Goal: Information Seeking & Learning: Learn about a topic

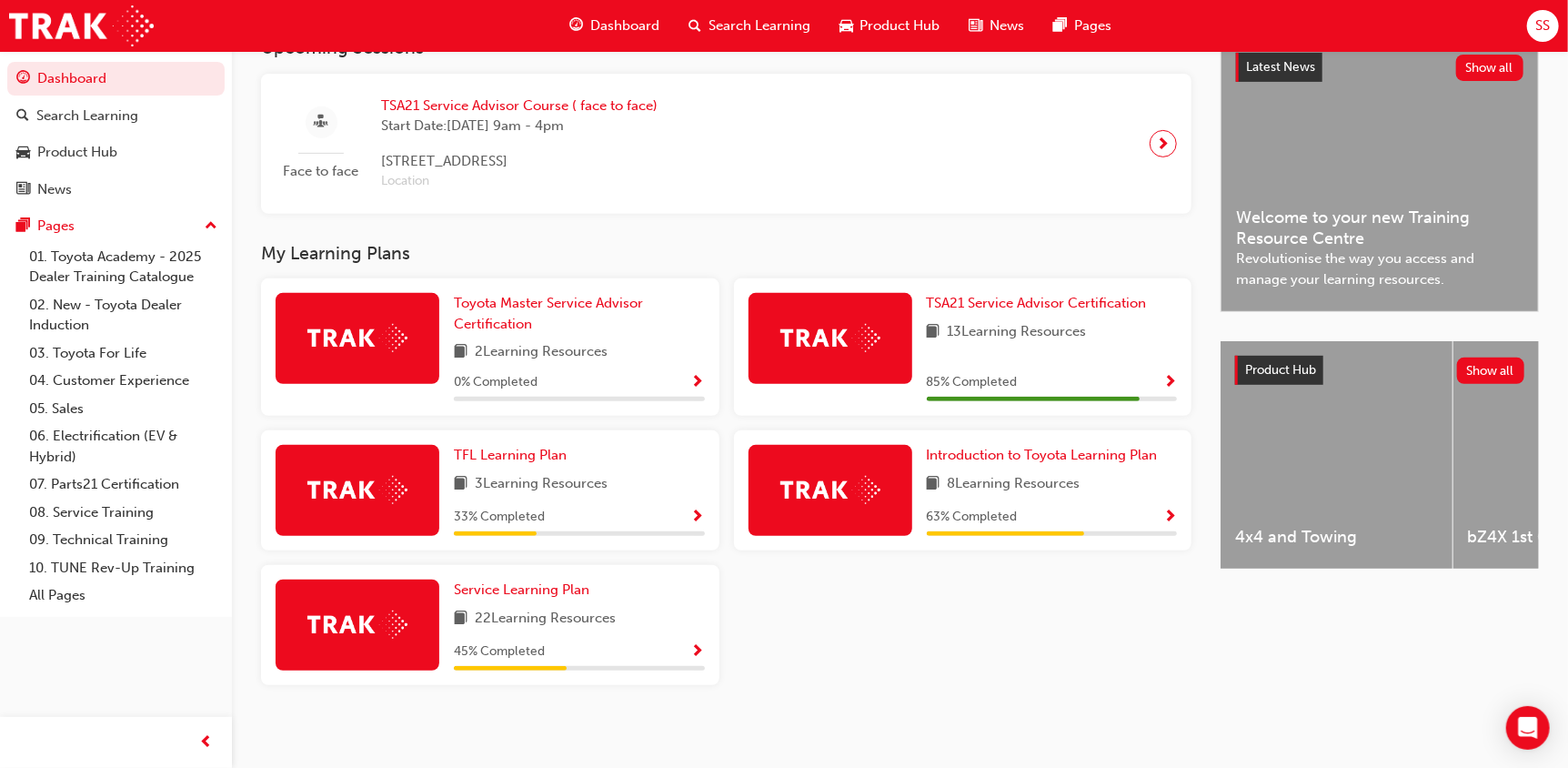
scroll to position [436, 0]
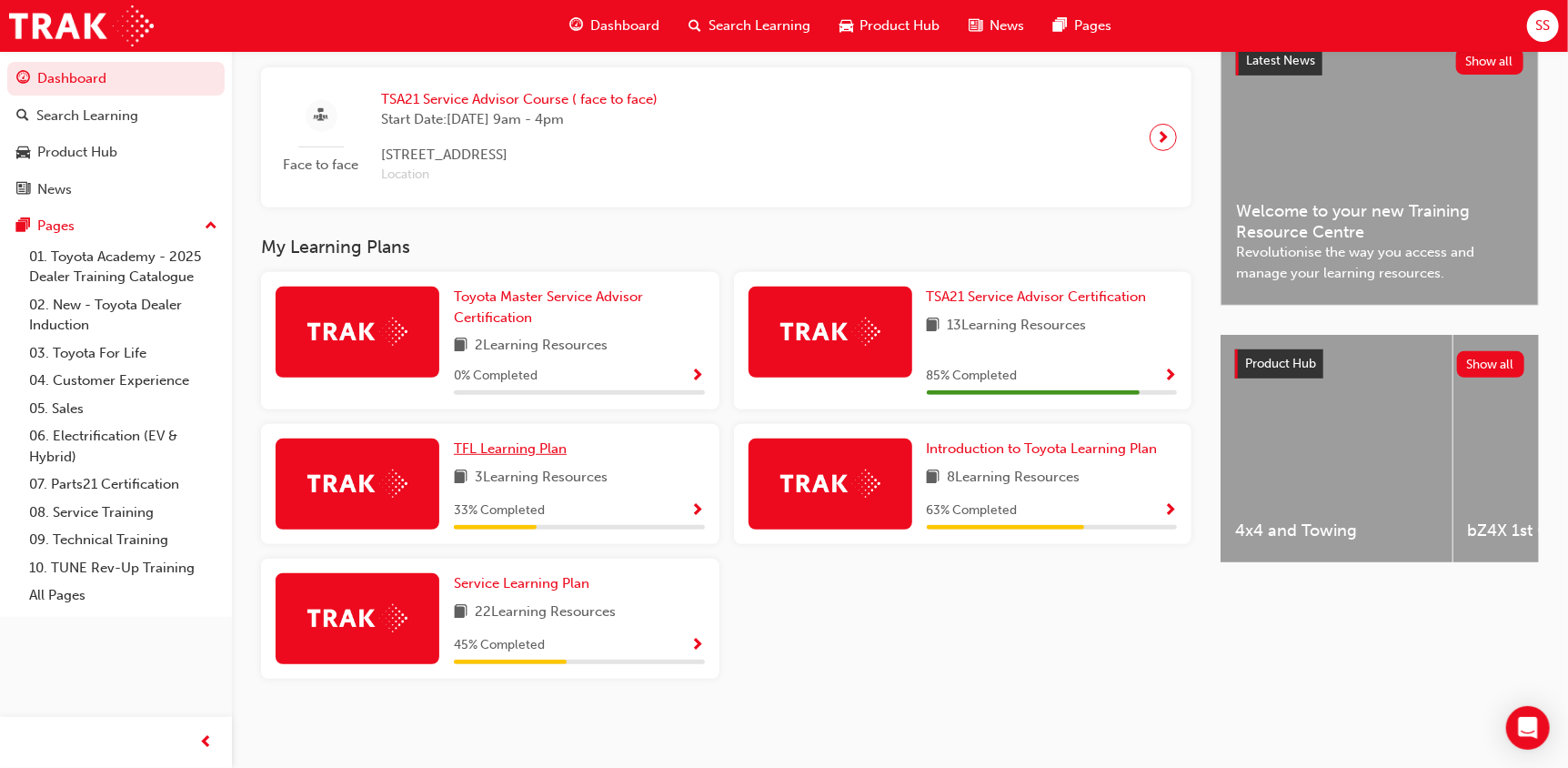
click at [469, 449] on span "TFL Learning Plan" at bounding box center [510, 448] width 113 height 16
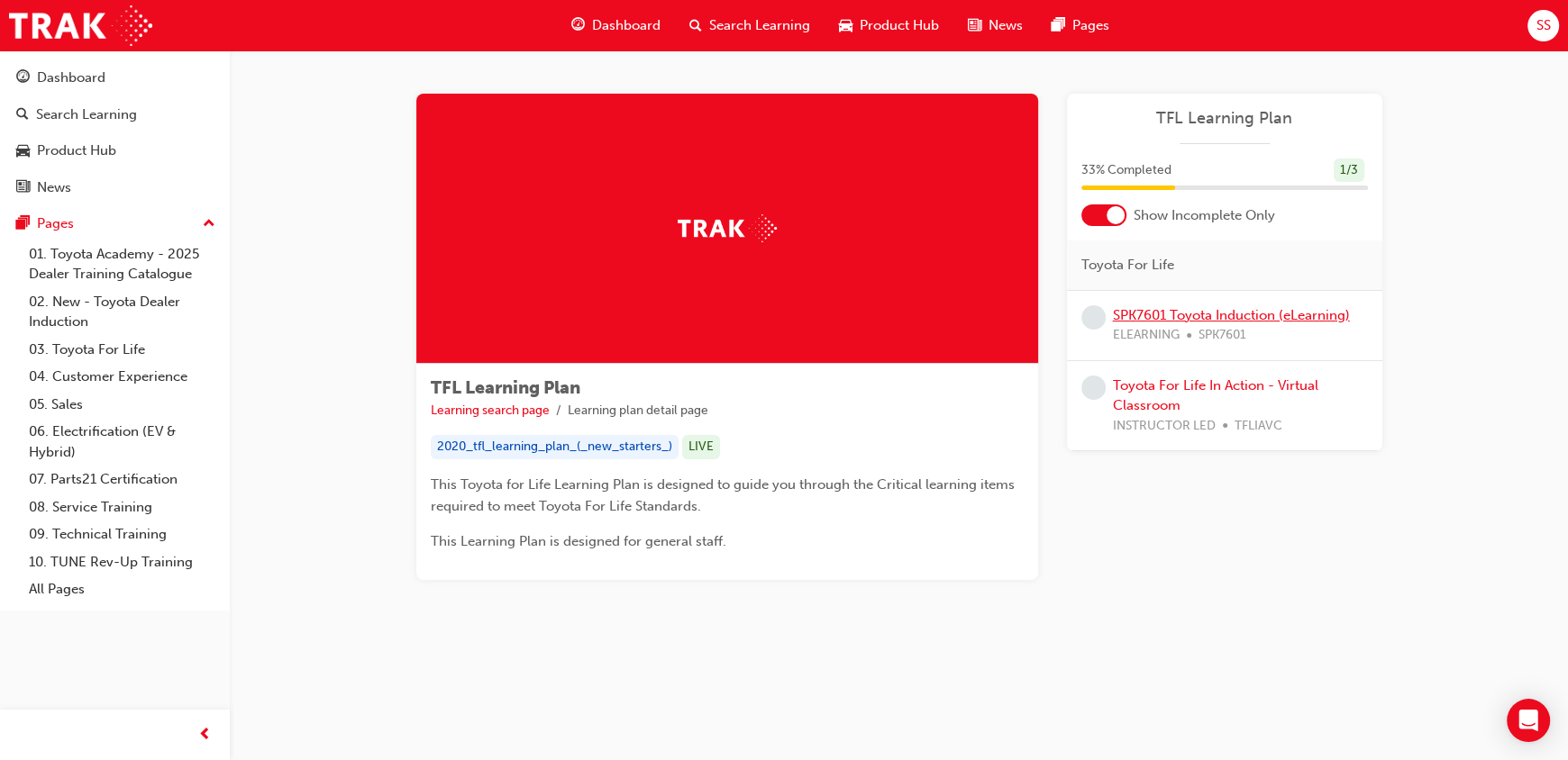
click at [1160, 311] on link "SPK7601 Toyota Induction (eLearning)" at bounding box center [1231, 314] width 237 height 16
click at [1209, 380] on link "Toyota For Life In Action - Virtual Classroom" at bounding box center [1215, 395] width 205 height 37
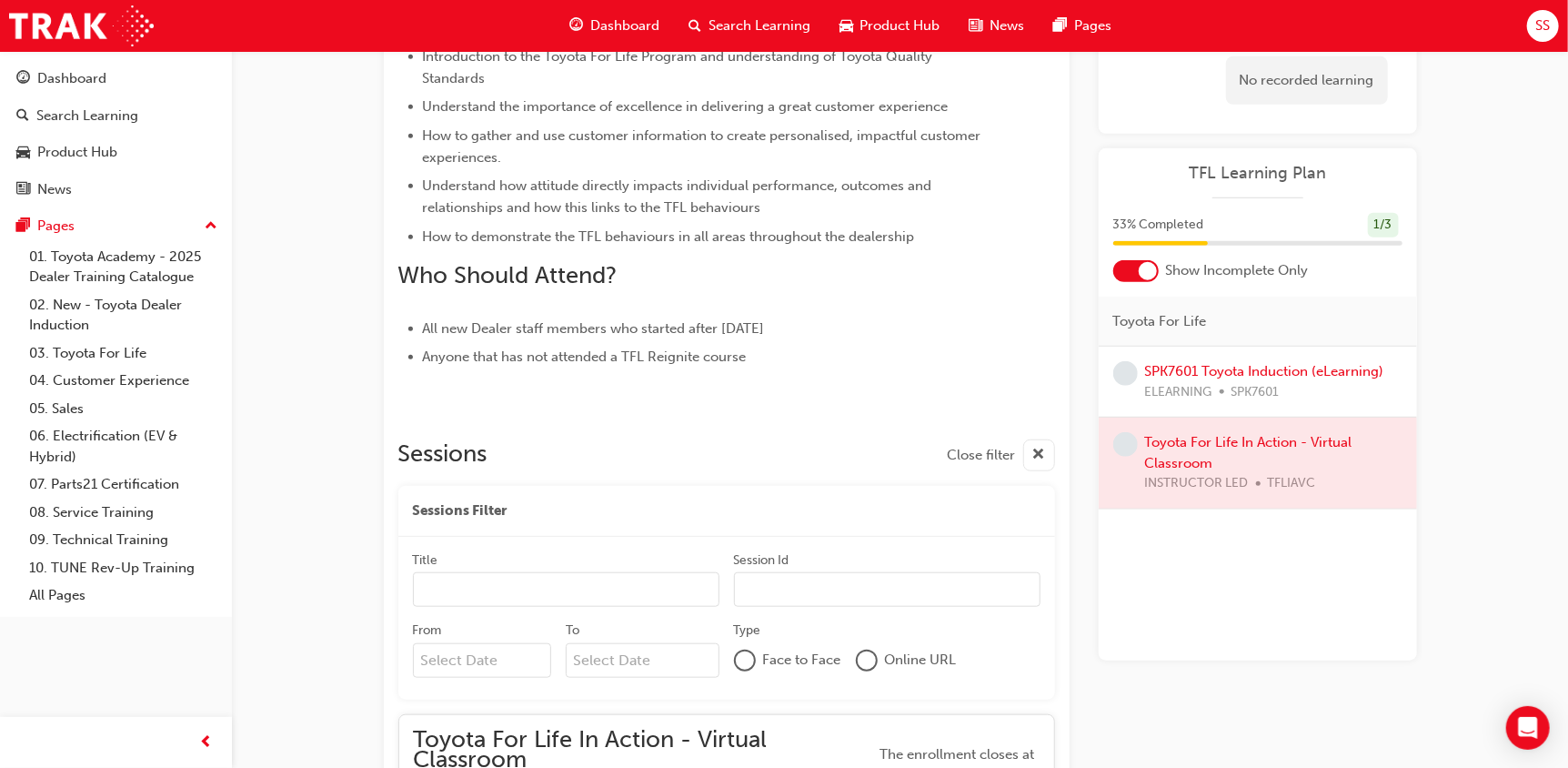
scroll to position [820, 0]
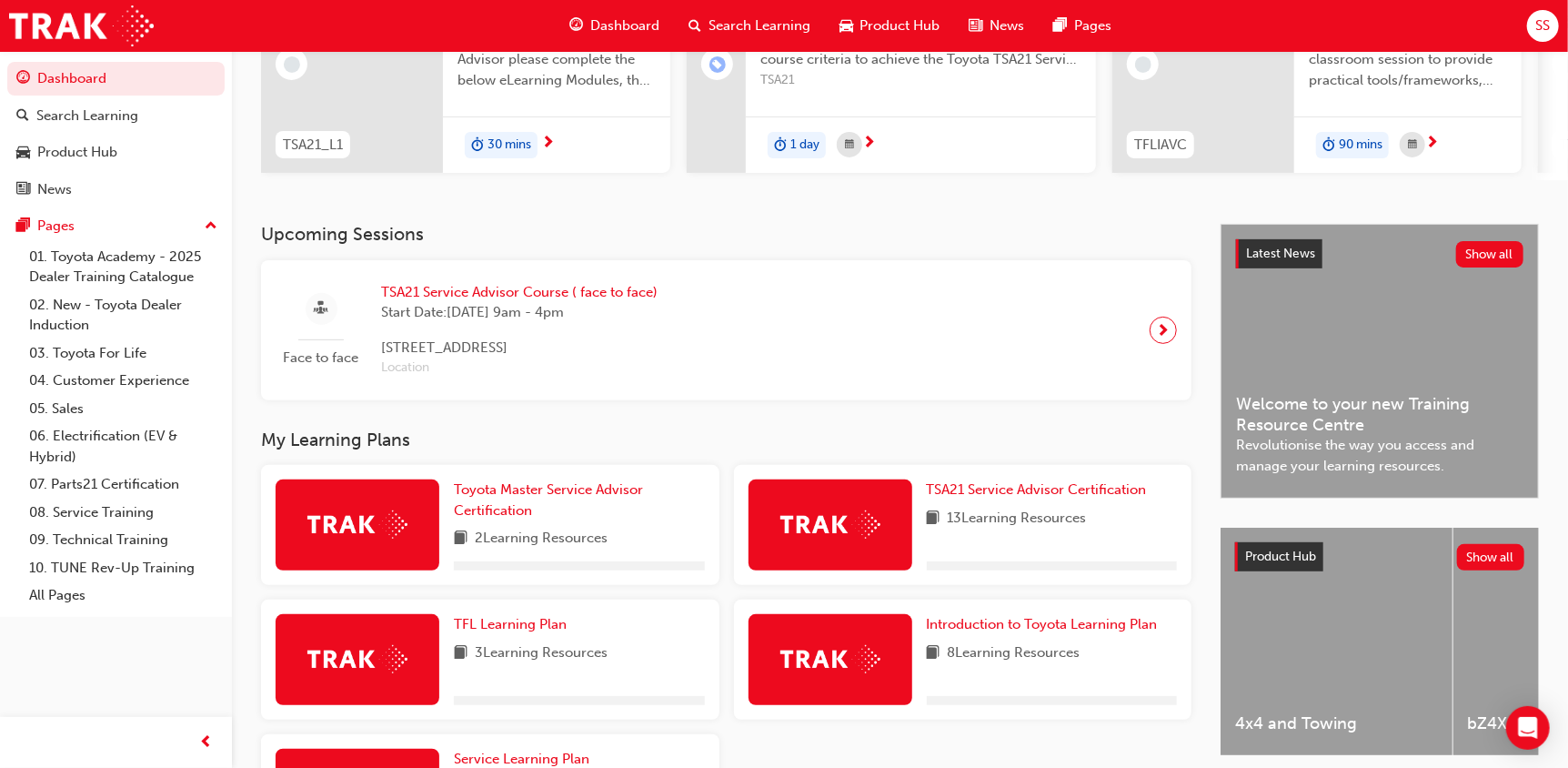
scroll to position [364, 0]
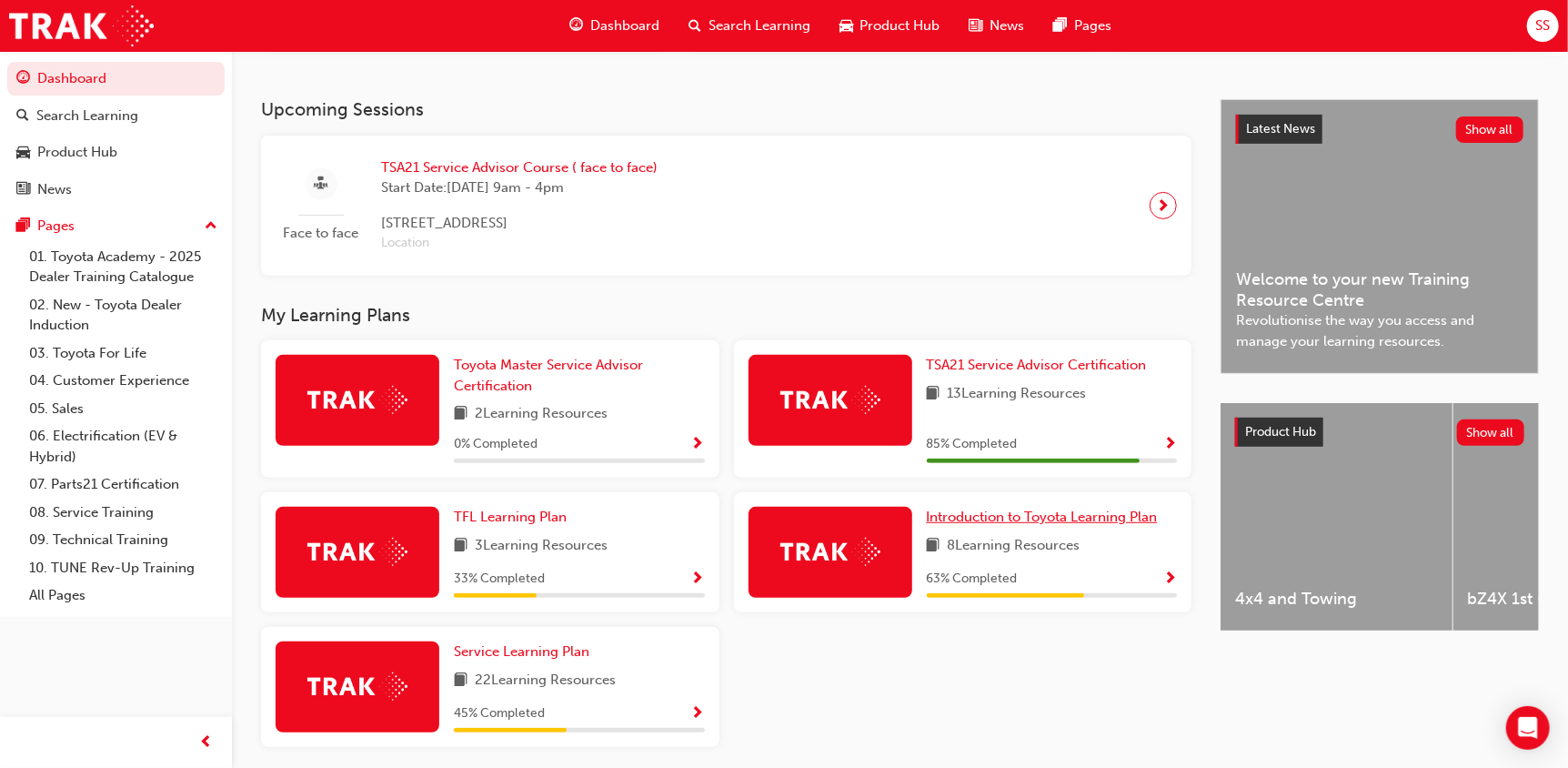
click at [990, 516] on span "Introduction to Toyota Learning Plan" at bounding box center [1042, 516] width 231 height 16
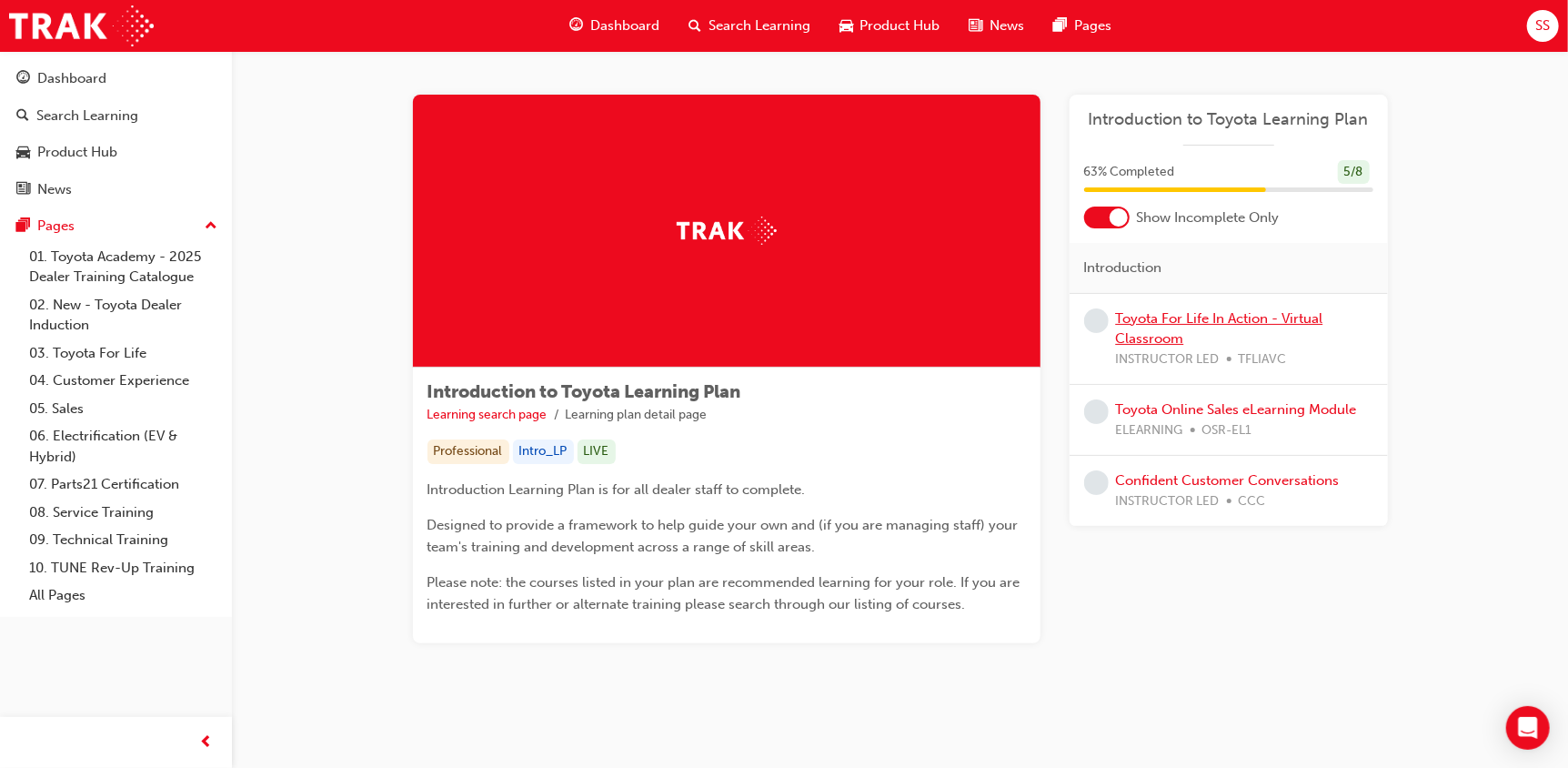
click at [1196, 322] on link "Toyota For Life In Action - Virtual Classroom" at bounding box center [1220, 328] width 207 height 37
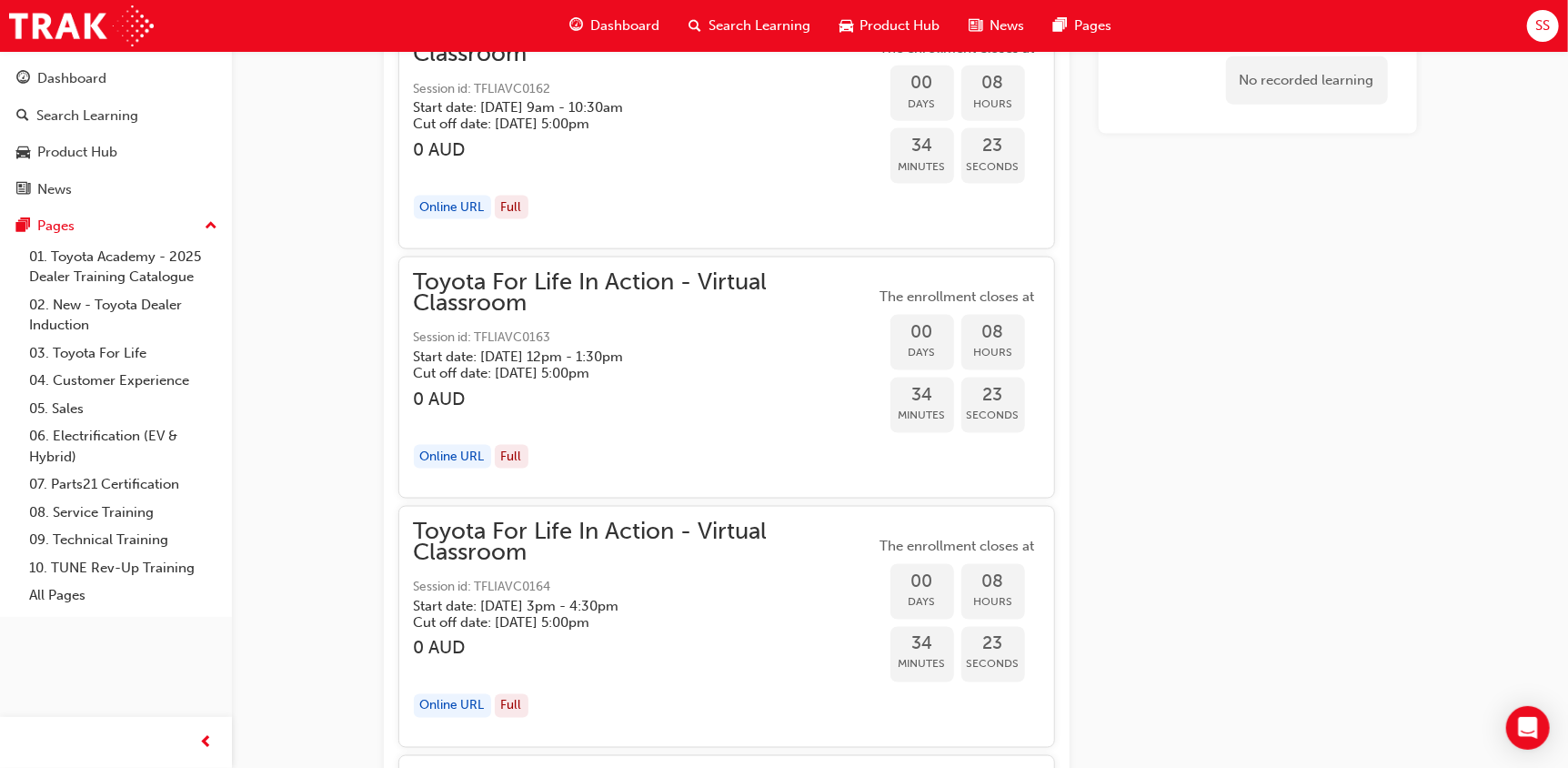
scroll to position [1441, 0]
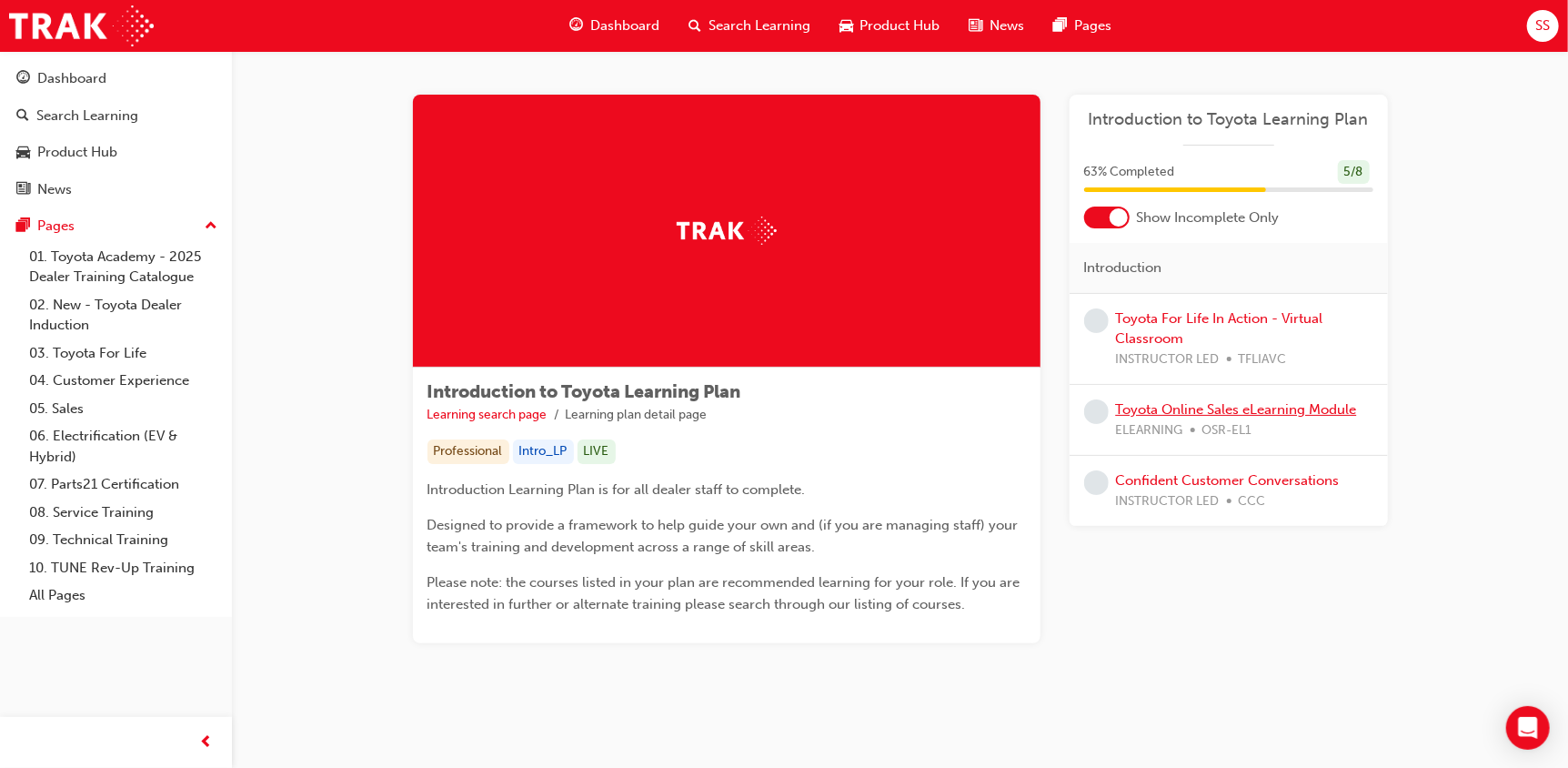
click at [1218, 408] on link "Toyota Online Sales eLearning Module" at bounding box center [1237, 409] width 241 height 16
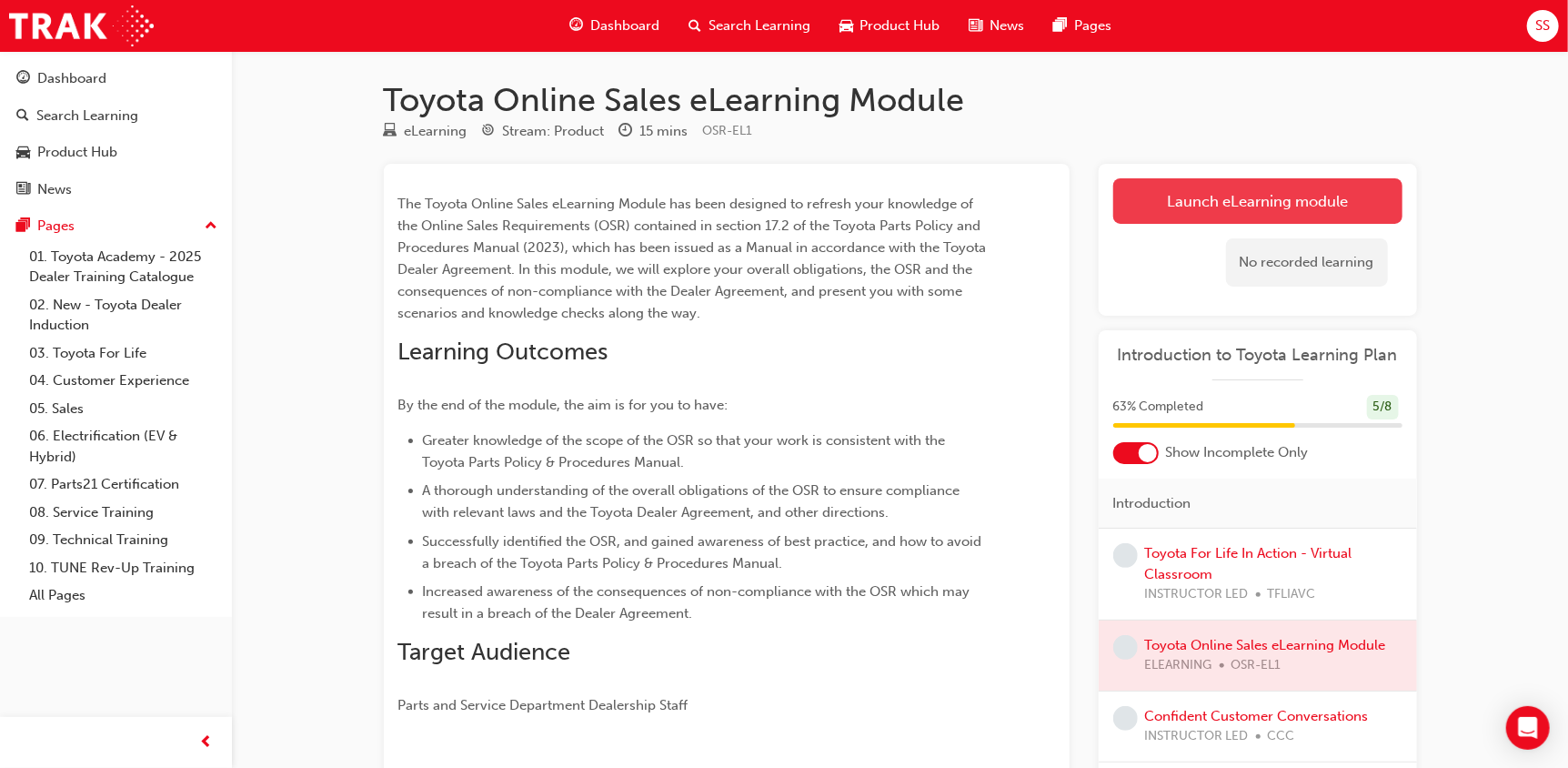
click at [1258, 200] on link "Launch eLearning module" at bounding box center [1258, 202] width 289 height 46
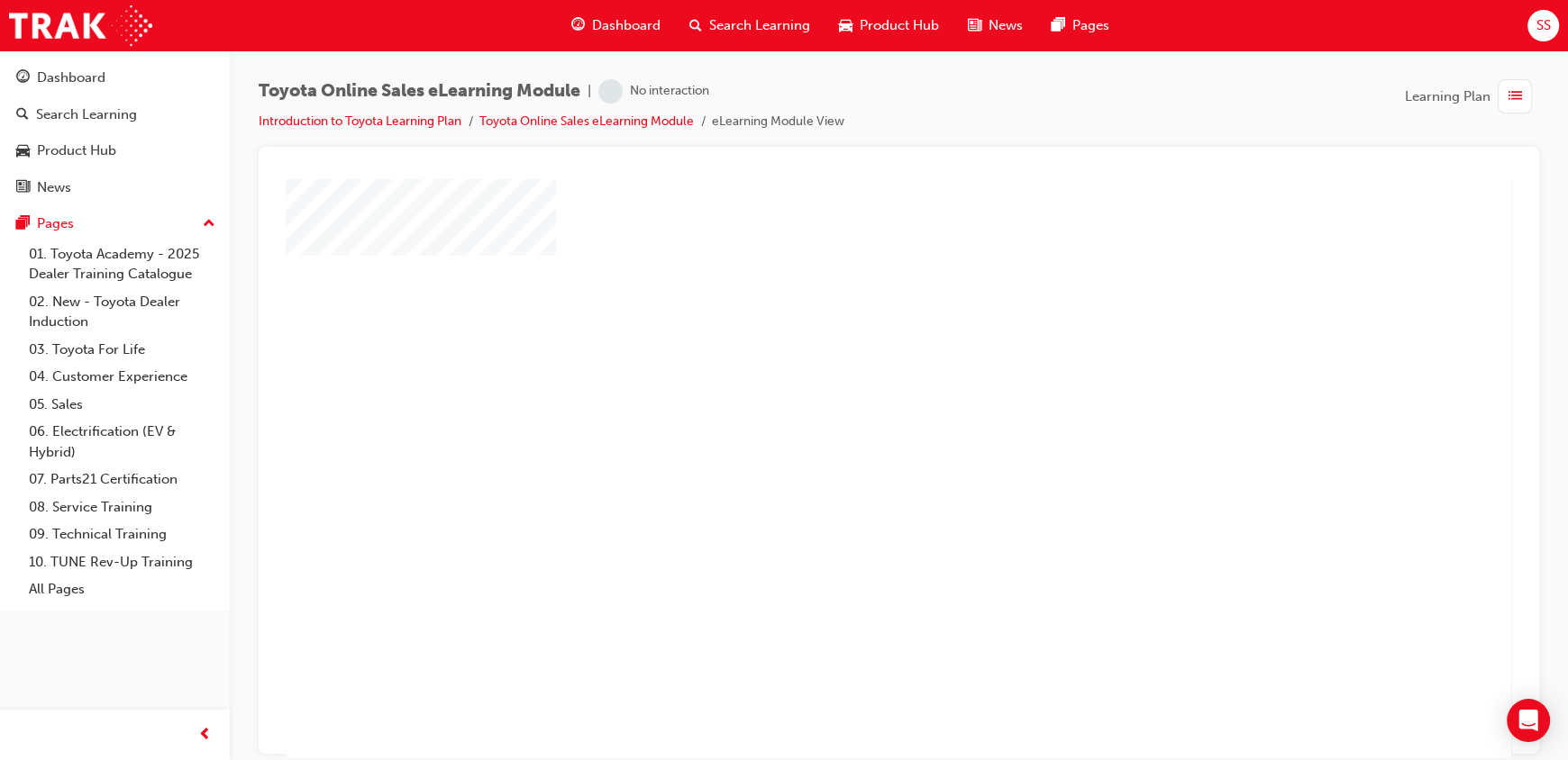
scroll to position [89, 0]
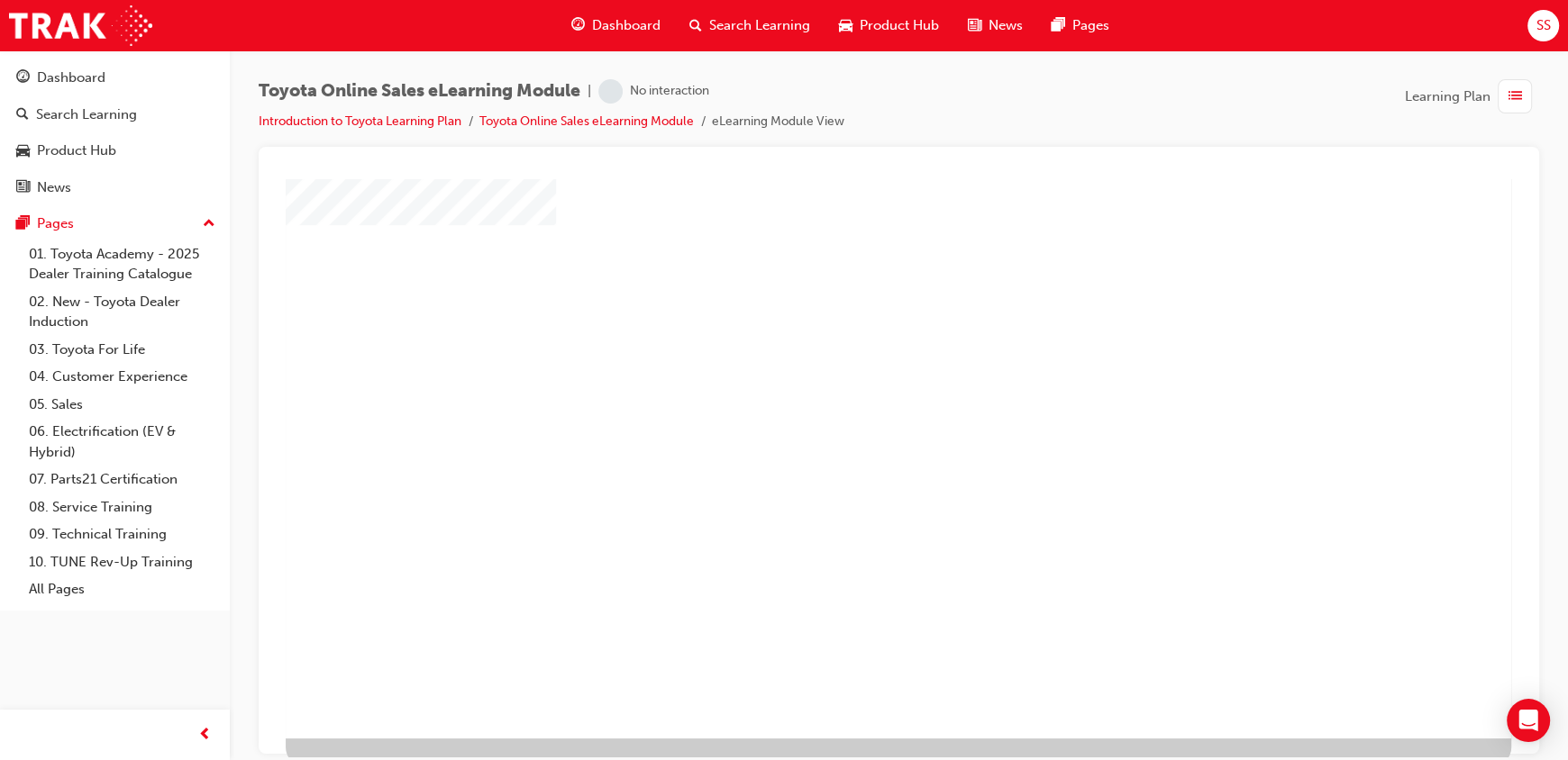
click at [846, 326] on div "play" at bounding box center [846, 326] width 0 height 0
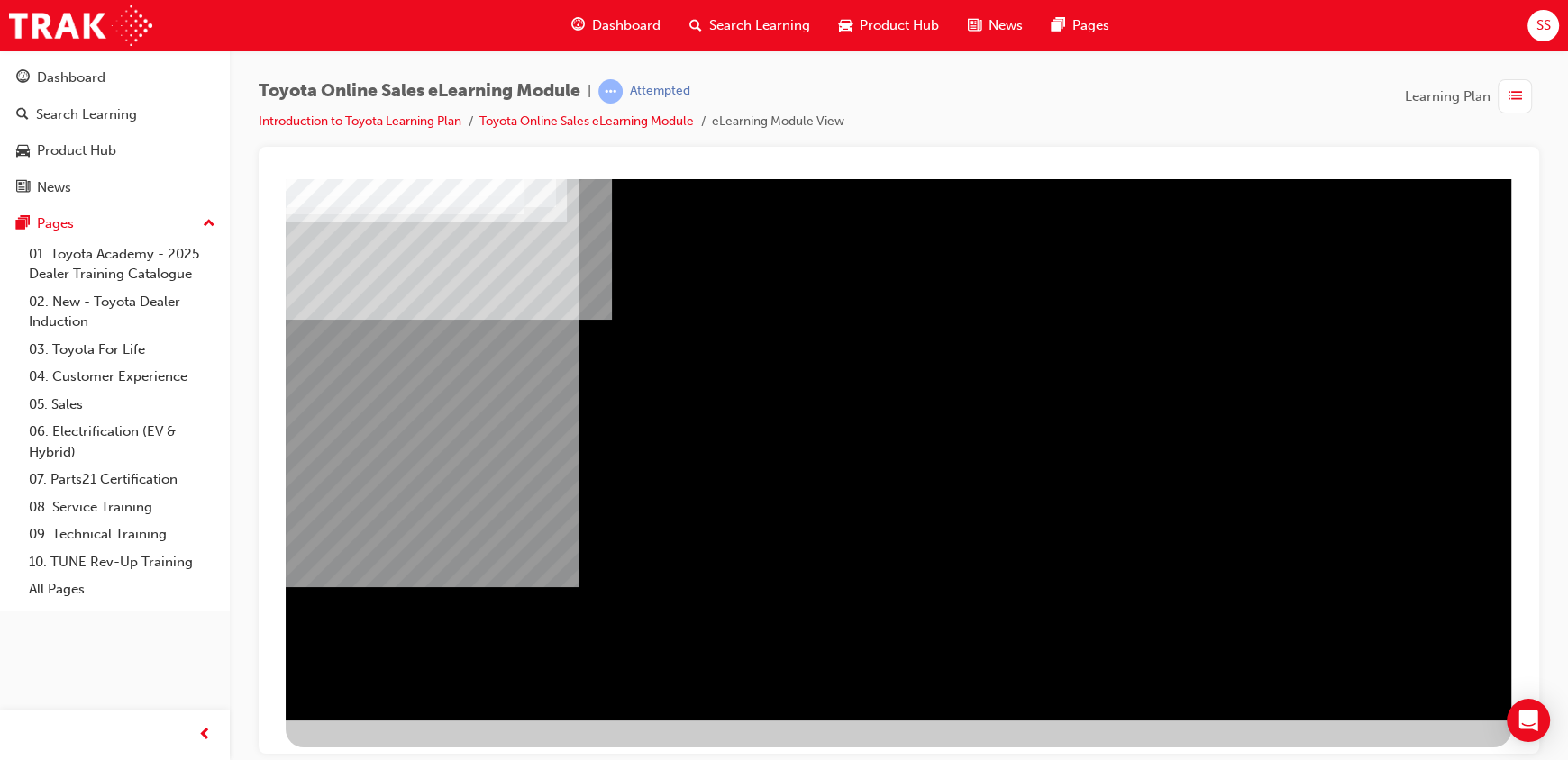
scroll to position [111, 0]
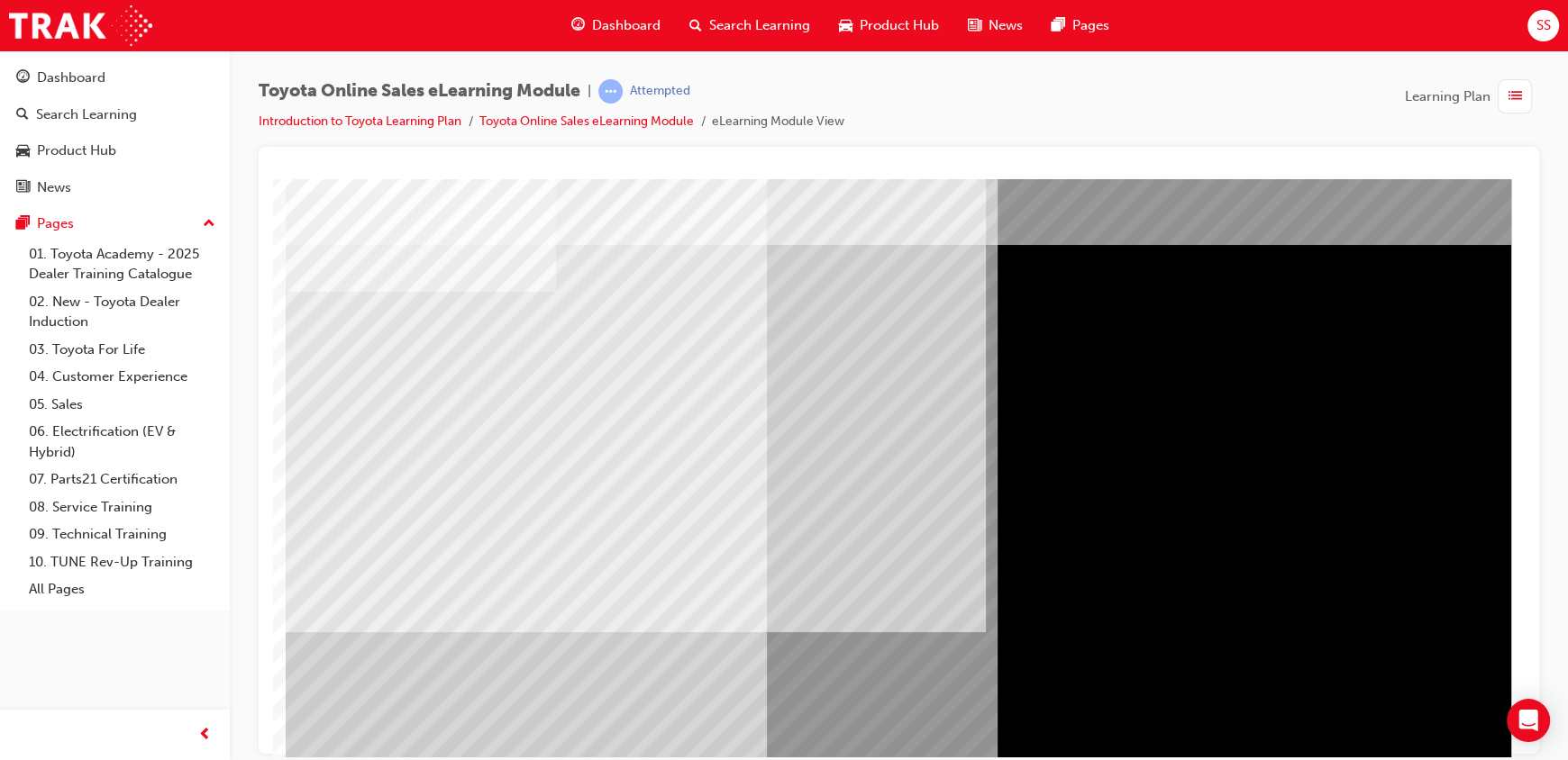
scroll to position [89, 0]
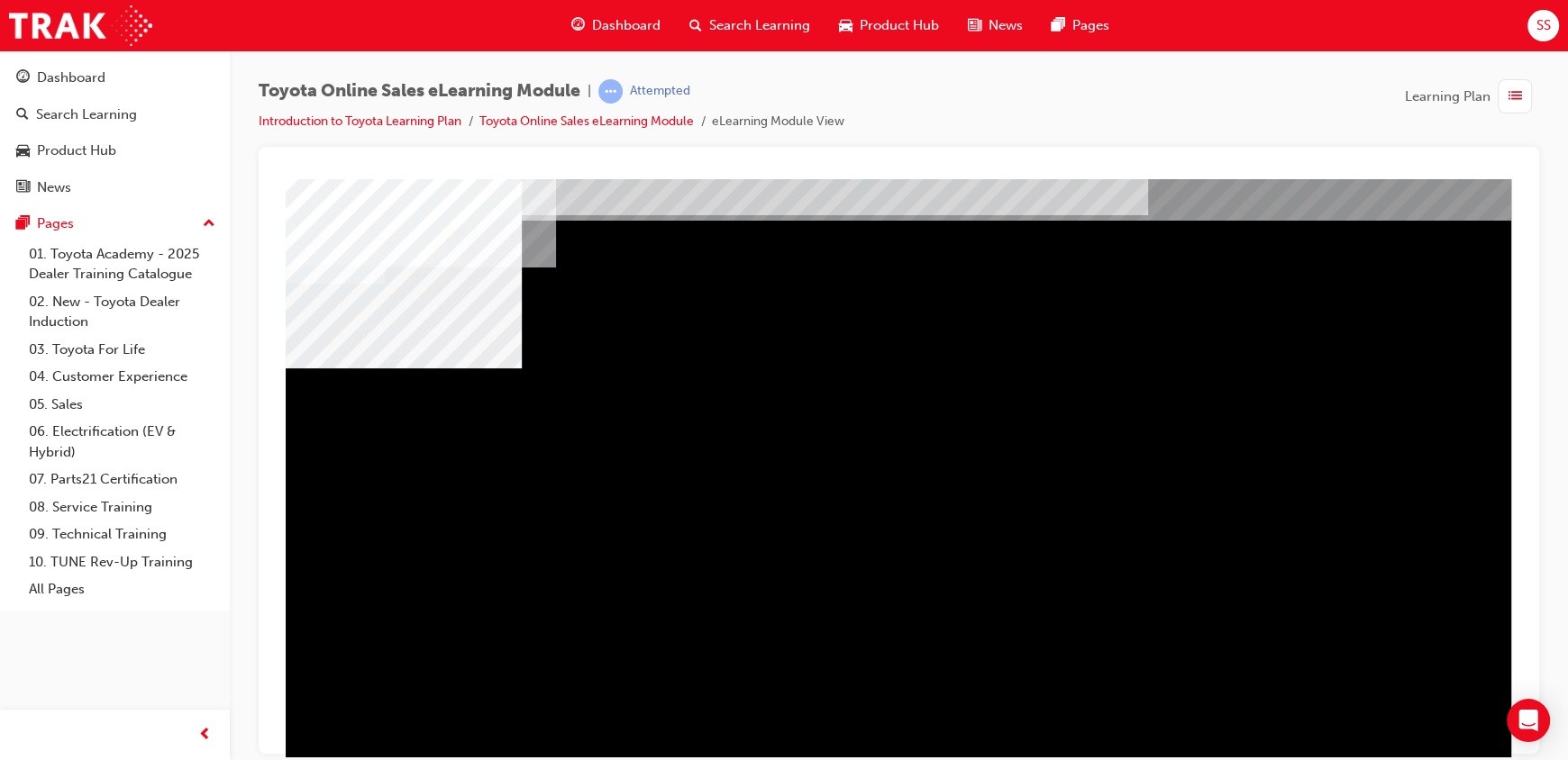
scroll to position [90, 0]
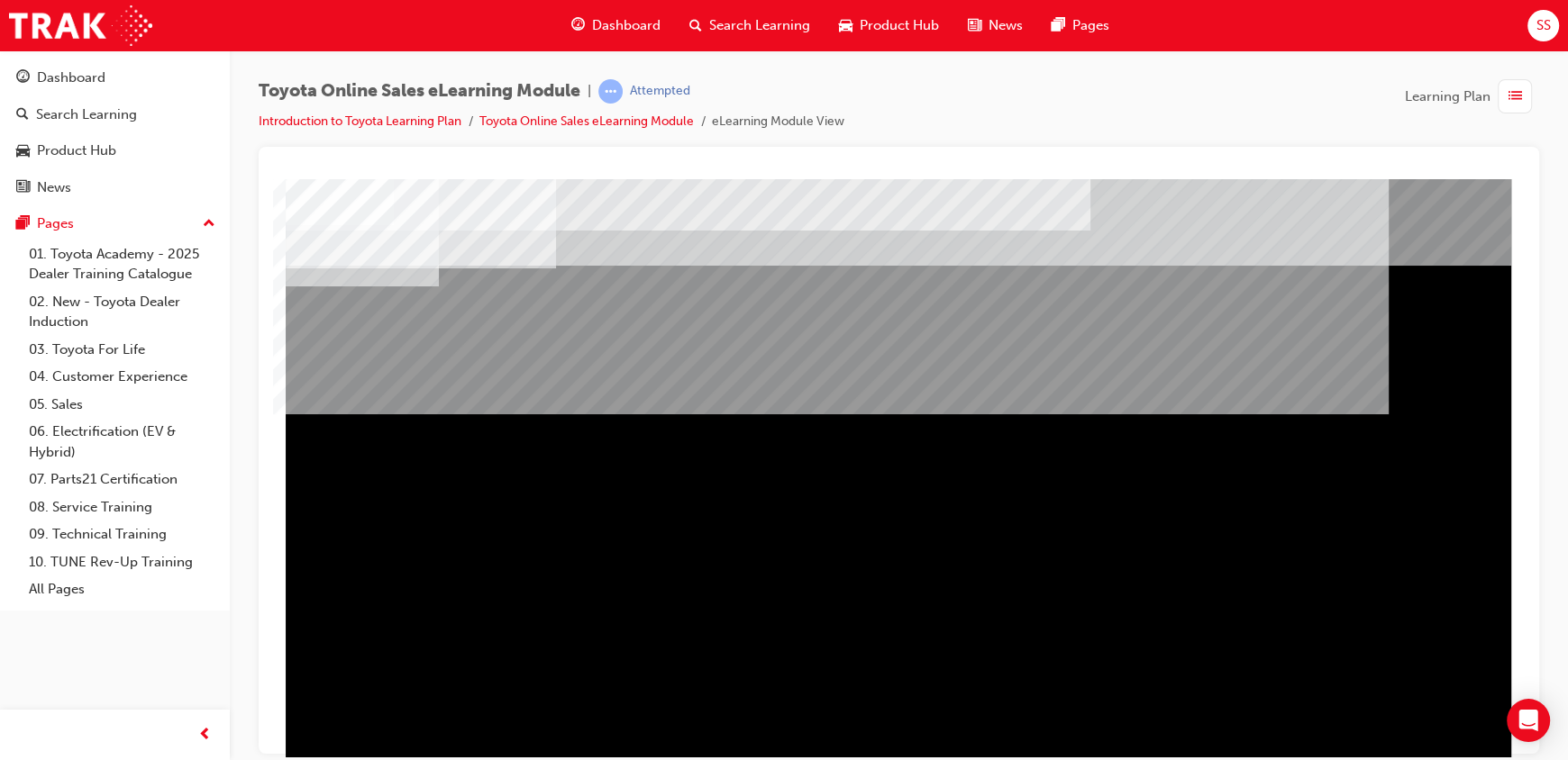
scroll to position [111, 0]
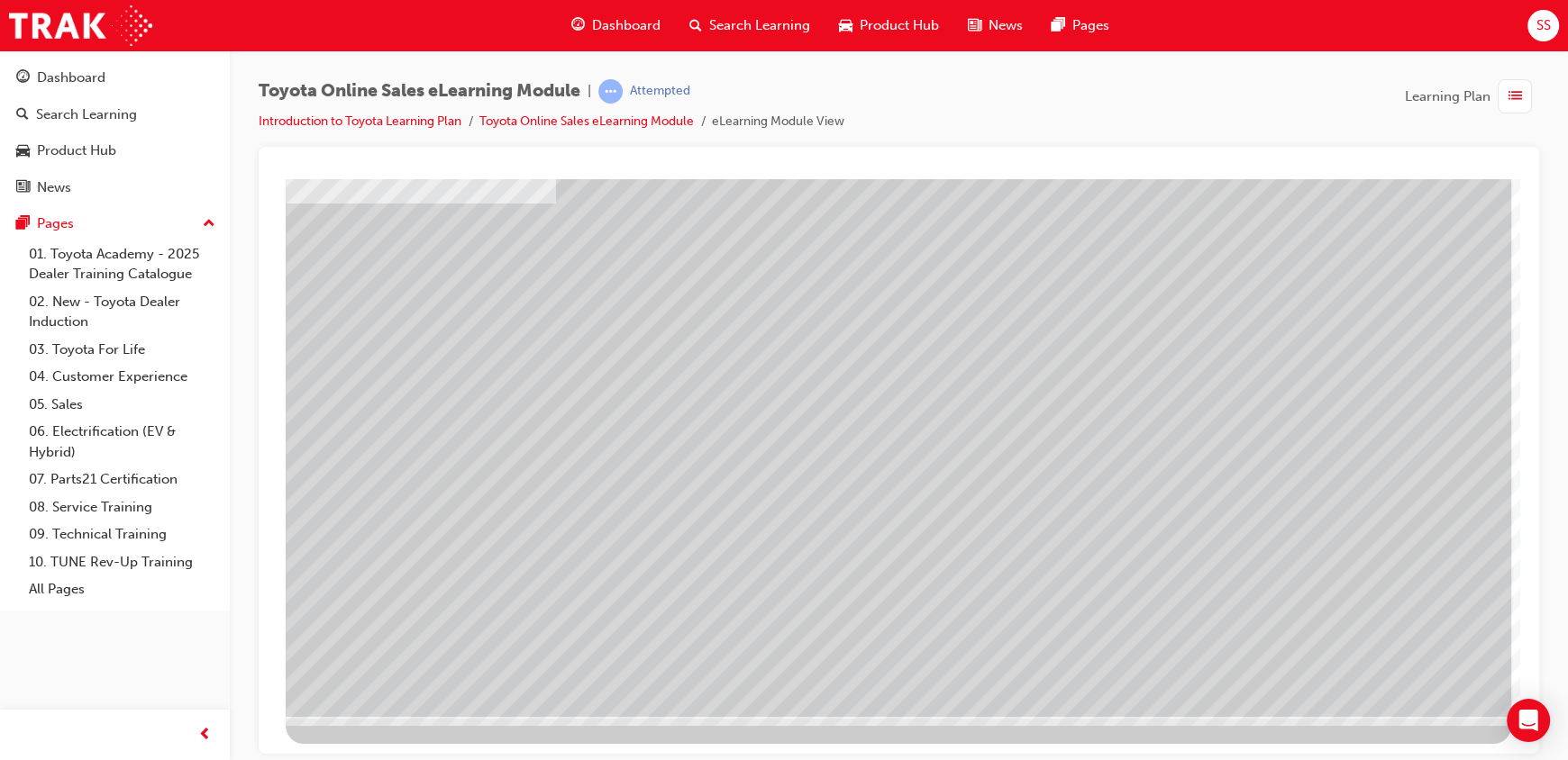
drag, startPoint x: 947, startPoint y: 437, endPoint x: 1403, endPoint y: 375, distance: 460.2
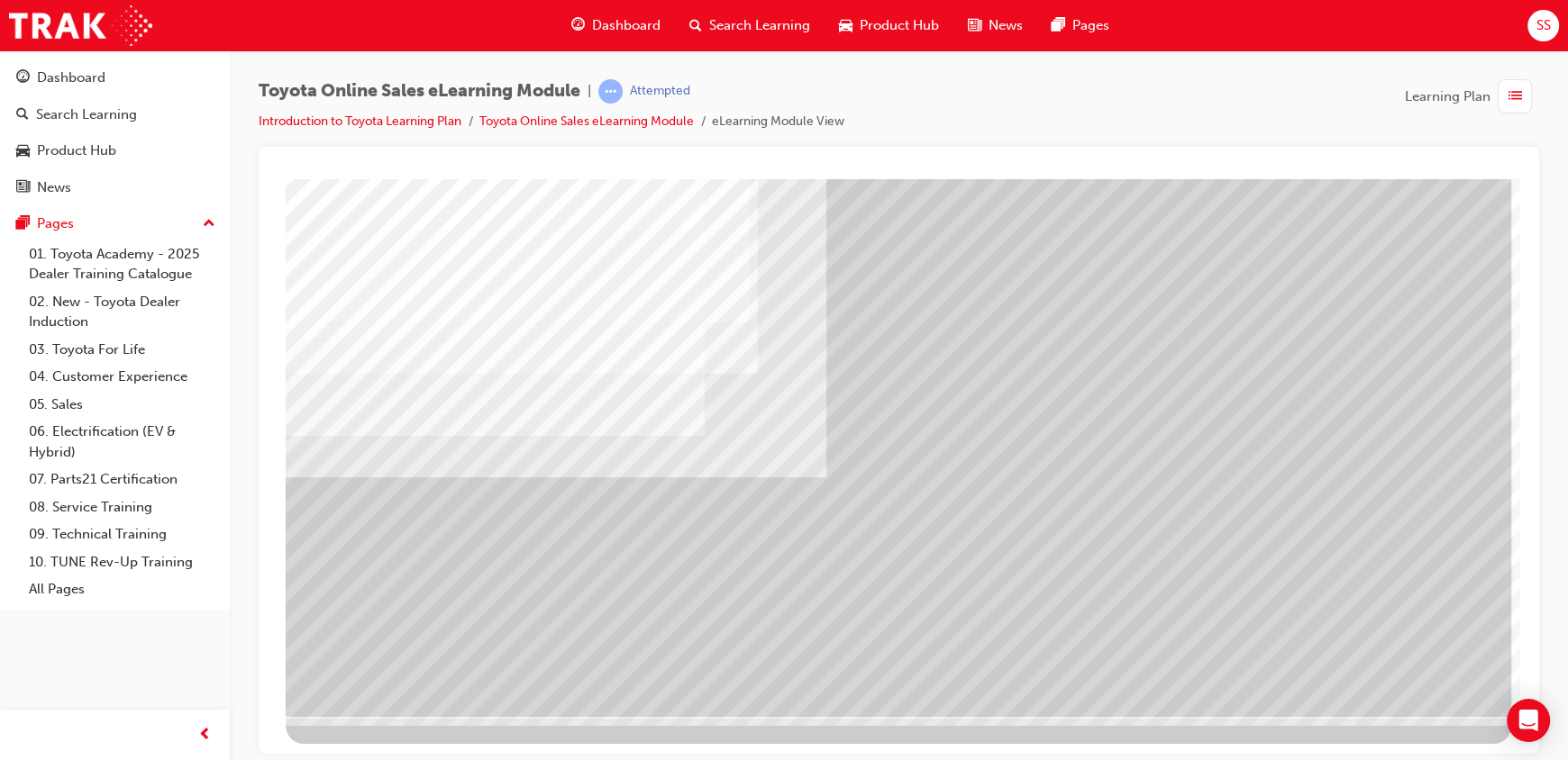
scroll to position [0, 0]
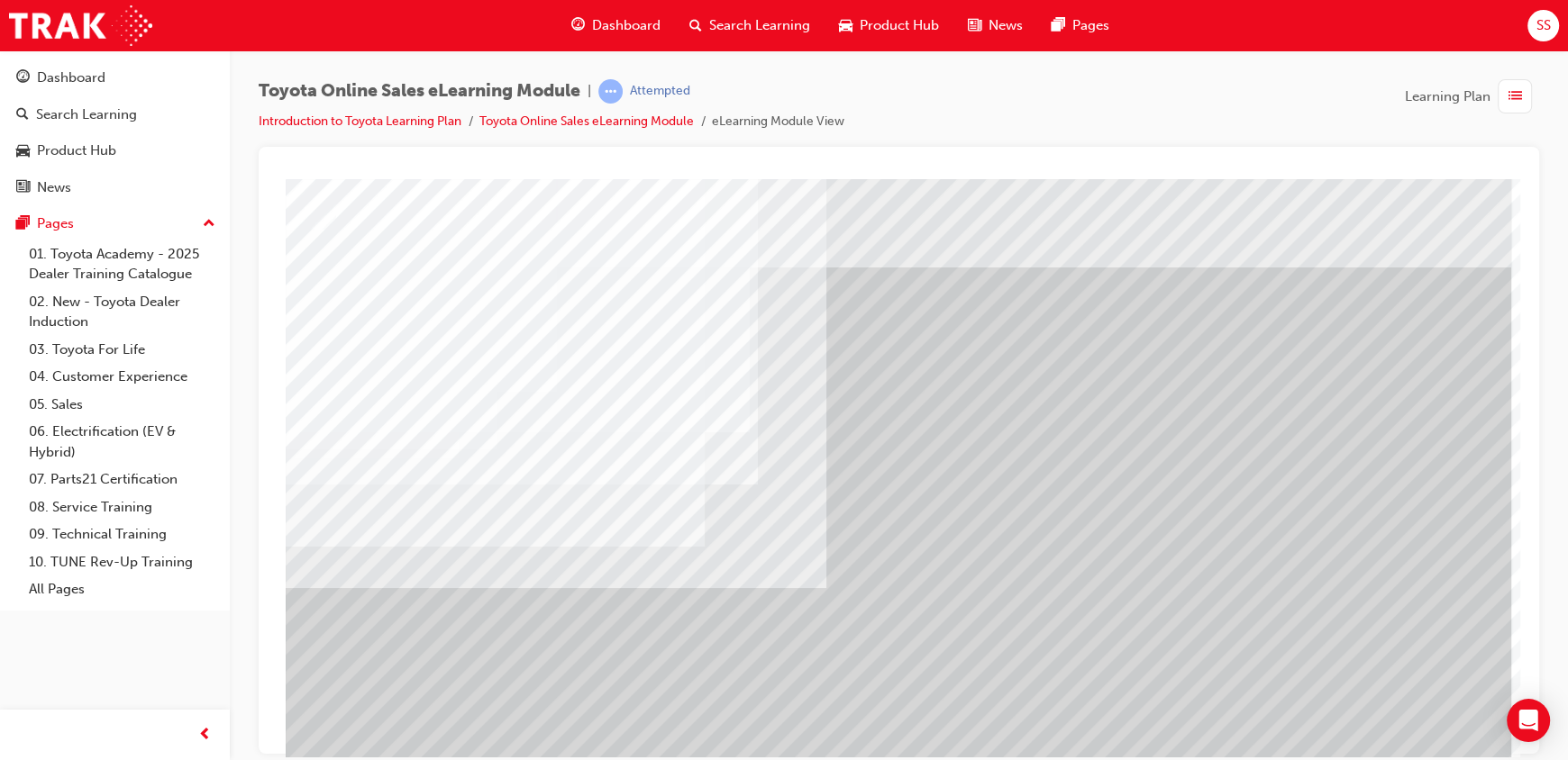
drag, startPoint x: 1013, startPoint y: 530, endPoint x: 1080, endPoint y: 518, distance: 68.1
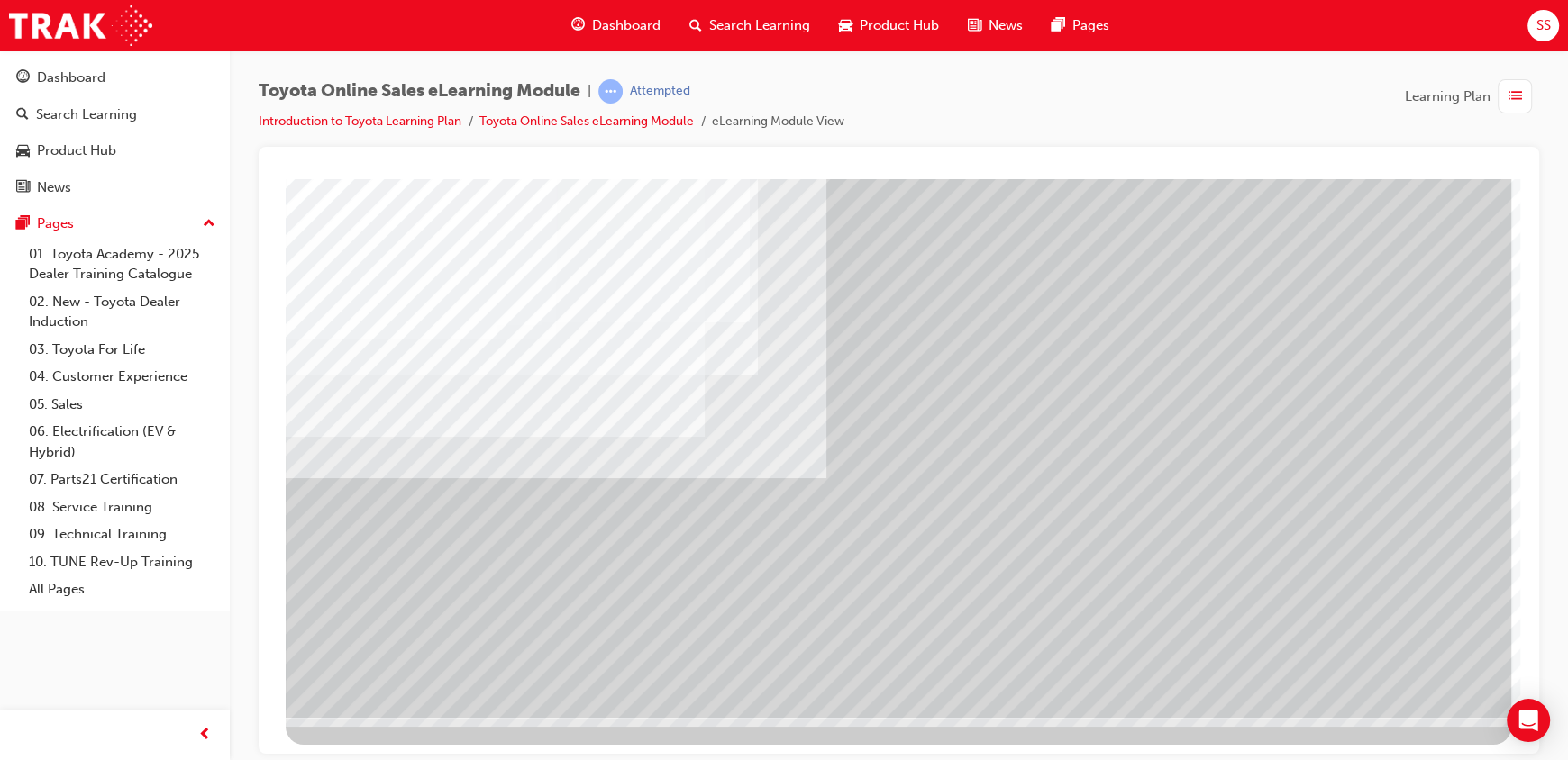
scroll to position [111, 0]
drag, startPoint x: 1418, startPoint y: 648, endPoint x: 1416, endPoint y: 658, distance: 10.2
click at [1416, 658] on div "multistate" at bounding box center [898, 391] width 1225 height 648
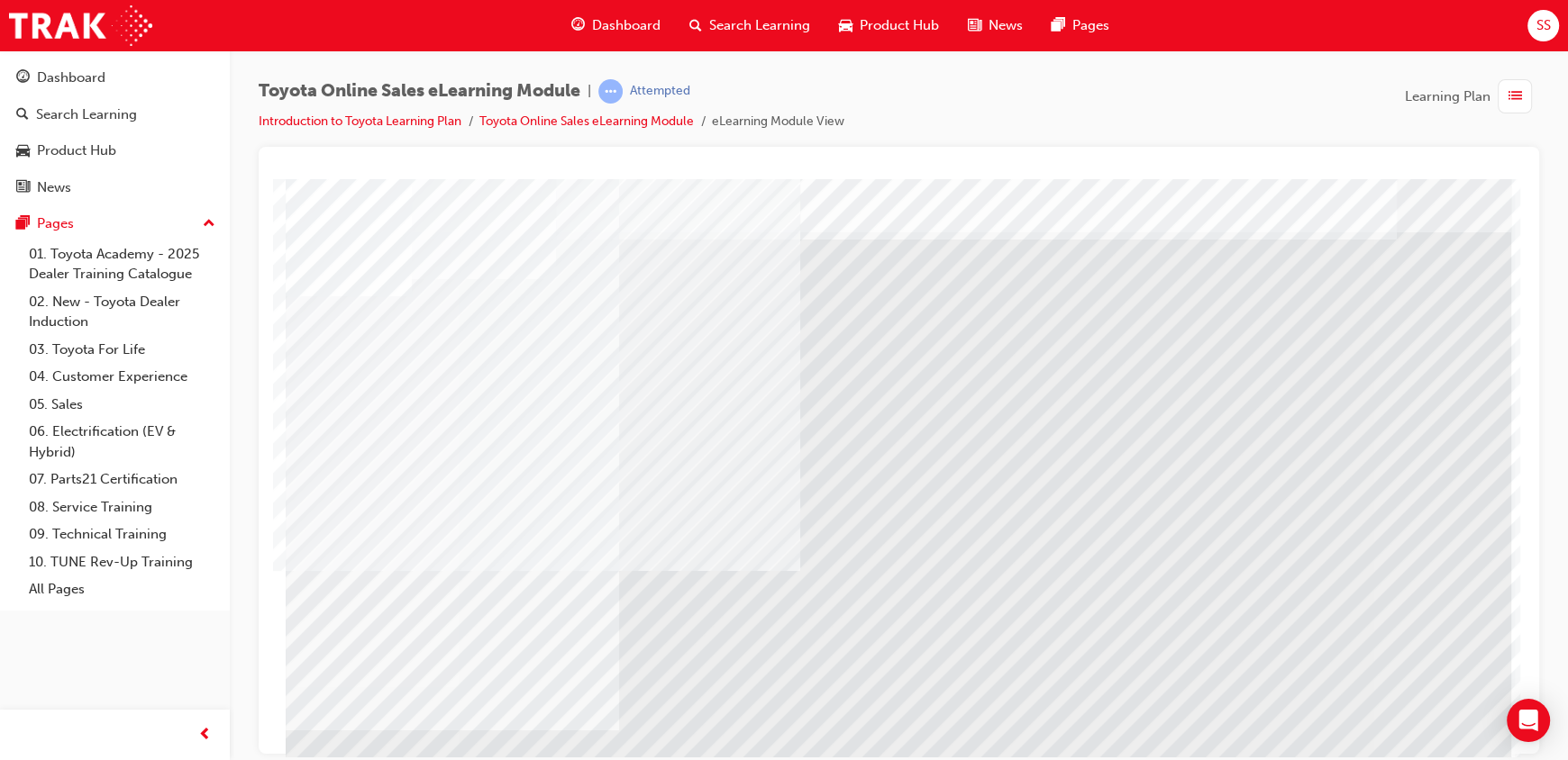
scroll to position [89, 0]
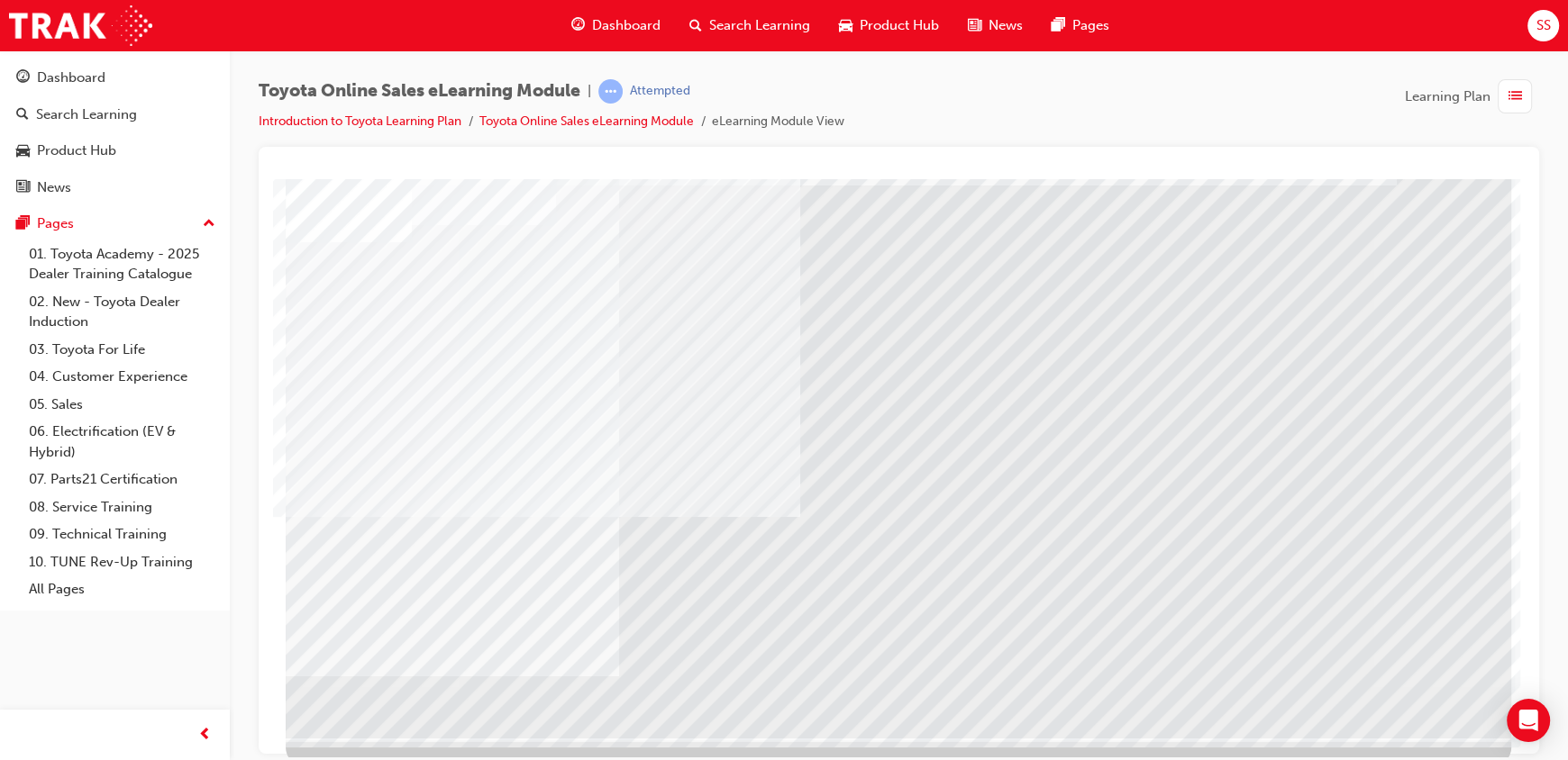
drag, startPoint x: 386, startPoint y: 575, endPoint x: 534, endPoint y: 548, distance: 150.4
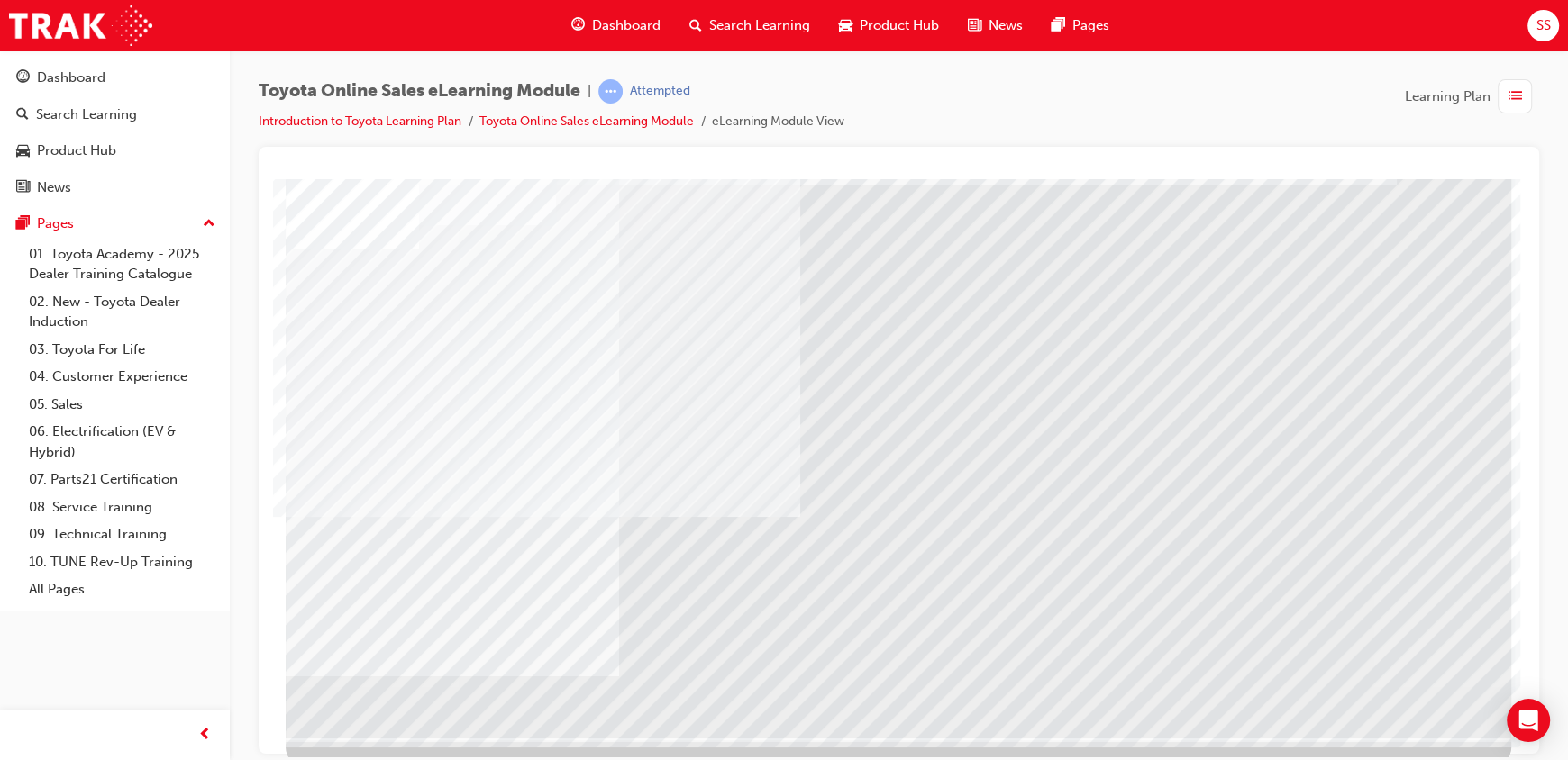
drag, startPoint x: 535, startPoint y: 546, endPoint x: 585, endPoint y: 540, distance: 50.4
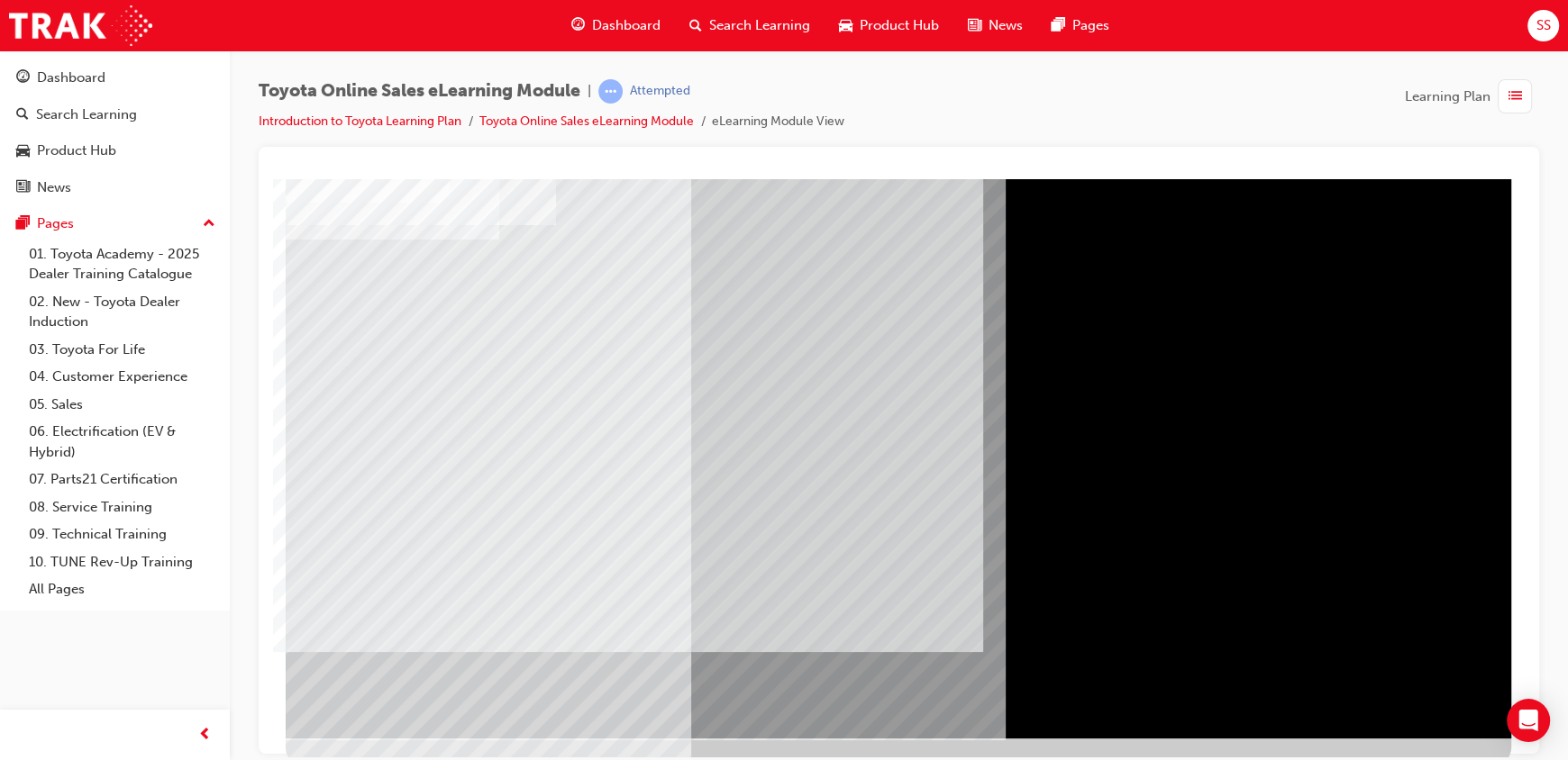
scroll to position [0, 0]
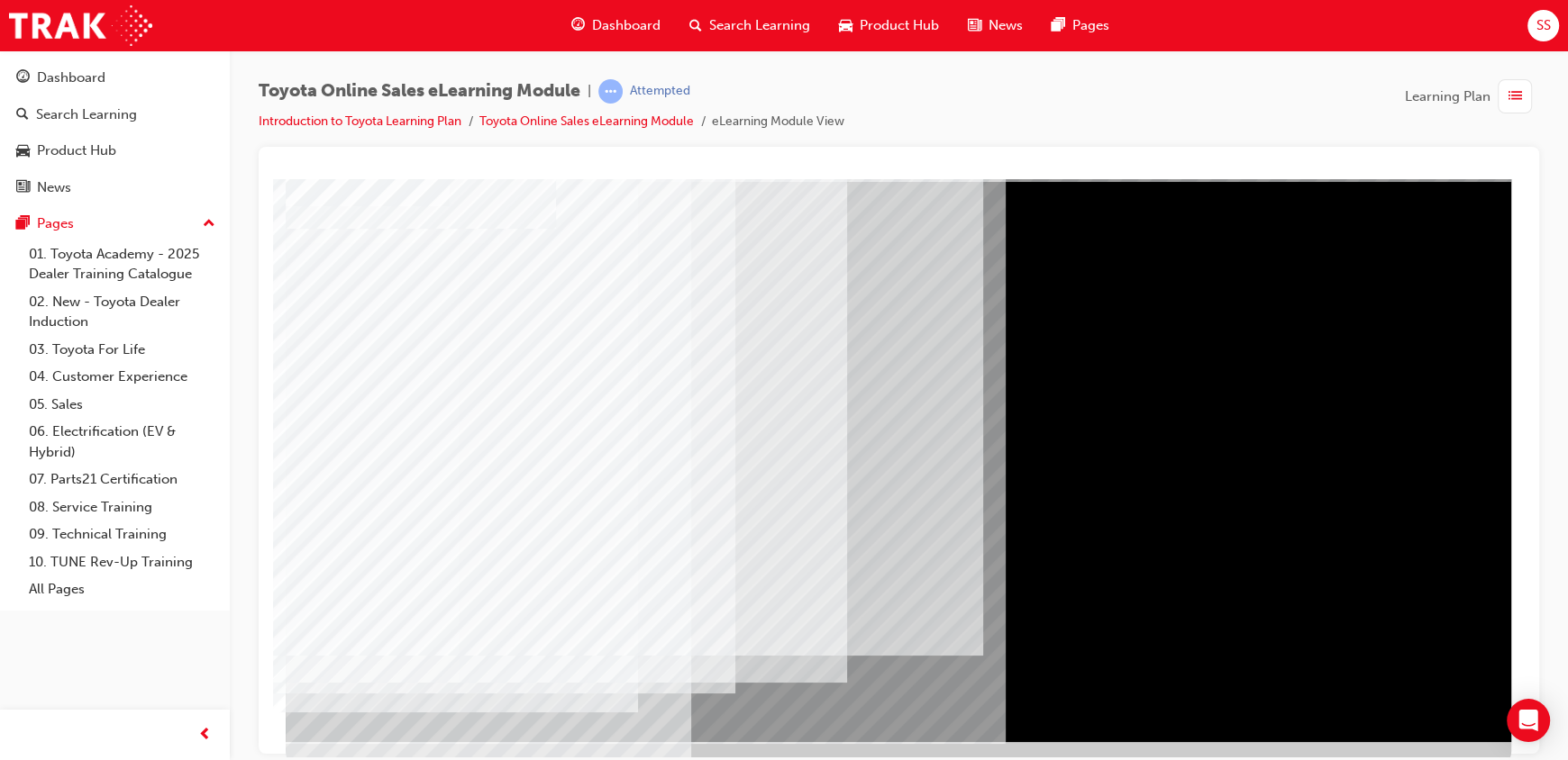
scroll to position [90, 0]
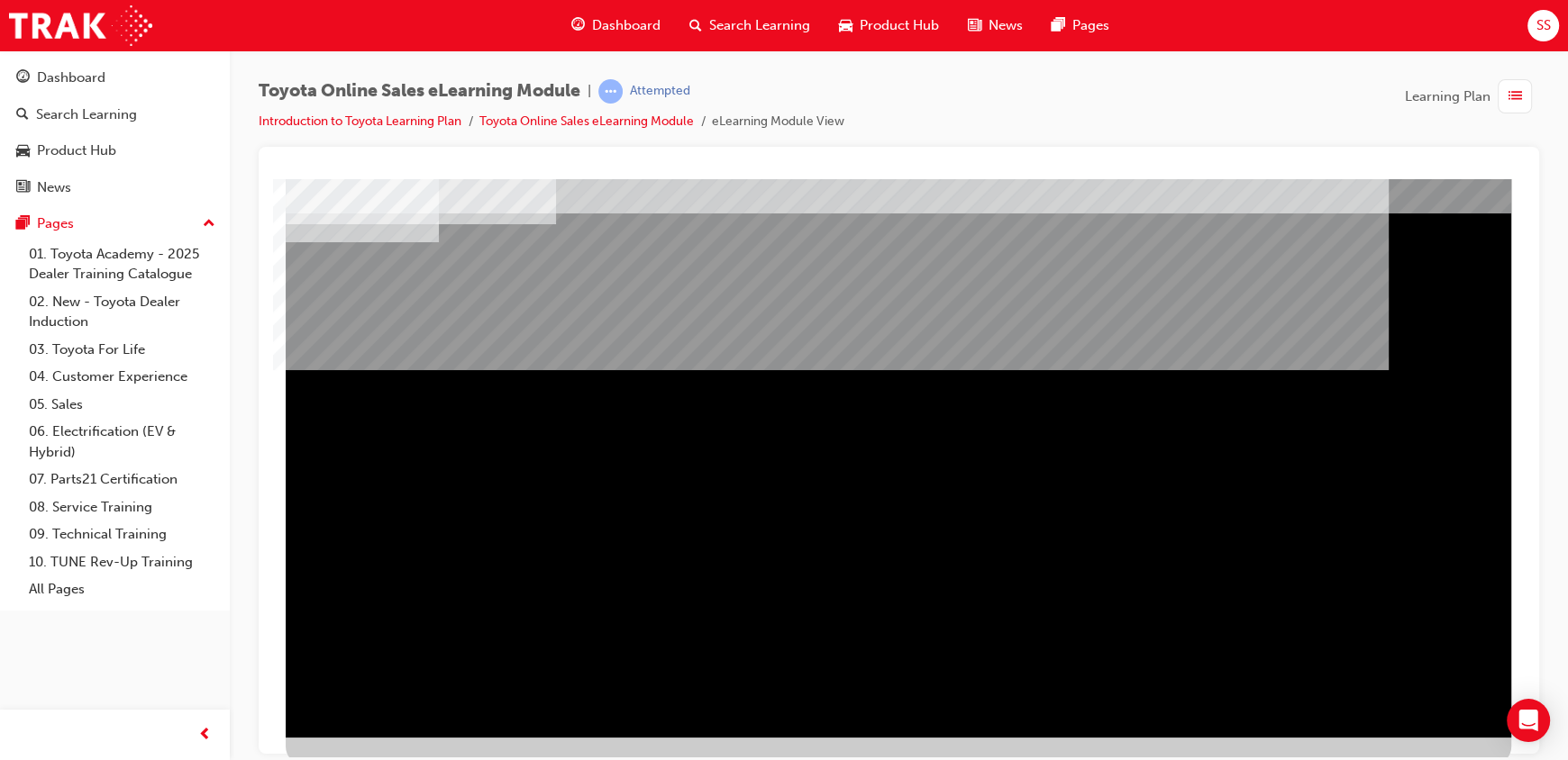
scroll to position [0, 0]
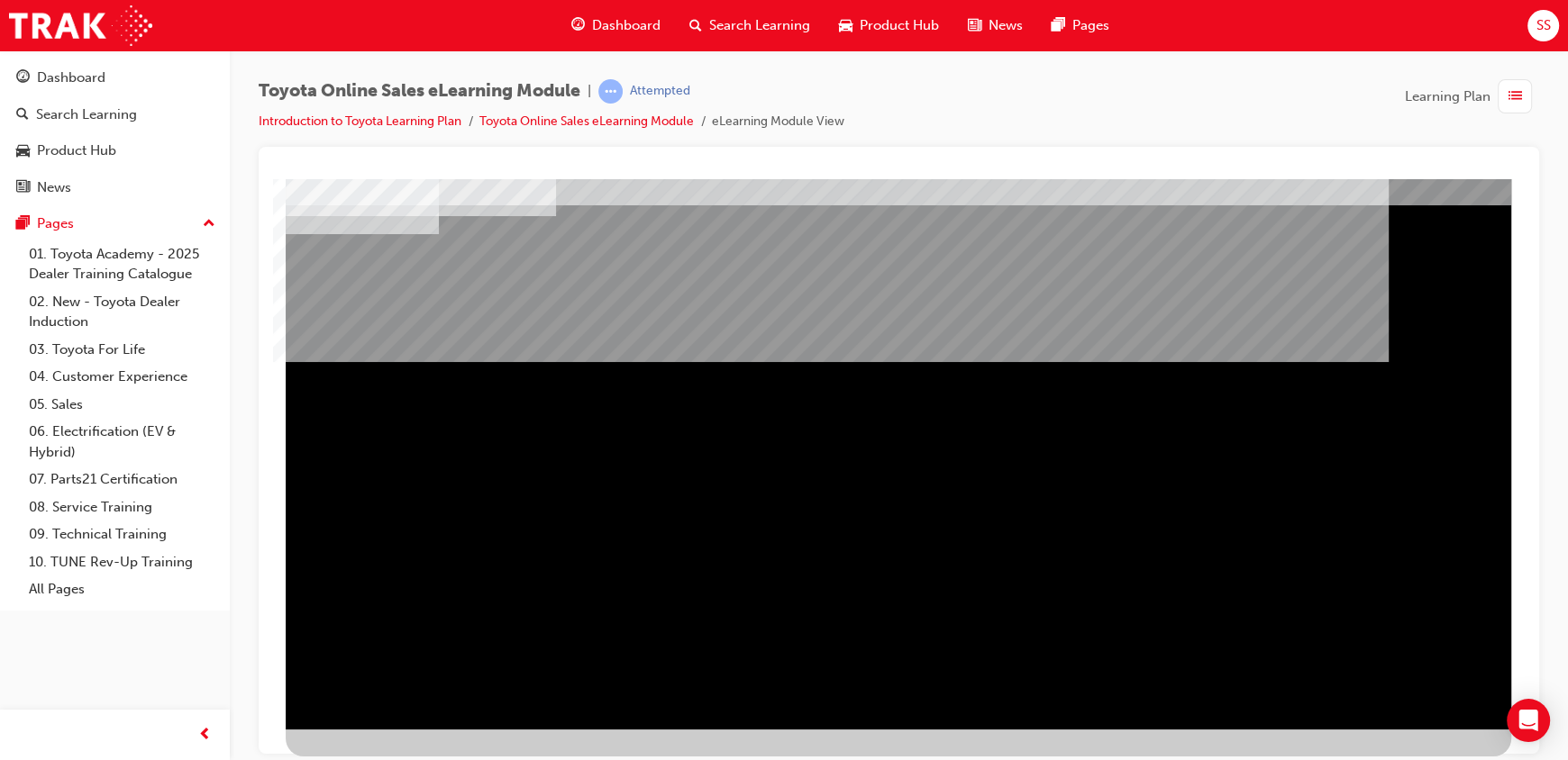
scroll to position [111, 0]
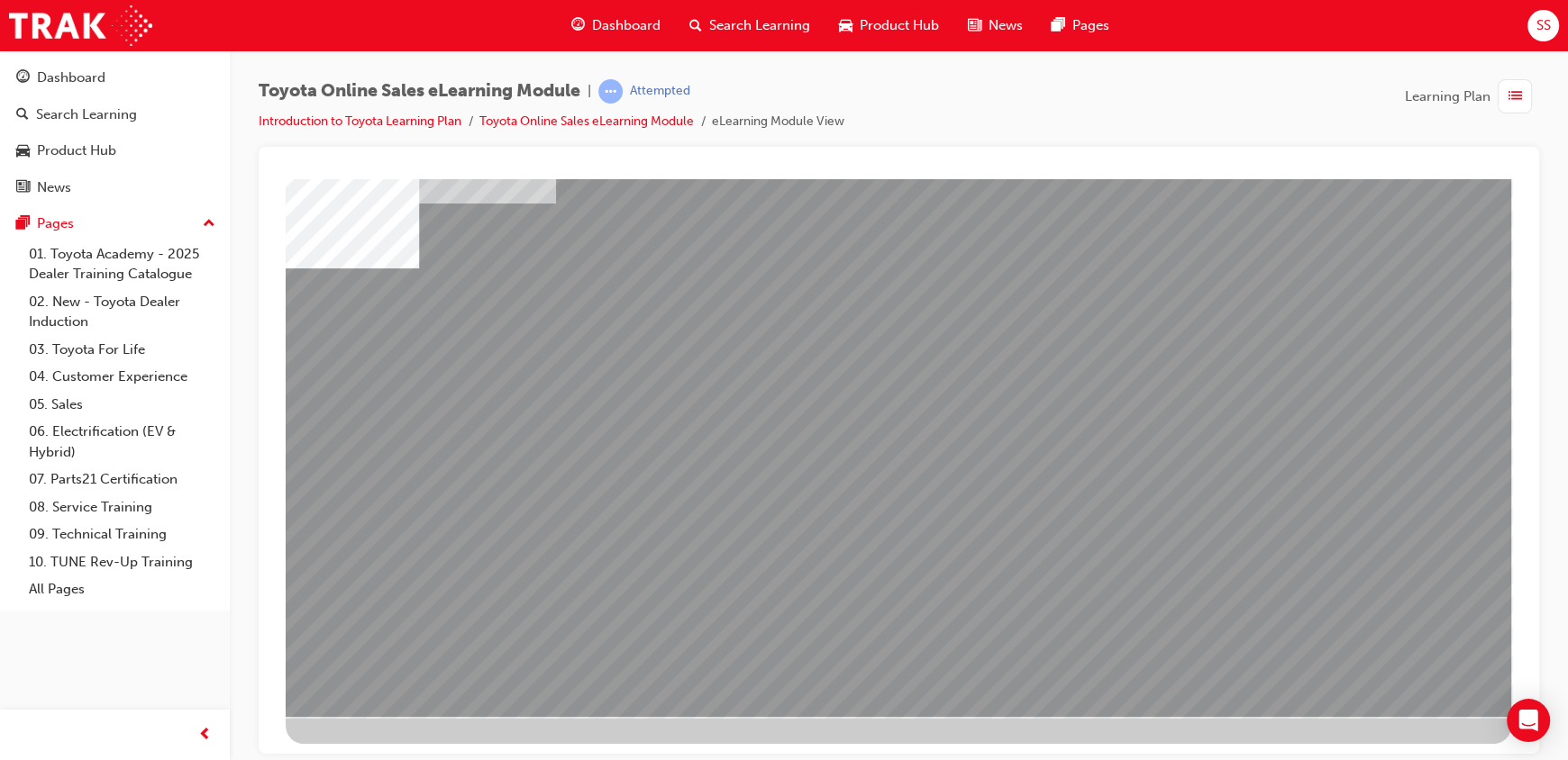
scroll to position [0, 0]
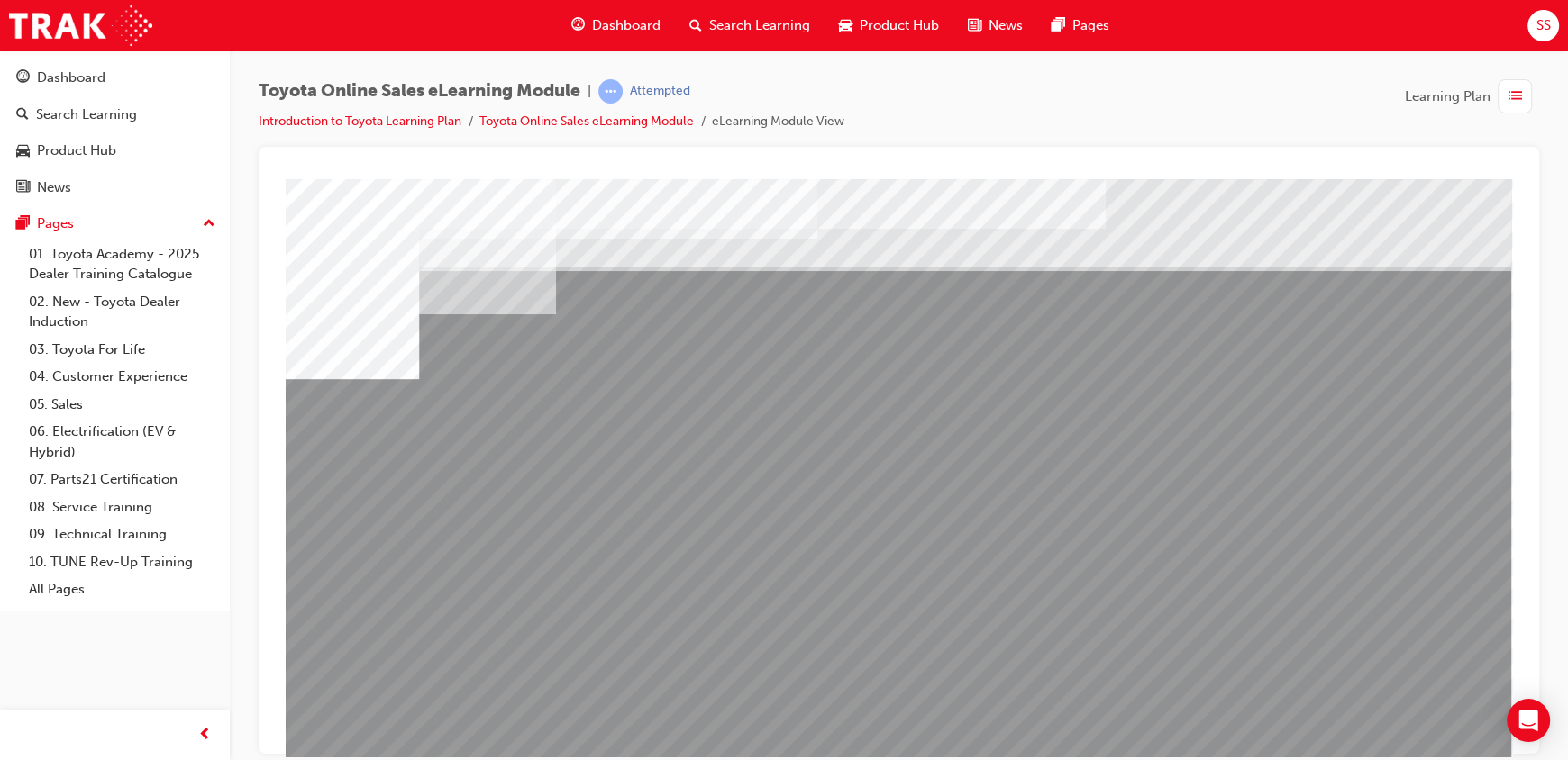
drag, startPoint x: 1115, startPoint y: 636, endPoint x: 1170, endPoint y: 636, distance: 55.0
drag, startPoint x: 1236, startPoint y: 646, endPoint x: 1458, endPoint y: 638, distance: 222.1
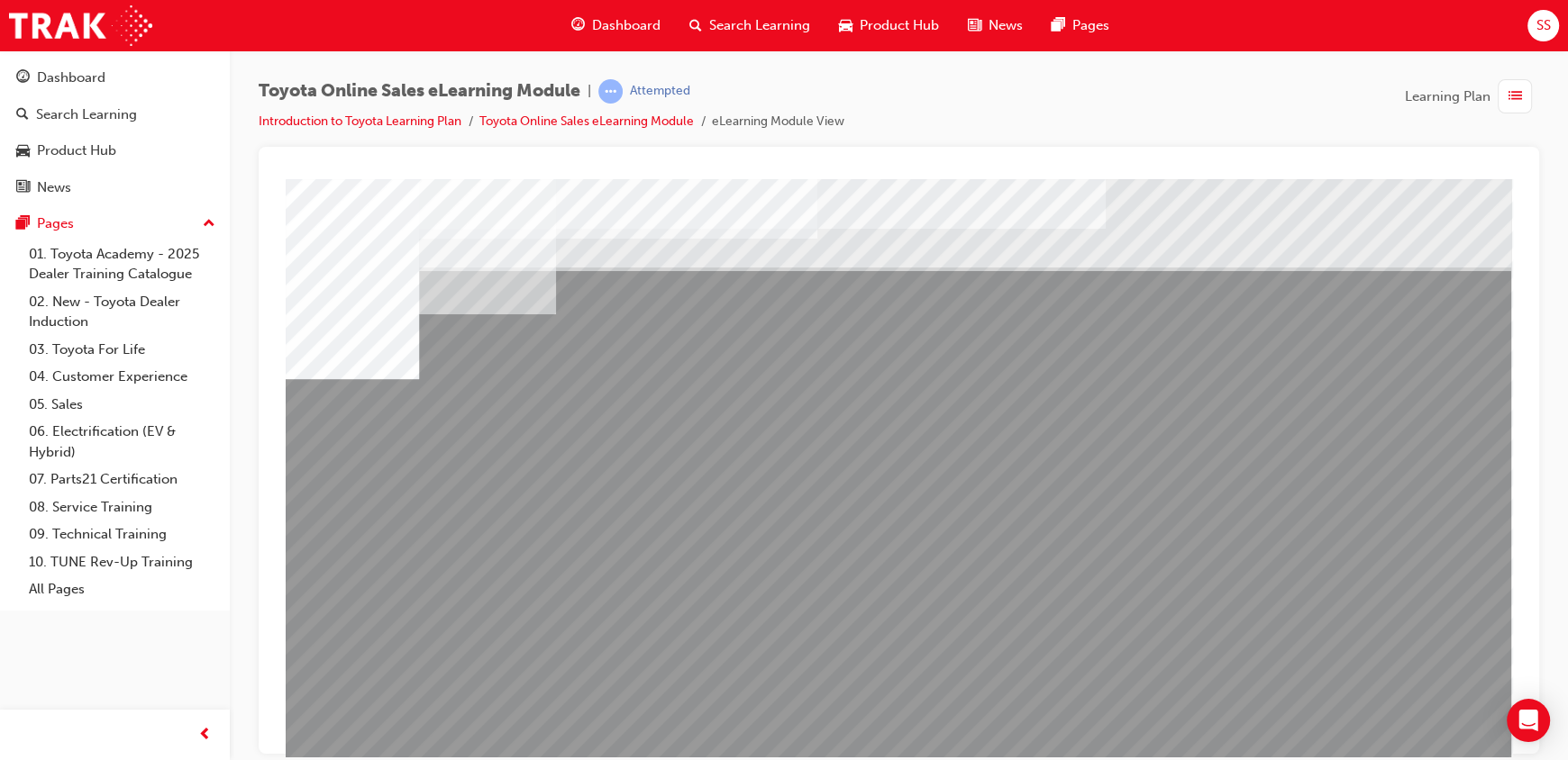
drag, startPoint x: 1465, startPoint y: 638, endPoint x: 1434, endPoint y: 637, distance: 31.0
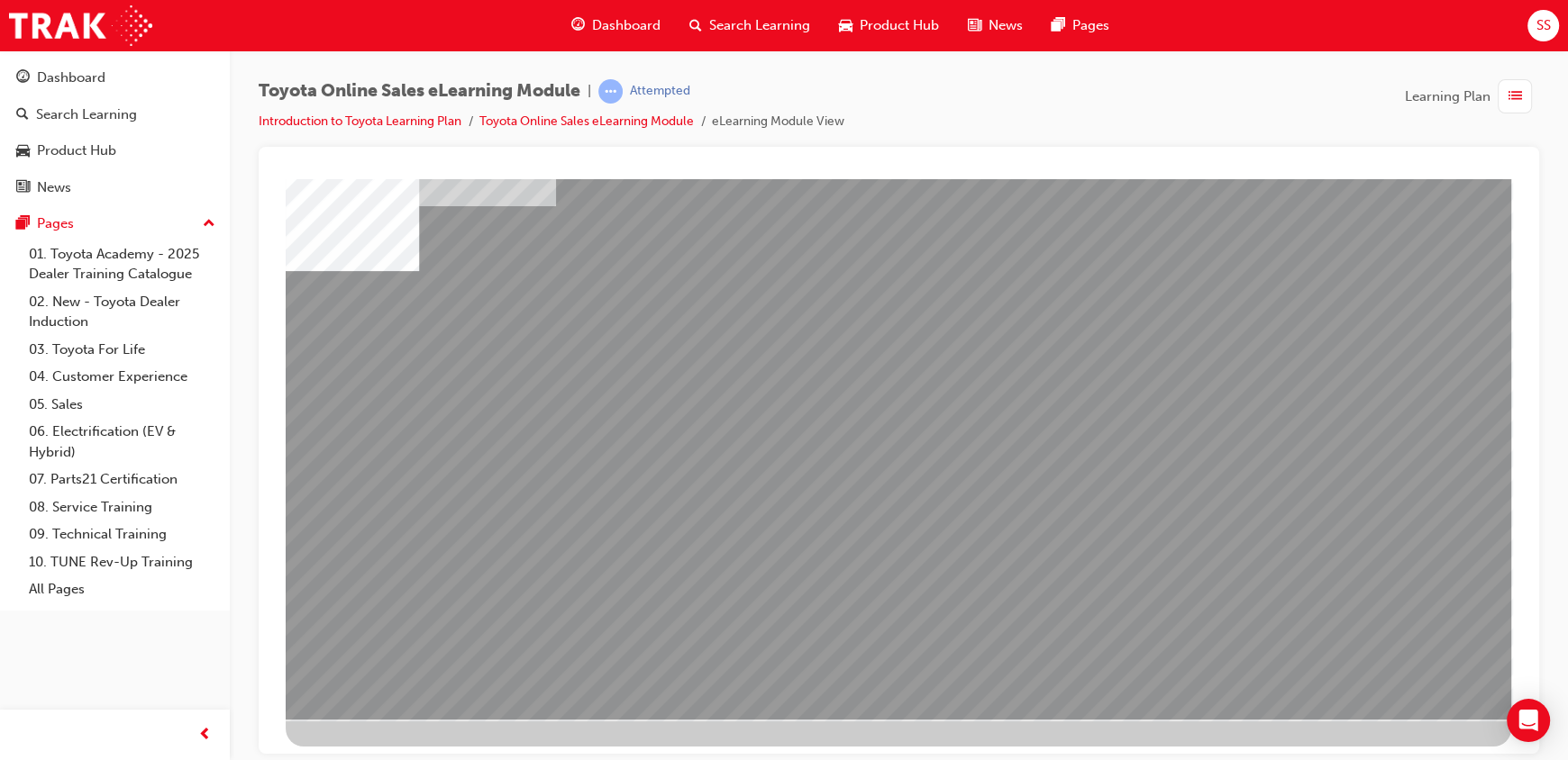
scroll to position [111, 0]
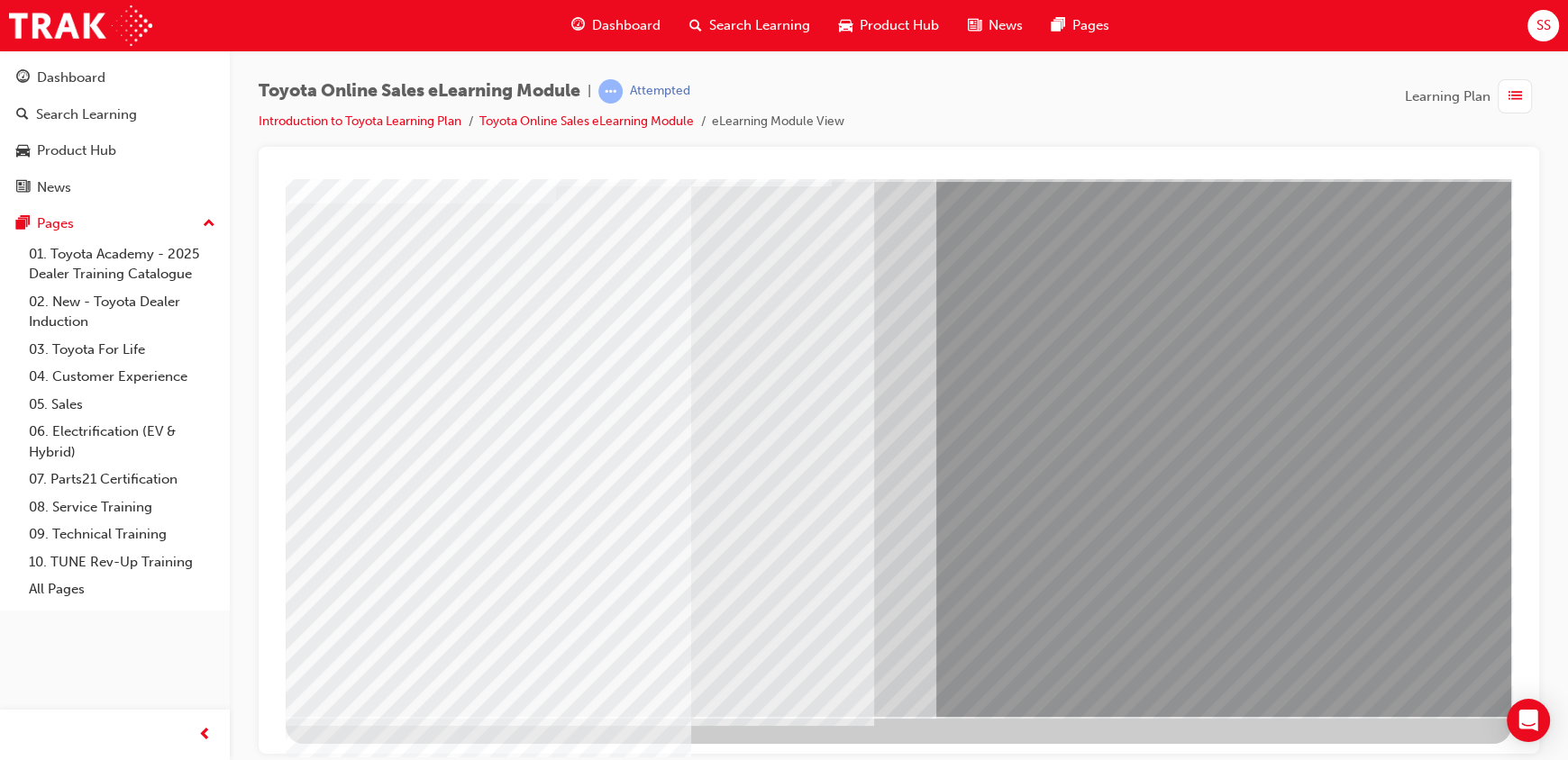
scroll to position [0, 0]
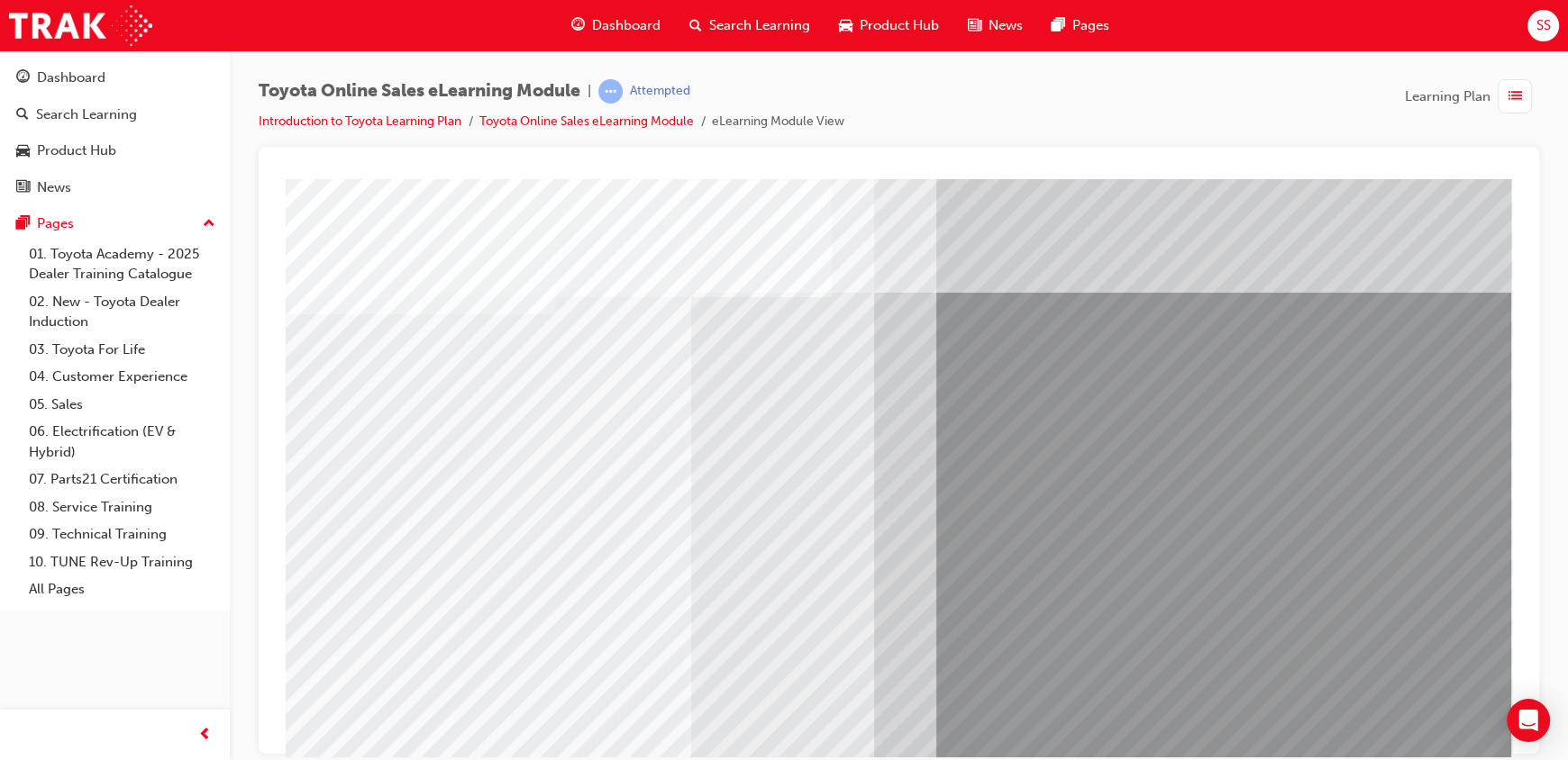
drag, startPoint x: 962, startPoint y: 530, endPoint x: 966, endPoint y: 497, distance: 33.2
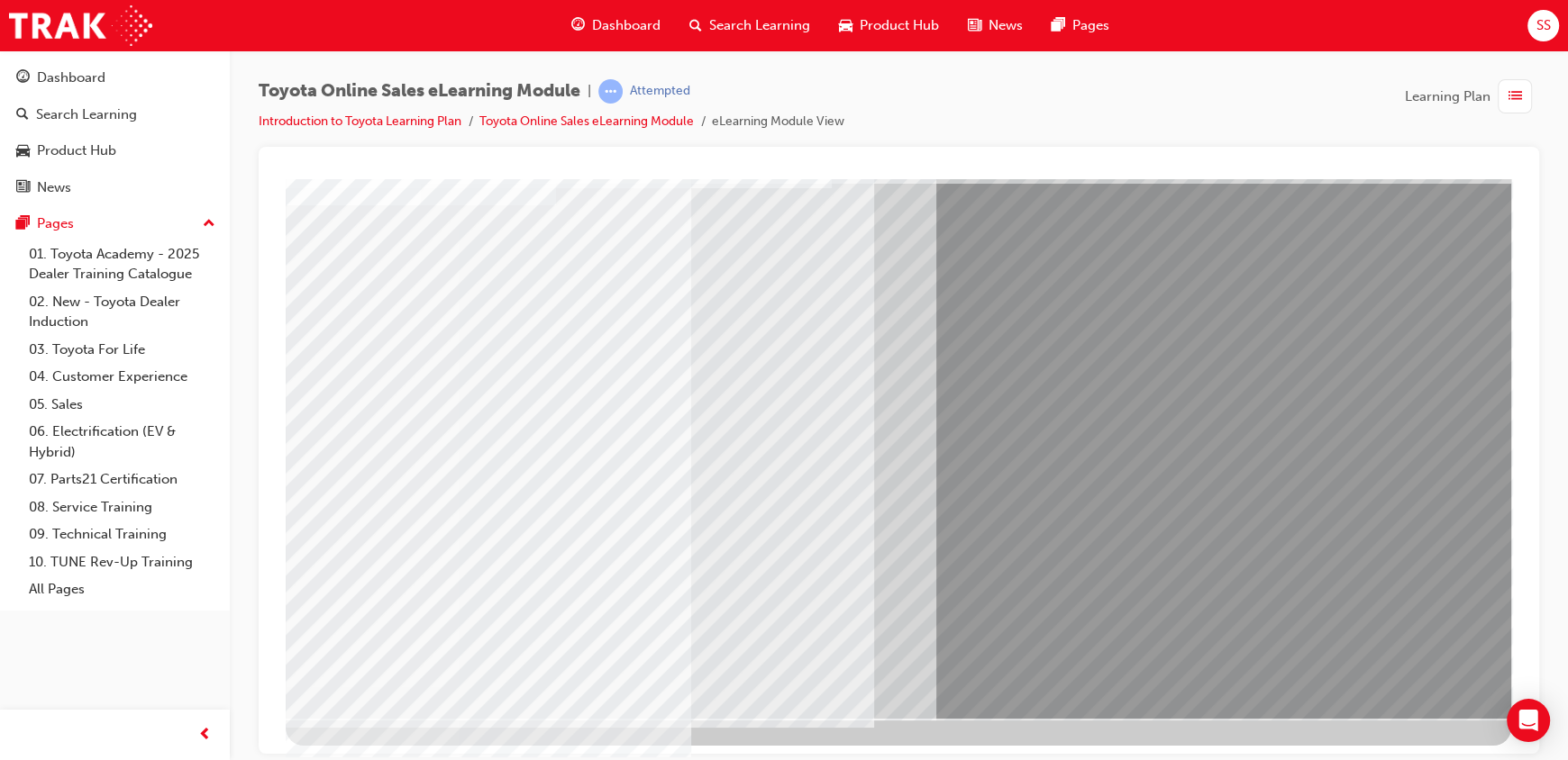
scroll to position [111, 0]
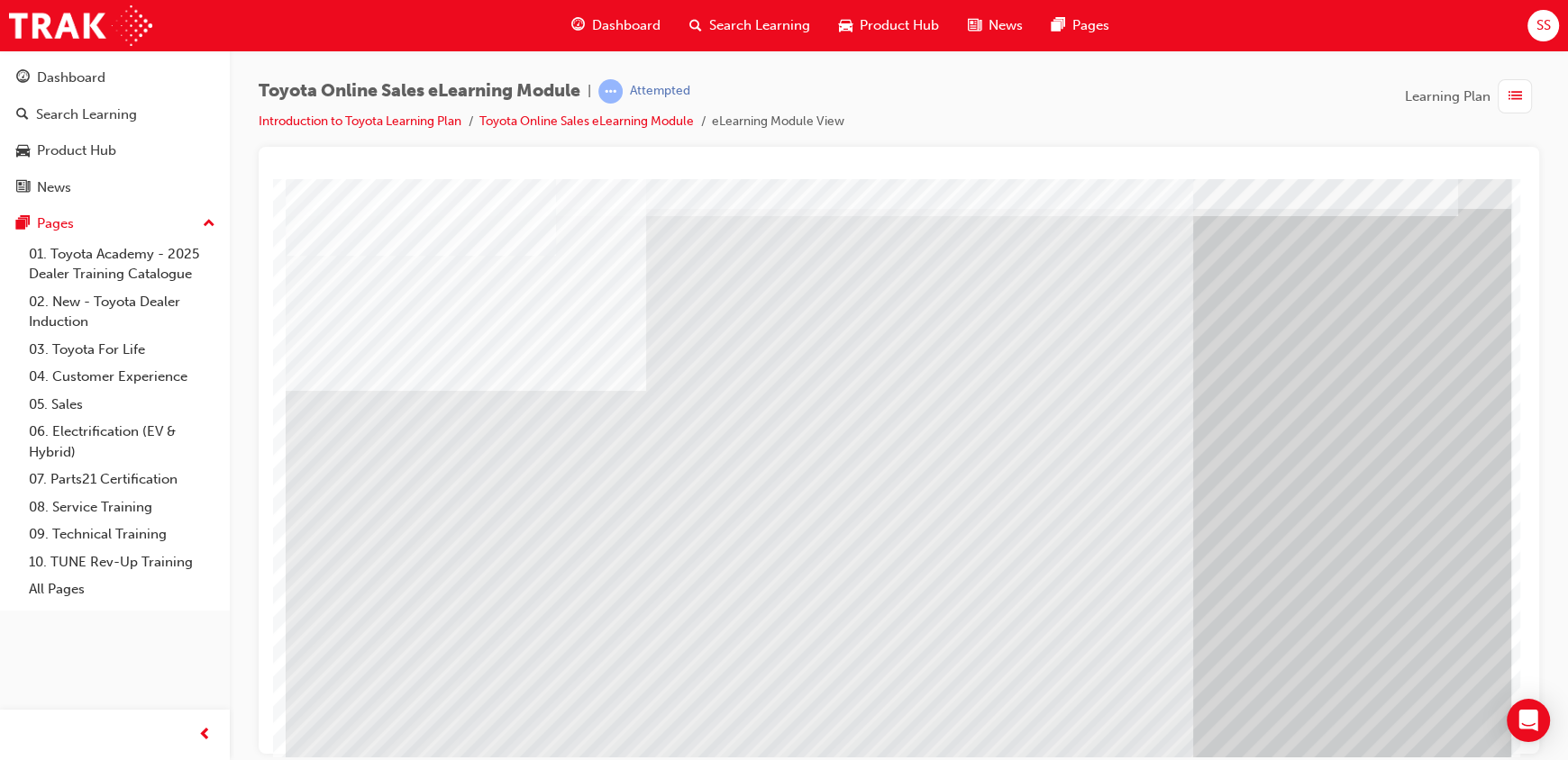
scroll to position [89, 0]
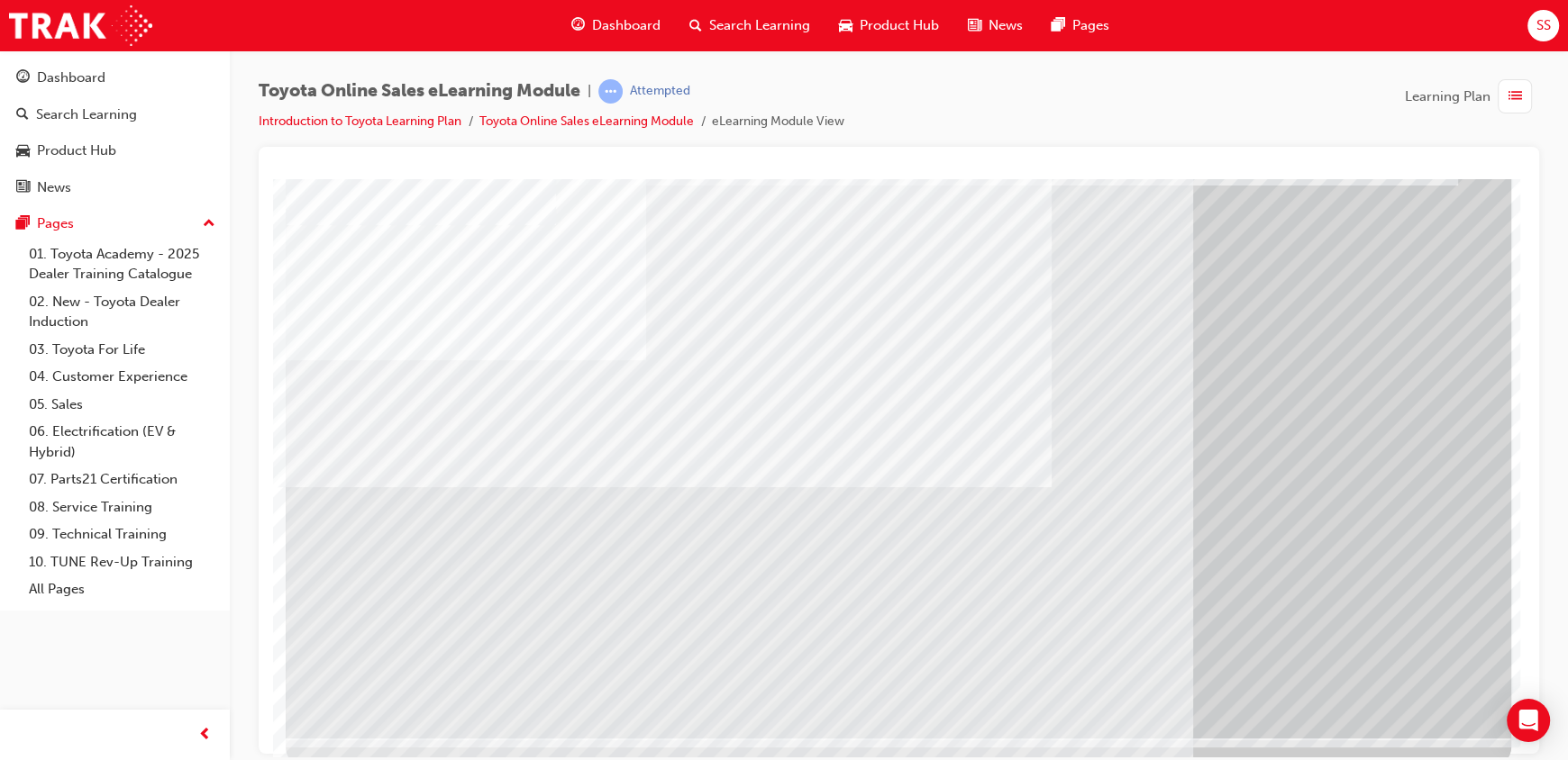
drag, startPoint x: 1213, startPoint y: 609, endPoint x: 1203, endPoint y: 605, distance: 10.8
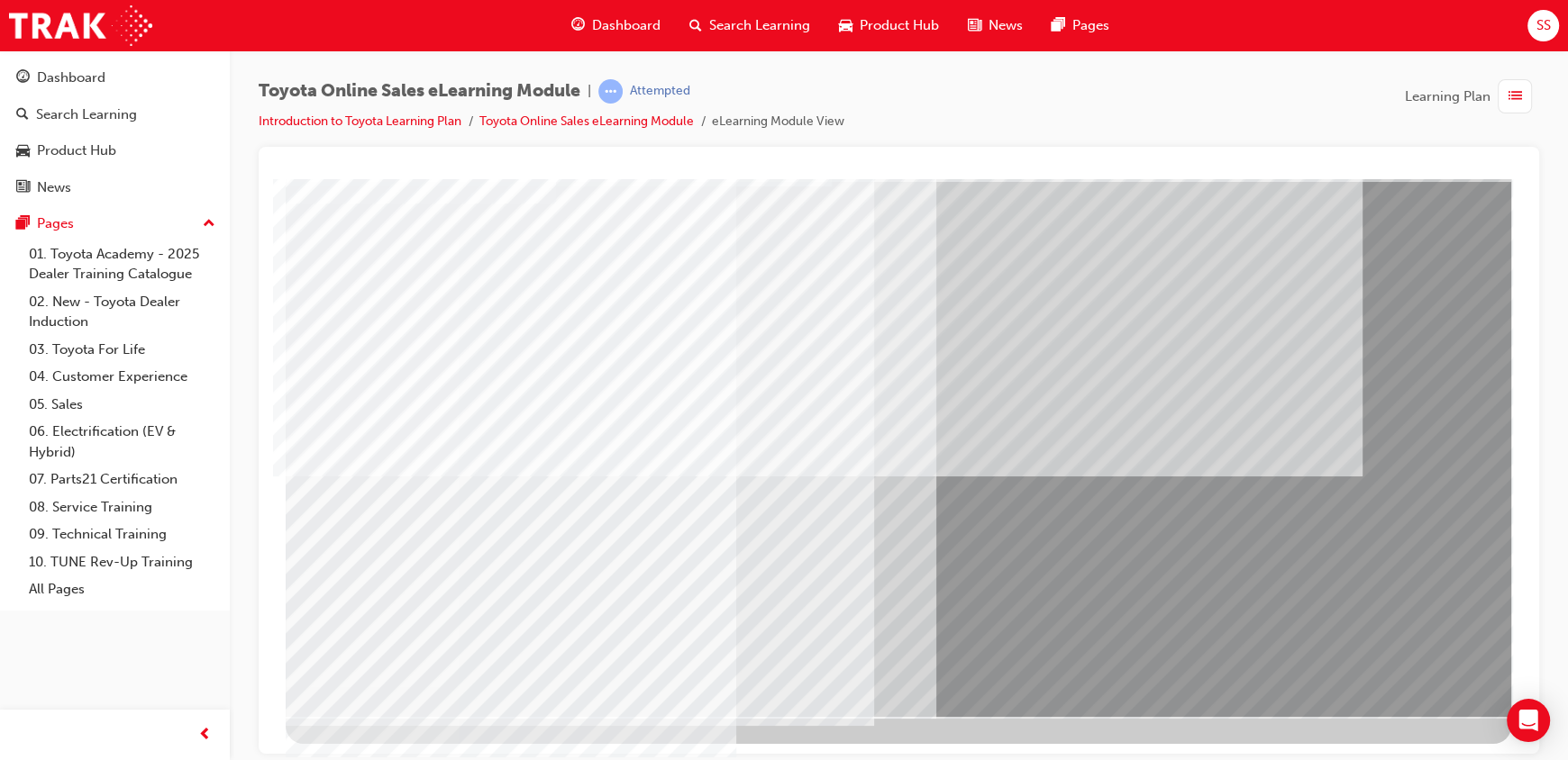
scroll to position [0, 0]
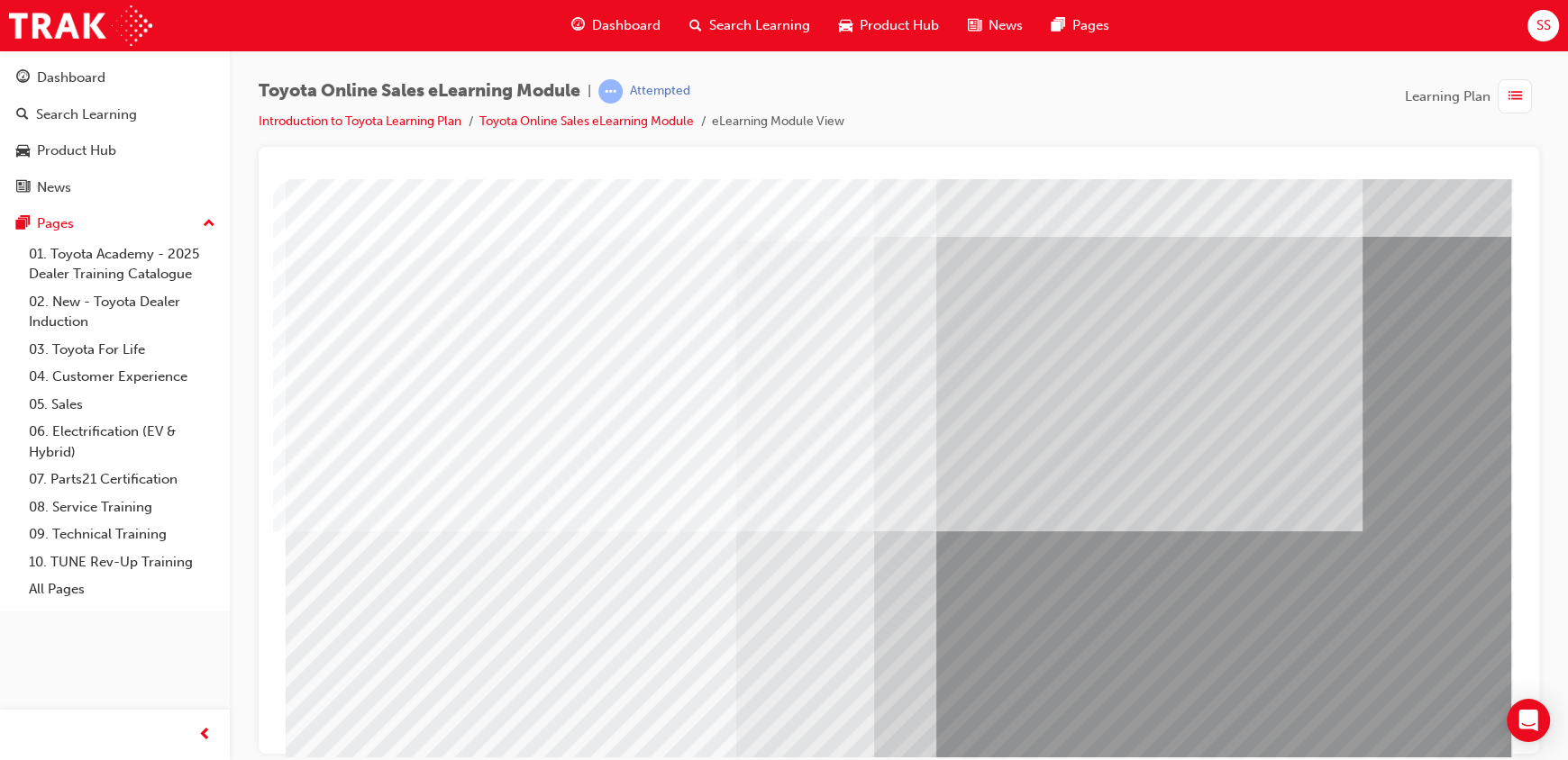
scroll to position [111, 0]
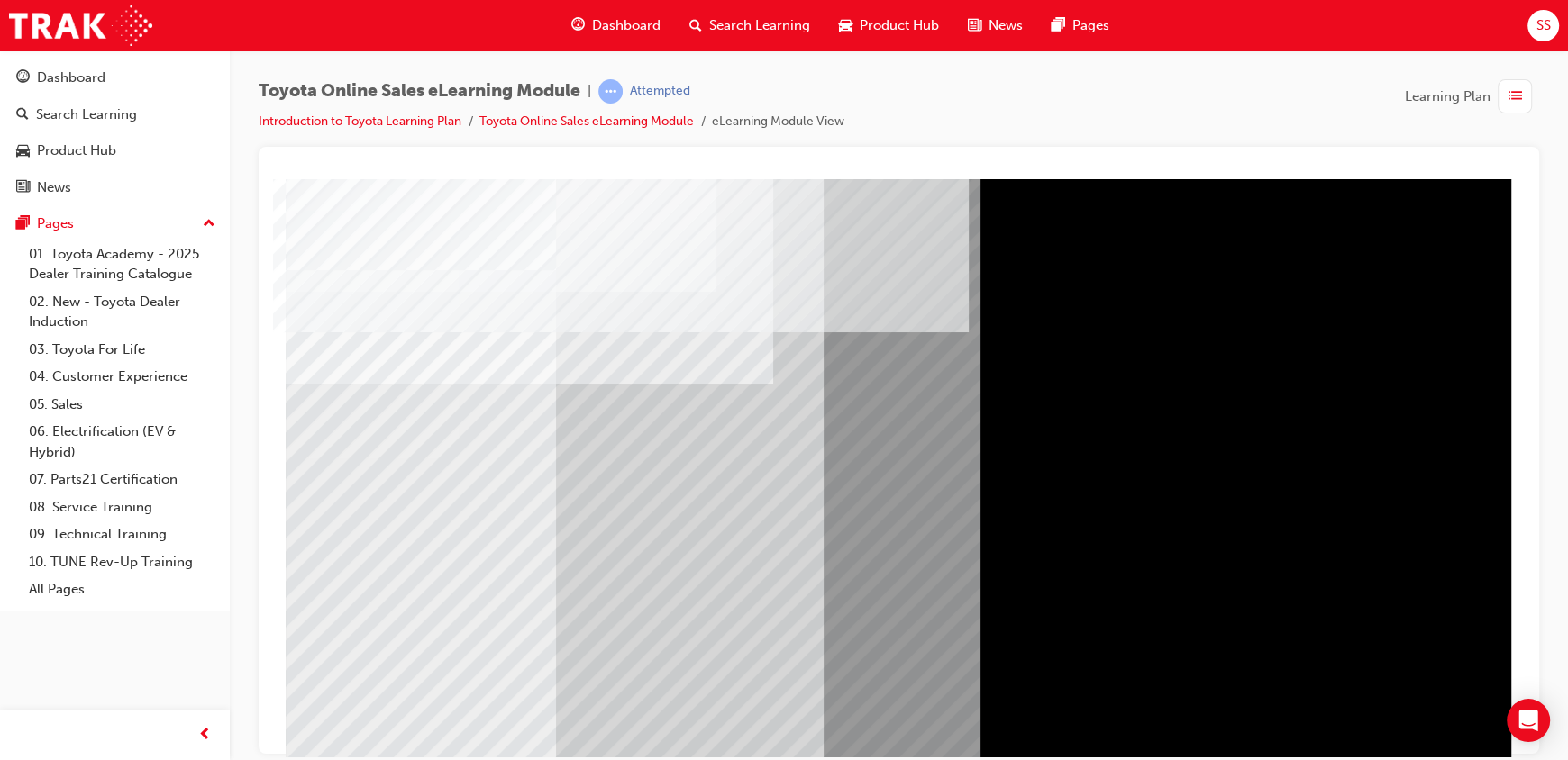
scroll to position [111, 0]
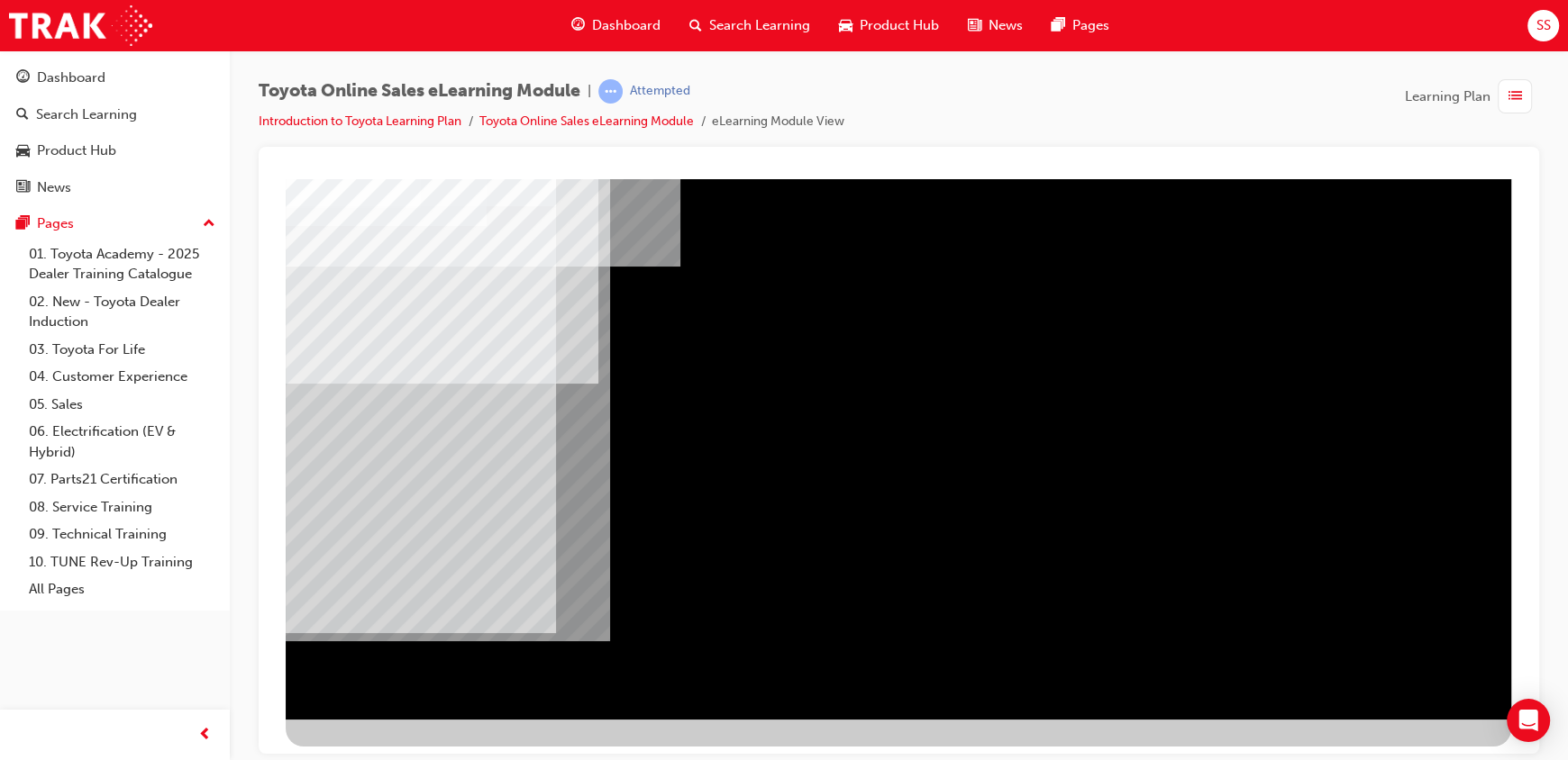
scroll to position [111, 0]
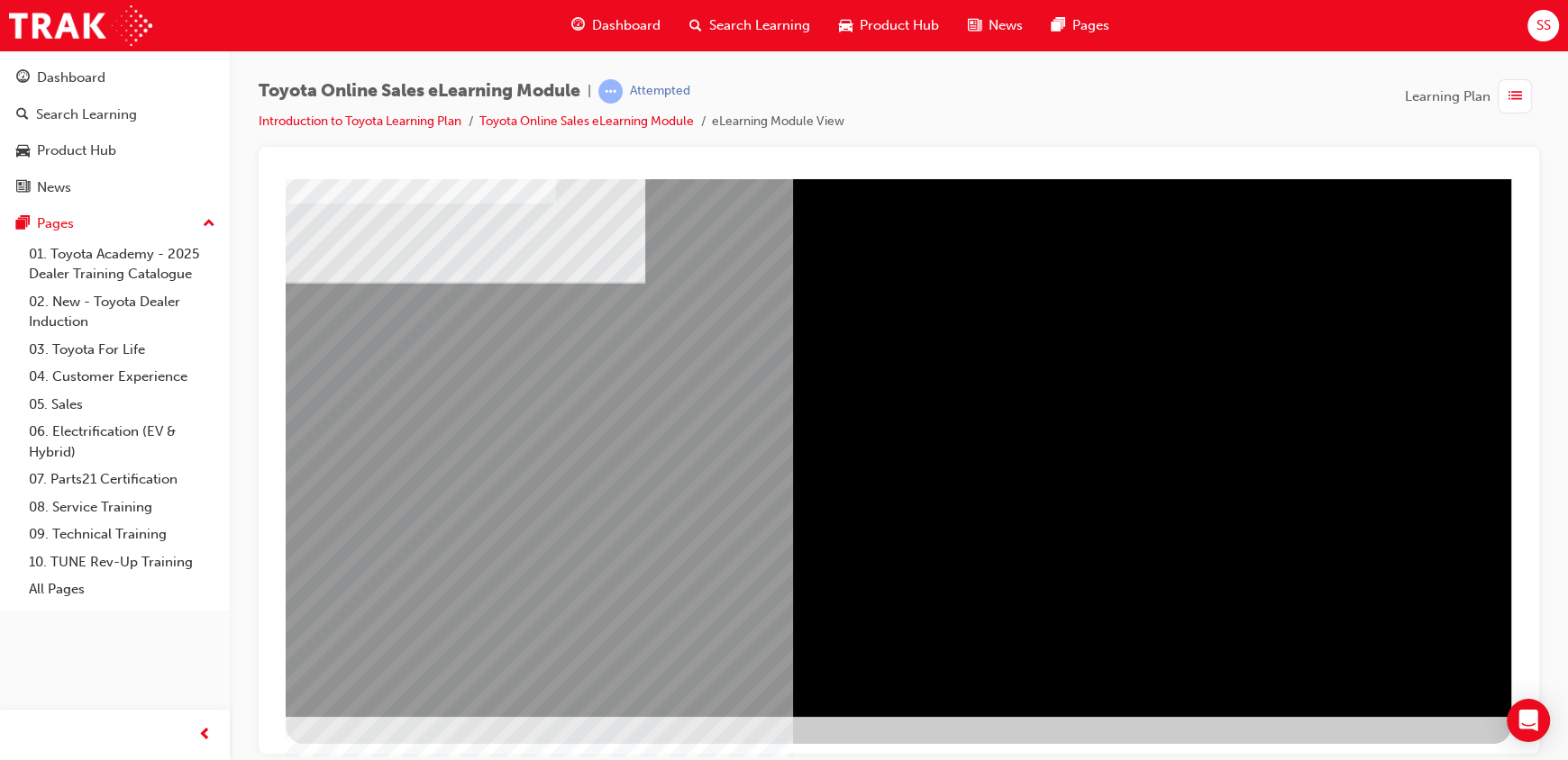
drag, startPoint x: 527, startPoint y: 389, endPoint x: 620, endPoint y: 399, distance: 93.5
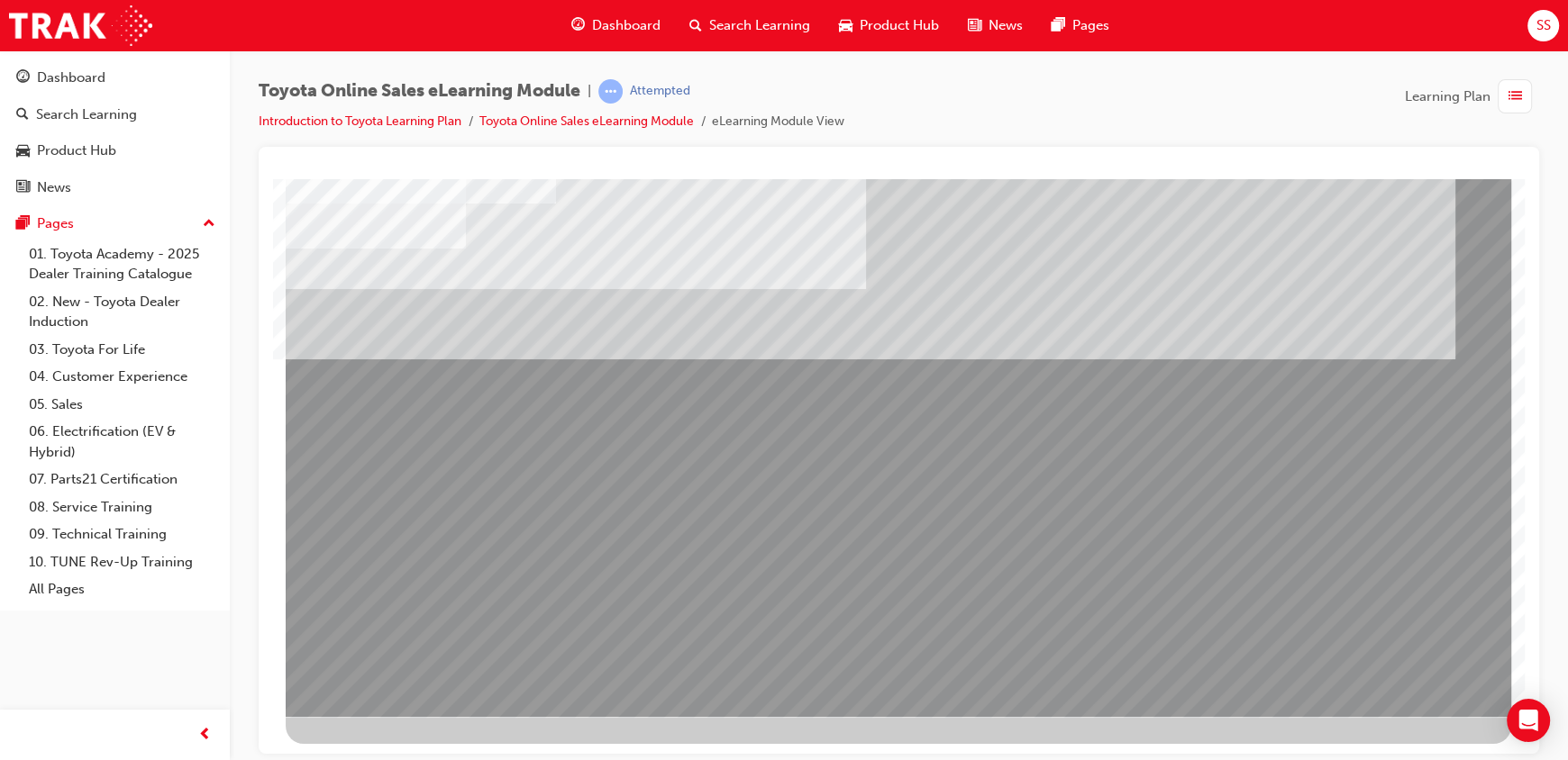
drag, startPoint x: 919, startPoint y: 616, endPoint x: 899, endPoint y: 605, distance: 22.8
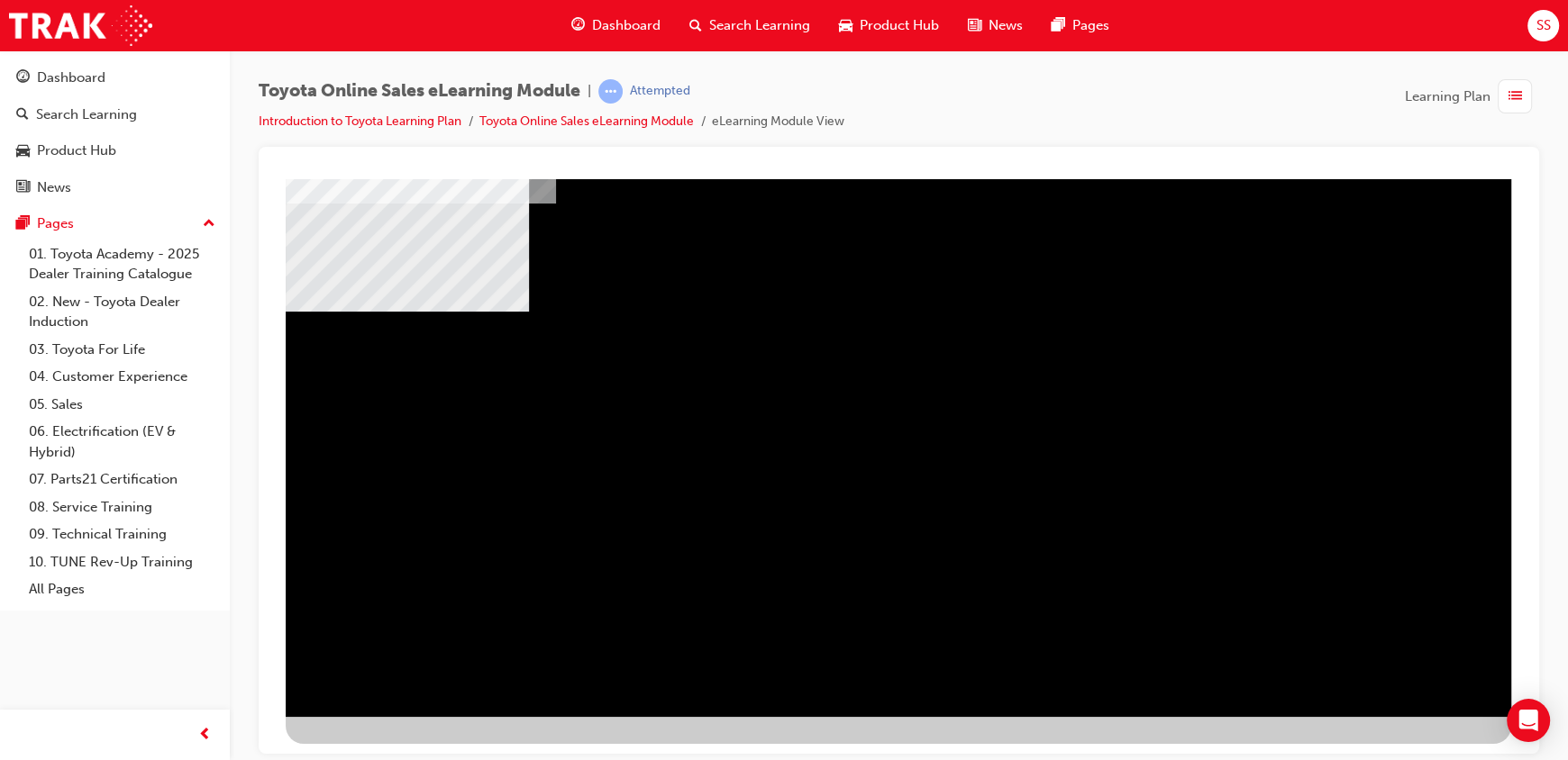
click at [1212, 603] on div "multistate" at bounding box center [898, 391] width 1225 height 648
drag, startPoint x: 584, startPoint y: 494, endPoint x: 1027, endPoint y: 444, distance: 445.8
drag, startPoint x: 1008, startPoint y: 439, endPoint x: 1061, endPoint y: 428, distance: 54.1
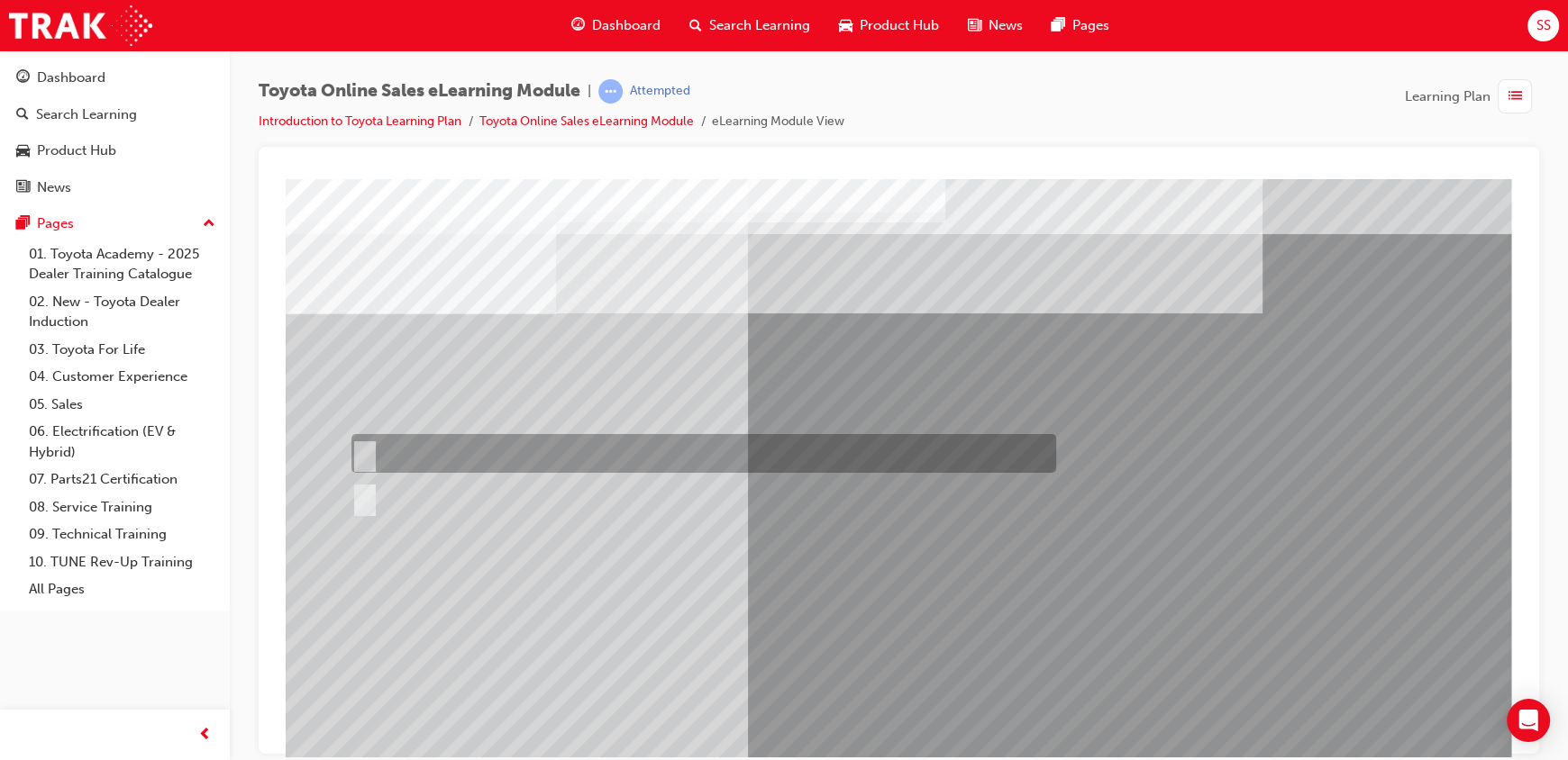
drag, startPoint x: 424, startPoint y: 447, endPoint x: 512, endPoint y: 443, distance: 88.1
click at [423, 447] on div at bounding box center [699, 452] width 705 height 39
radio input "true"
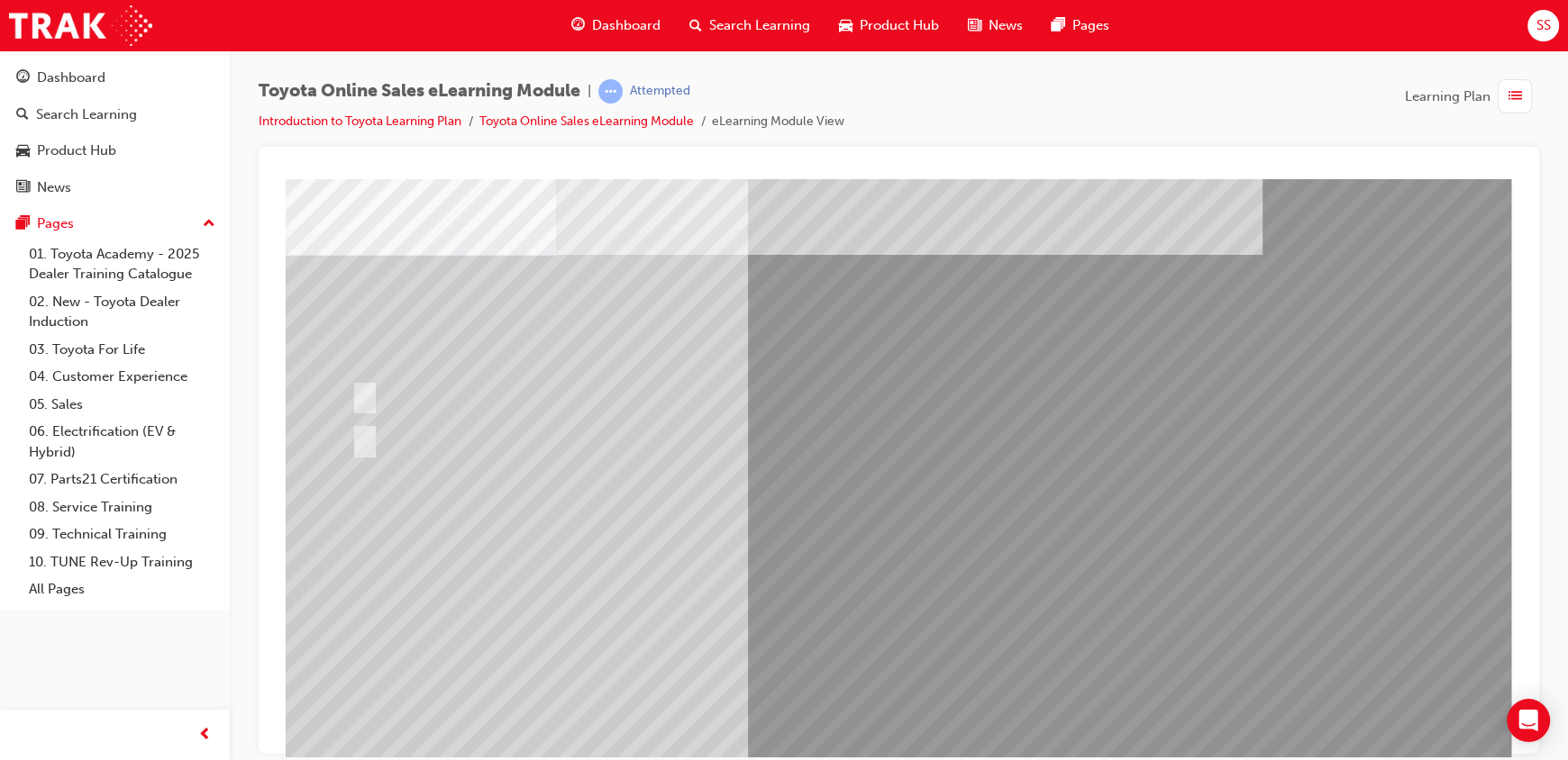
scroll to position [111, 0]
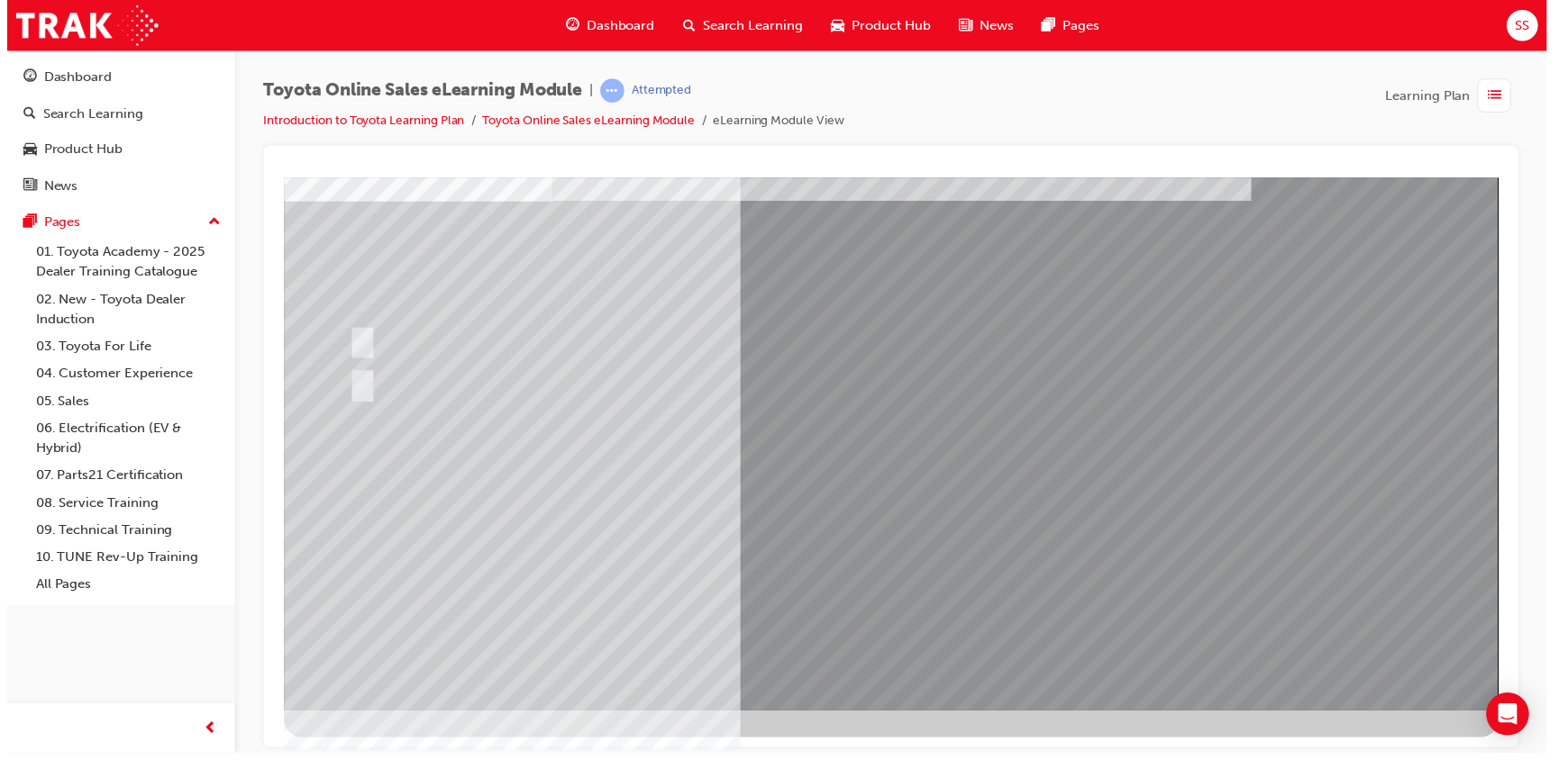
scroll to position [0, 0]
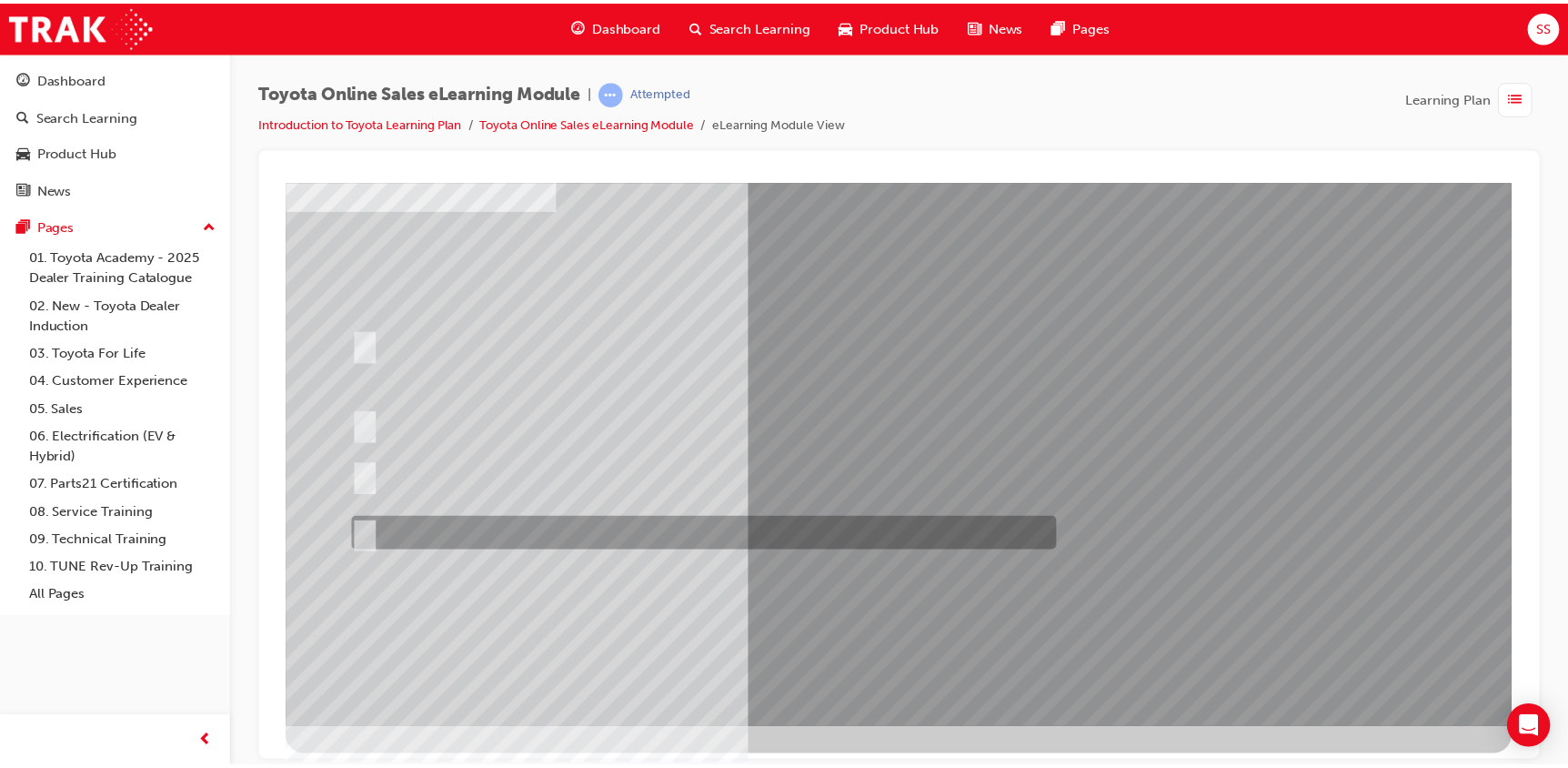
scroll to position [112, 0]
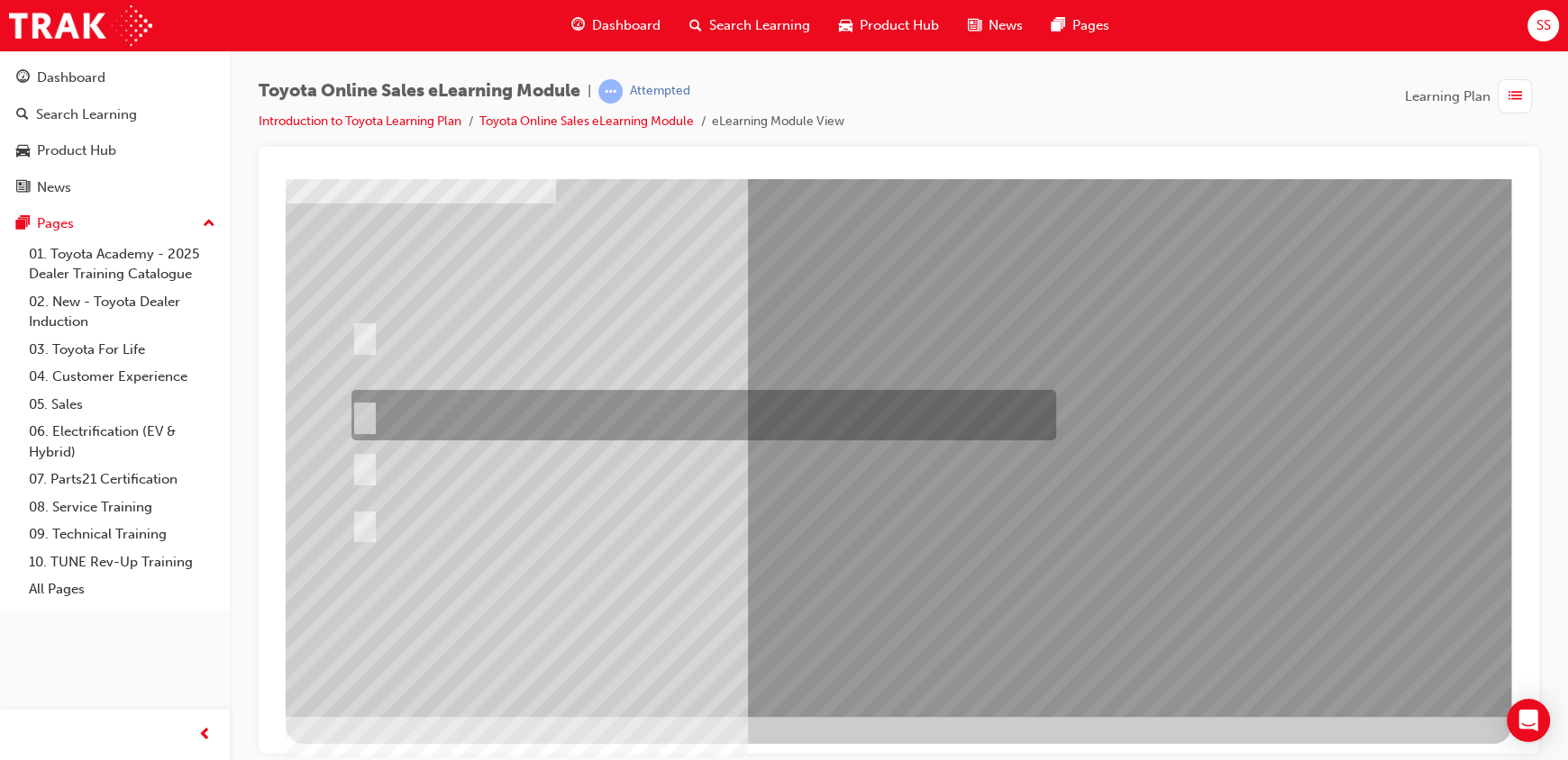
click at [676, 421] on div at bounding box center [699, 416] width 705 height 51
radio input "true"
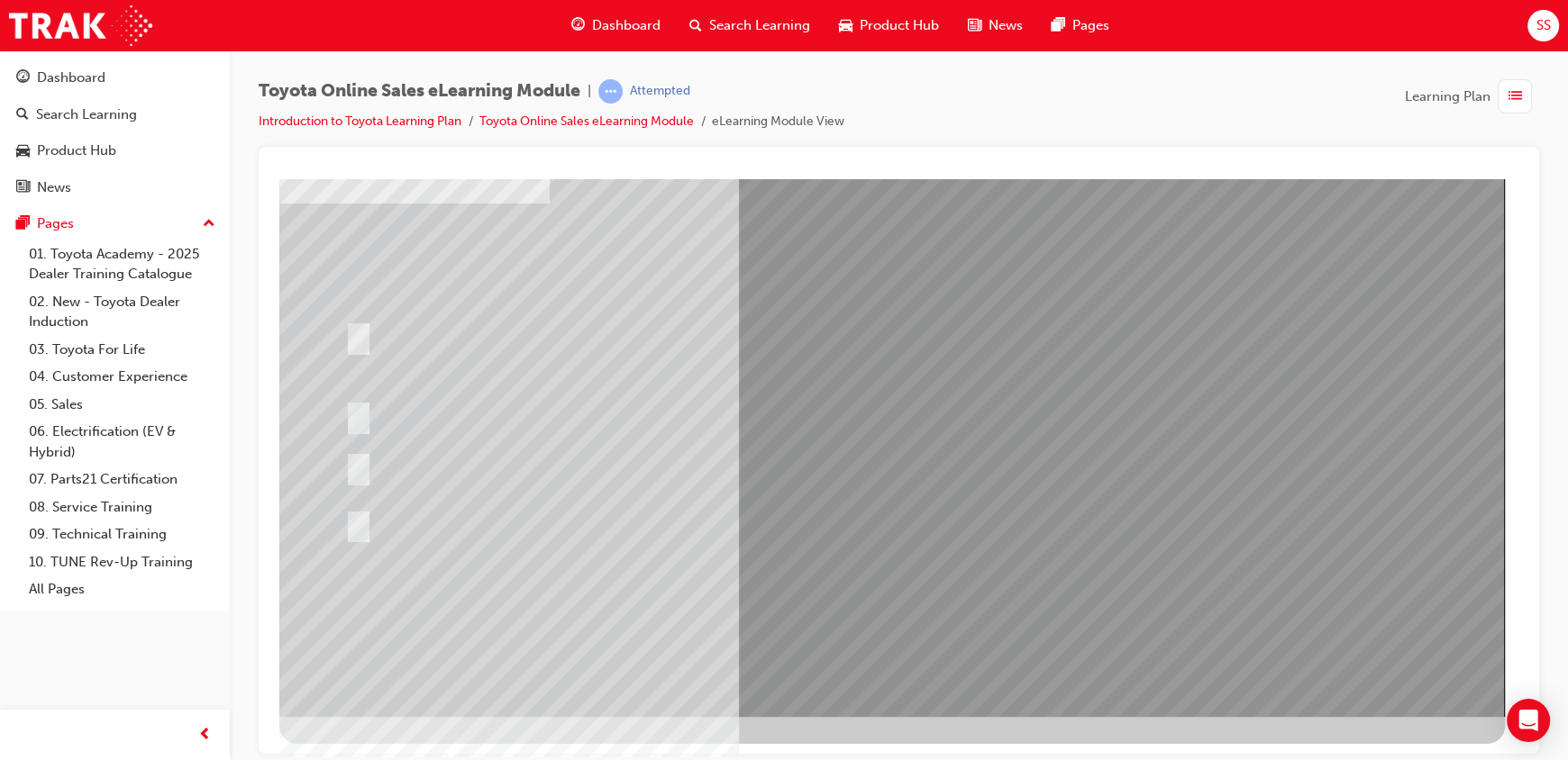
scroll to position [0, 0]
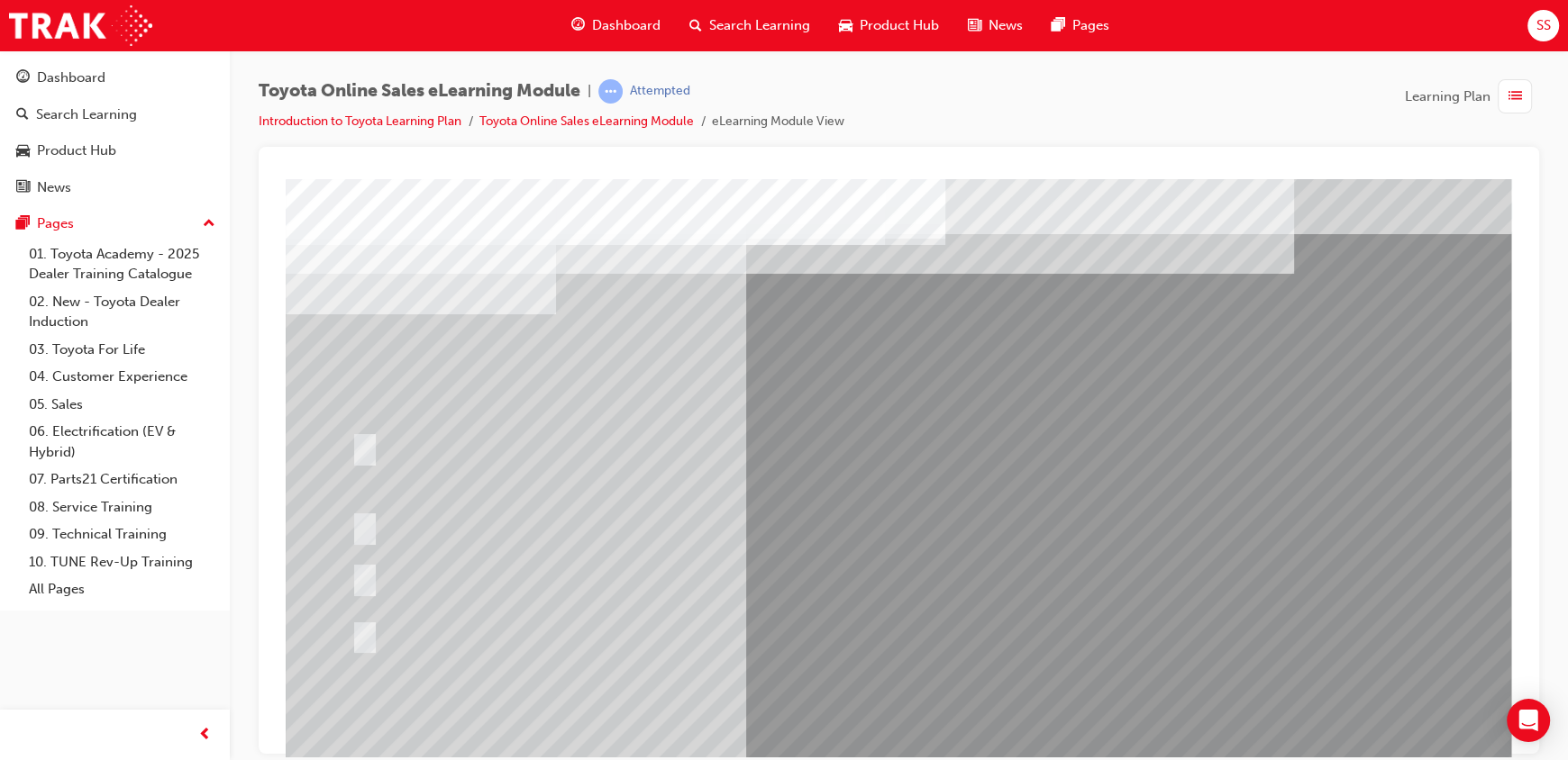
click at [852, 623] on div at bounding box center [699, 634] width 705 height 33
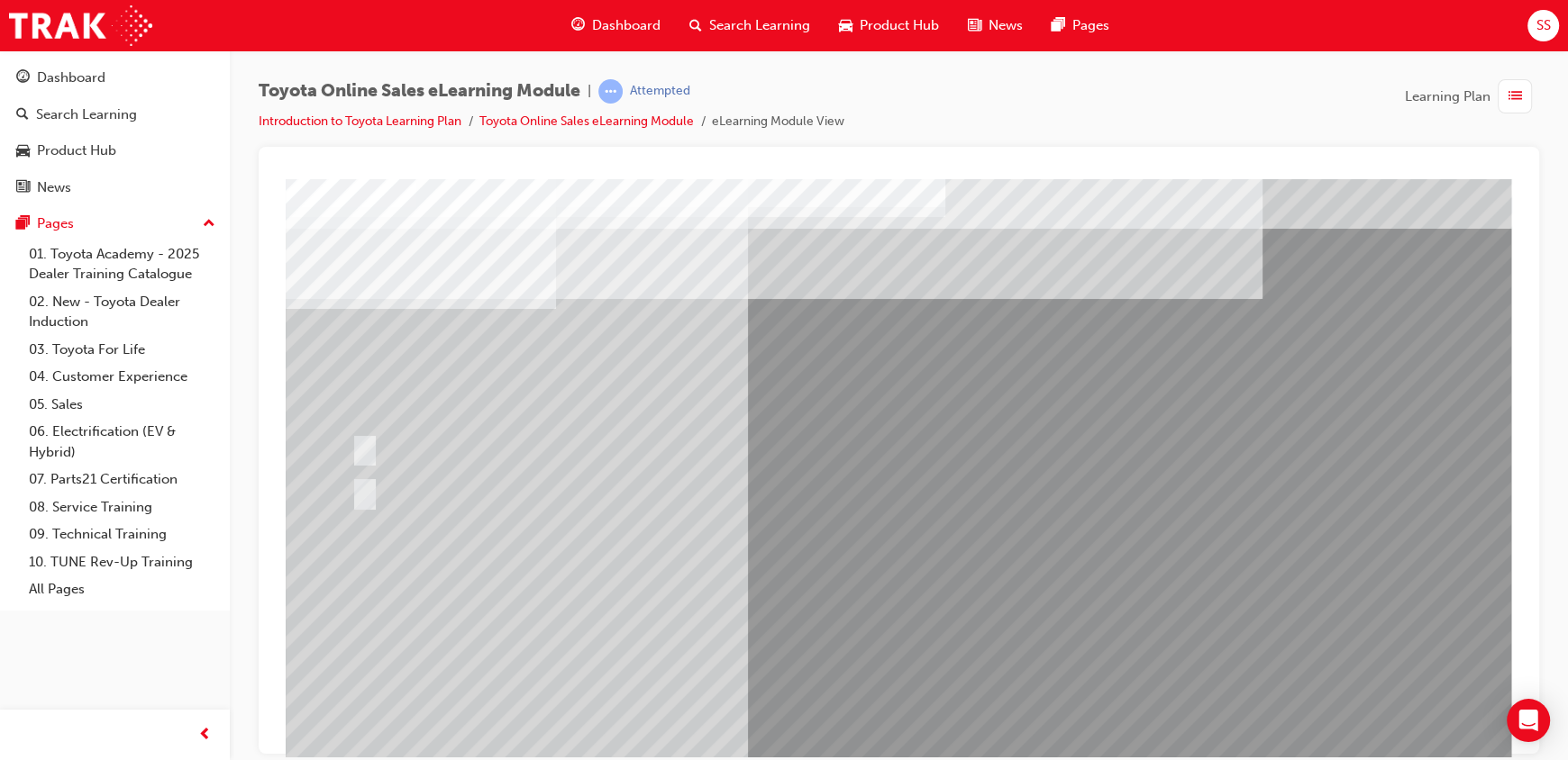
scroll to position [111, 0]
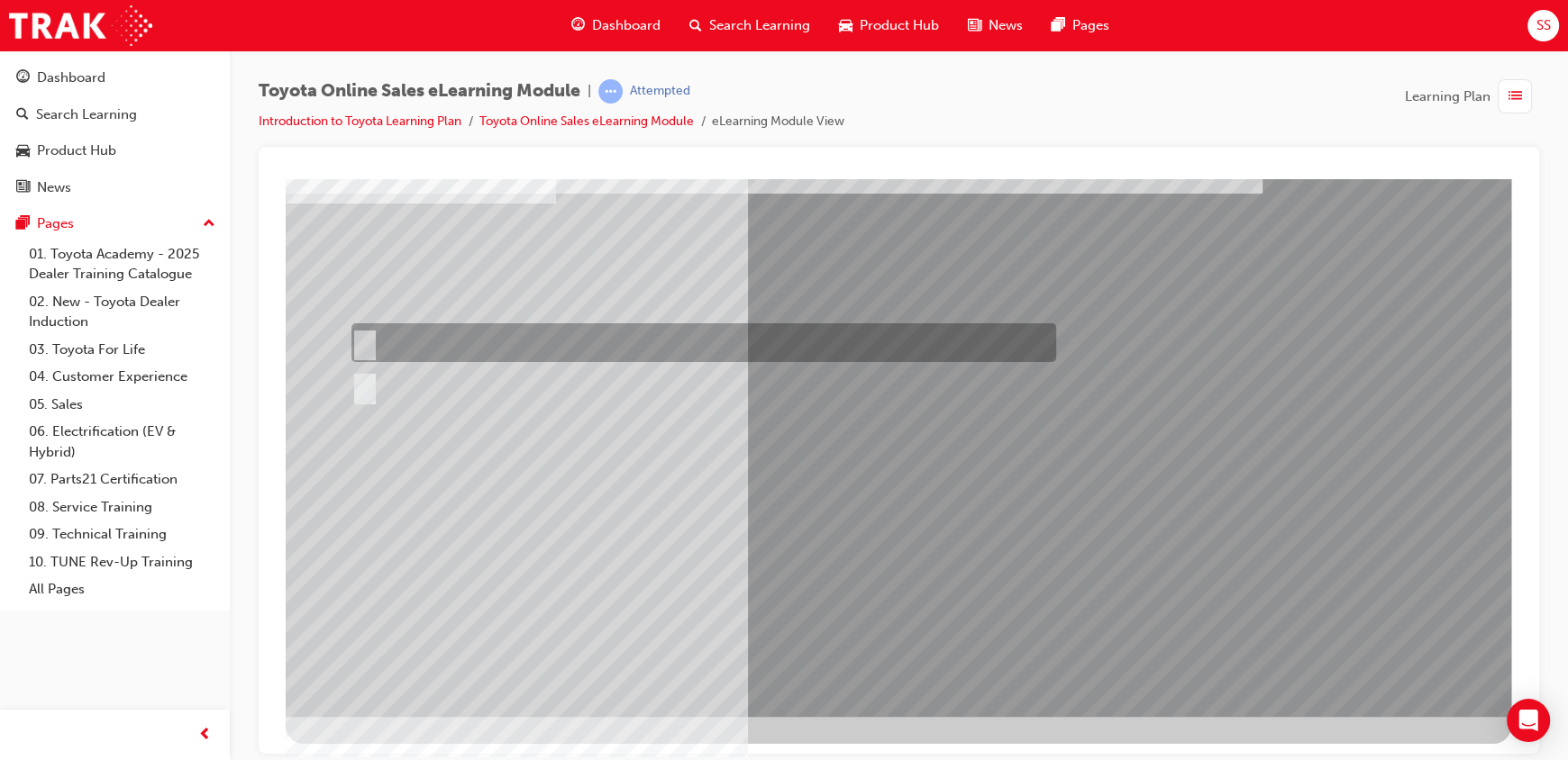
click at [550, 348] on div at bounding box center [699, 342] width 705 height 39
radio input "true"
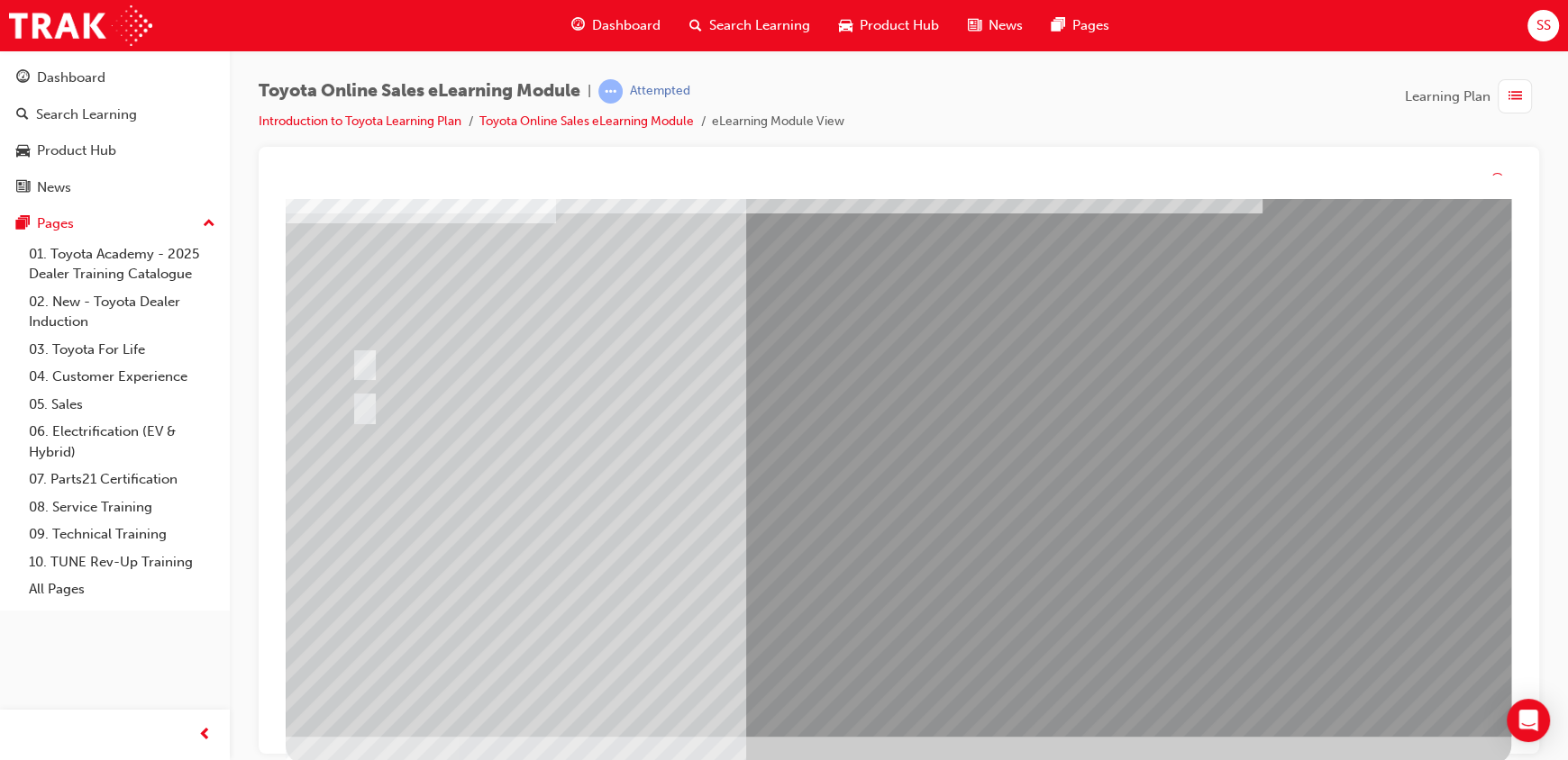
click at [883, 678] on div at bounding box center [898, 412] width 1225 height 648
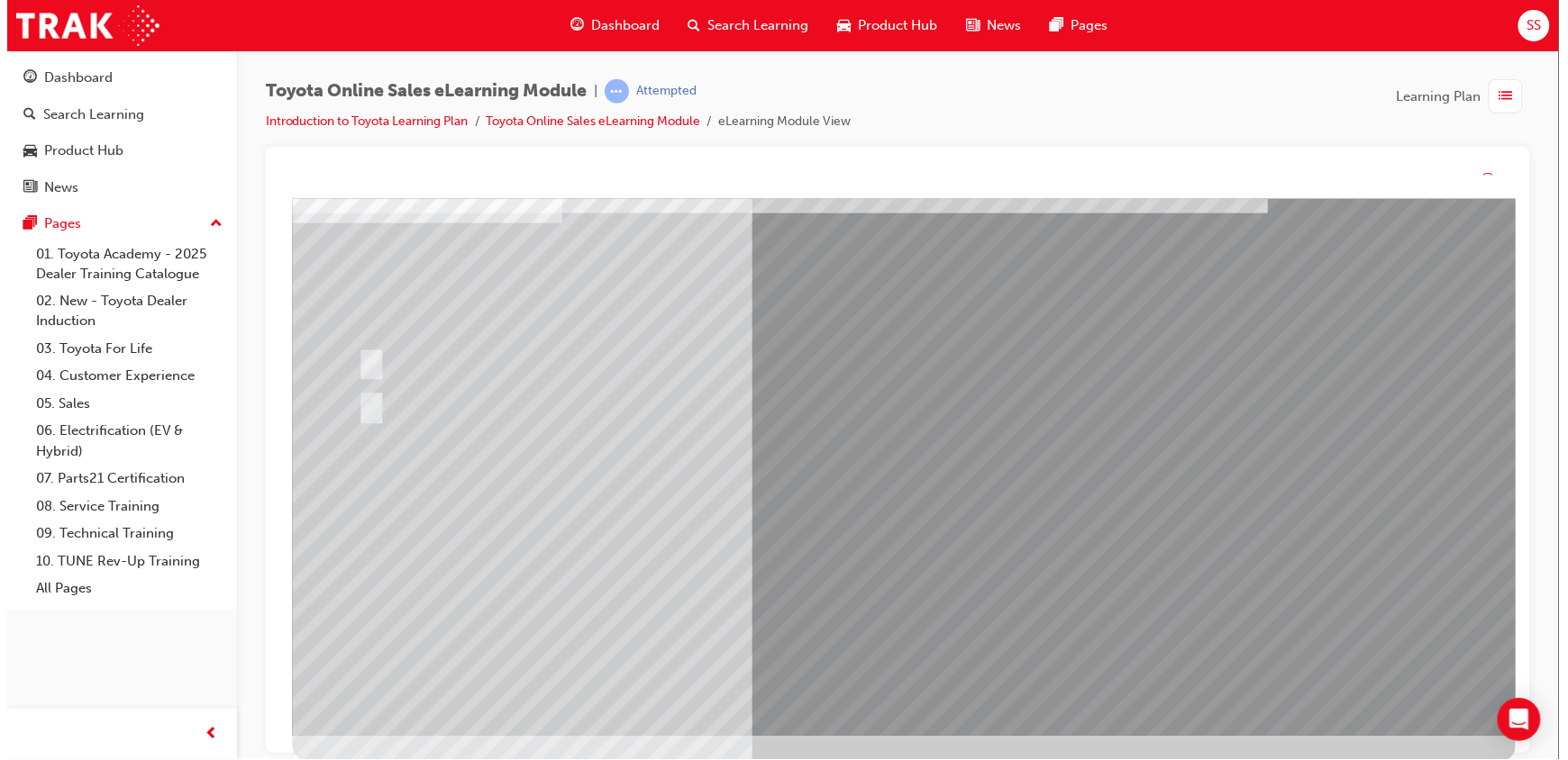
scroll to position [0, 0]
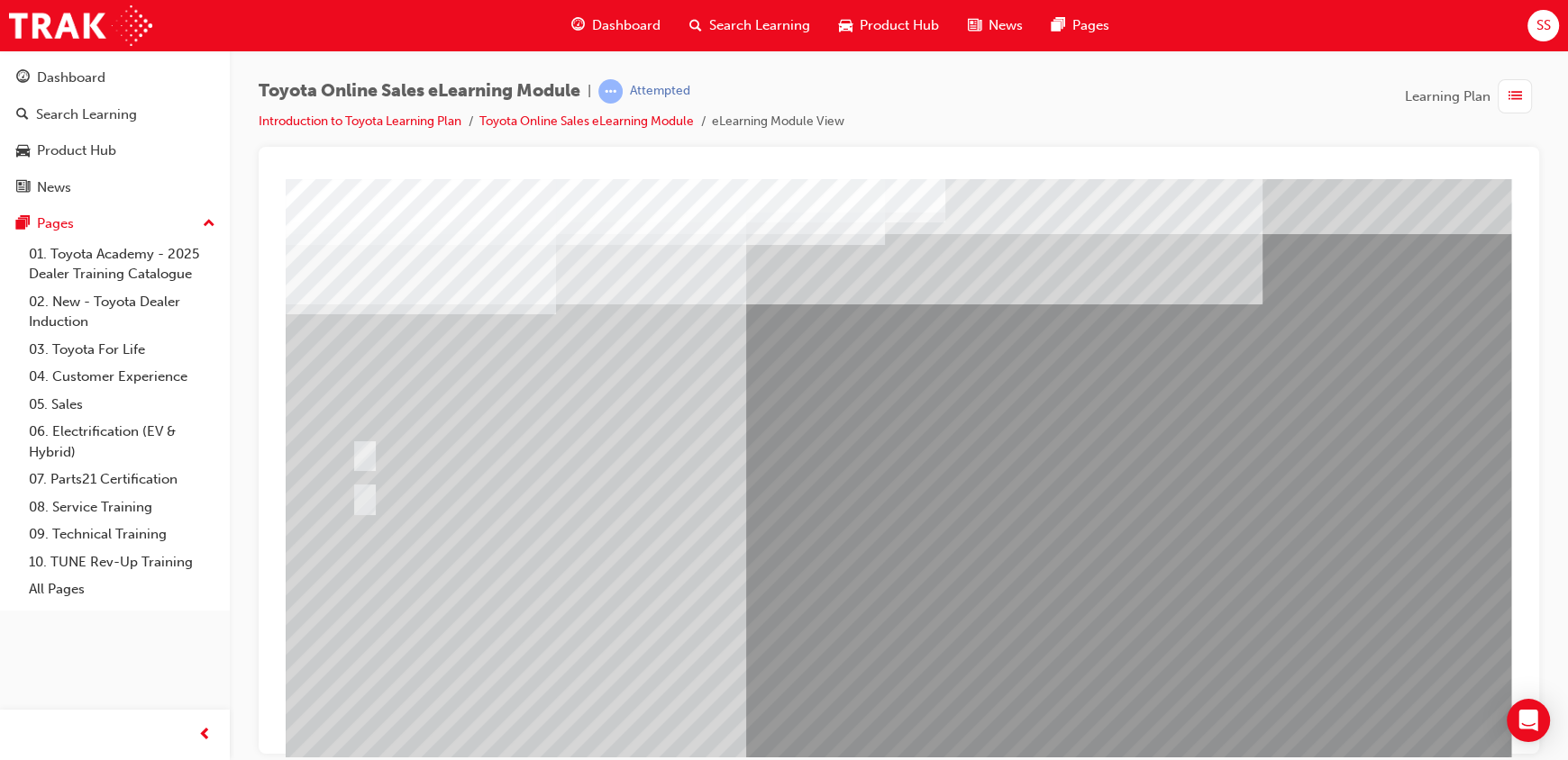
drag, startPoint x: 792, startPoint y: 631, endPoint x: 849, endPoint y: 634, distance: 57.1
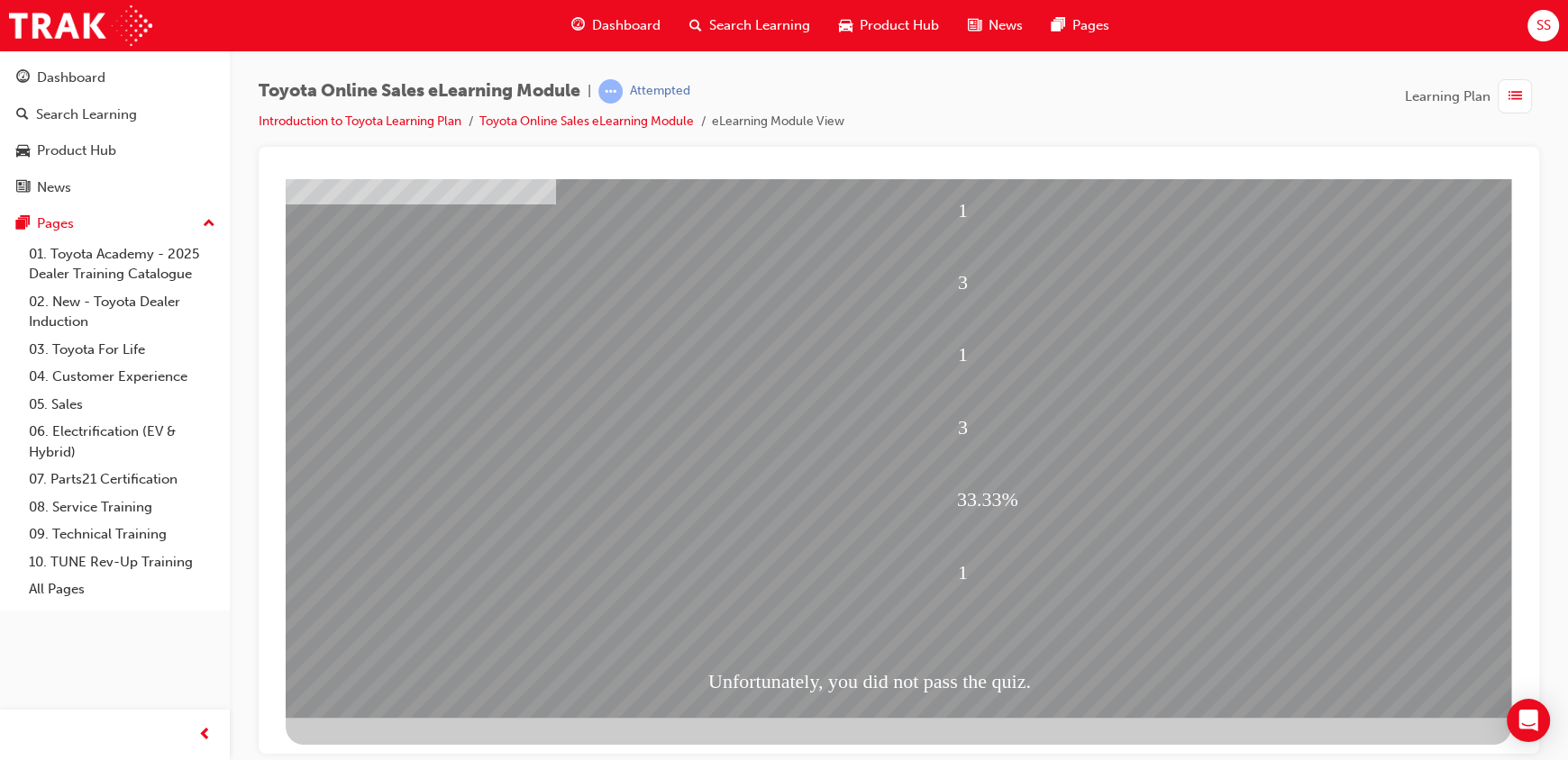
scroll to position [111, 0]
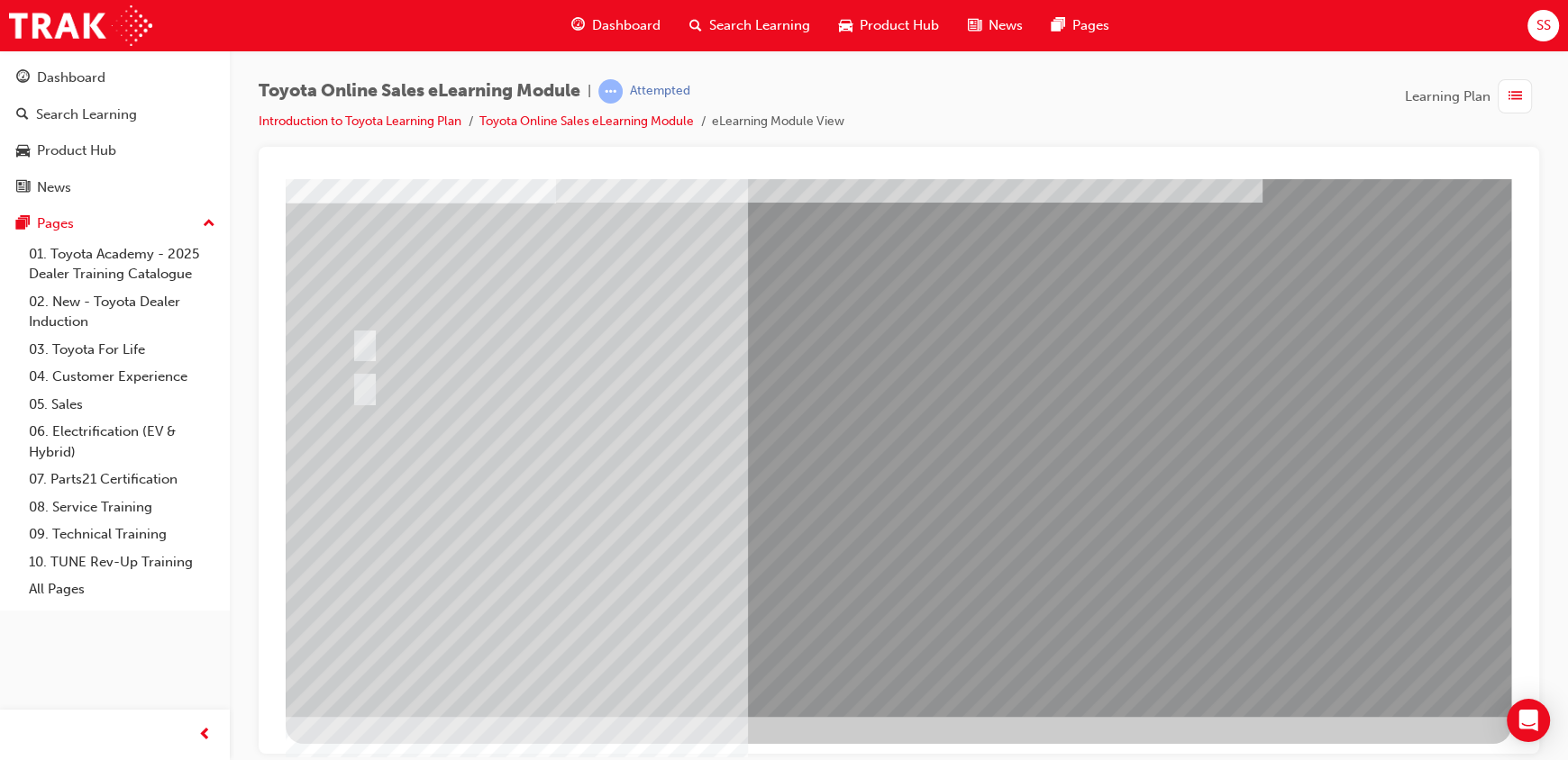
scroll to position [0, 0]
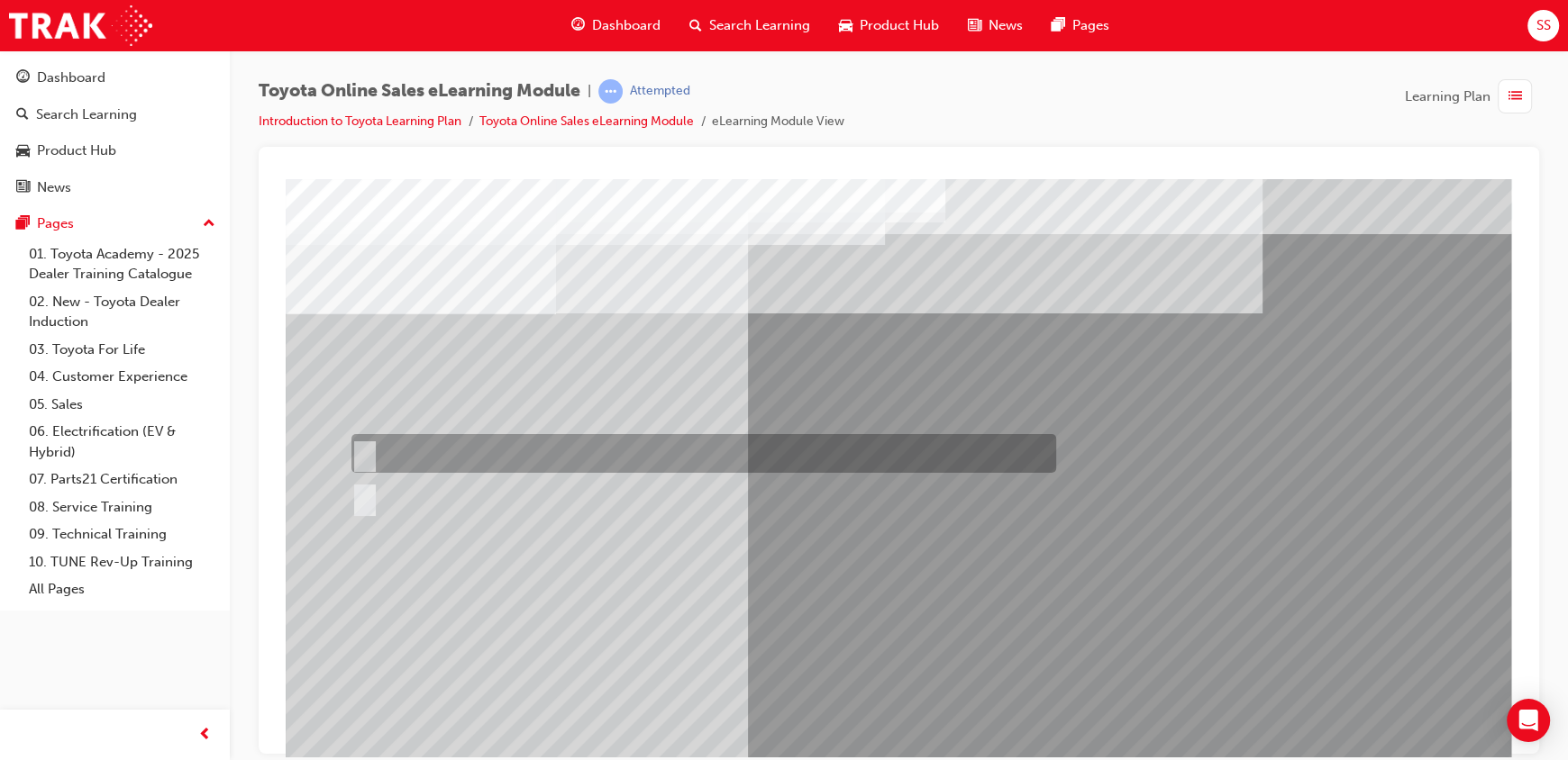
click at [421, 457] on div at bounding box center [699, 452] width 705 height 39
radio input "true"
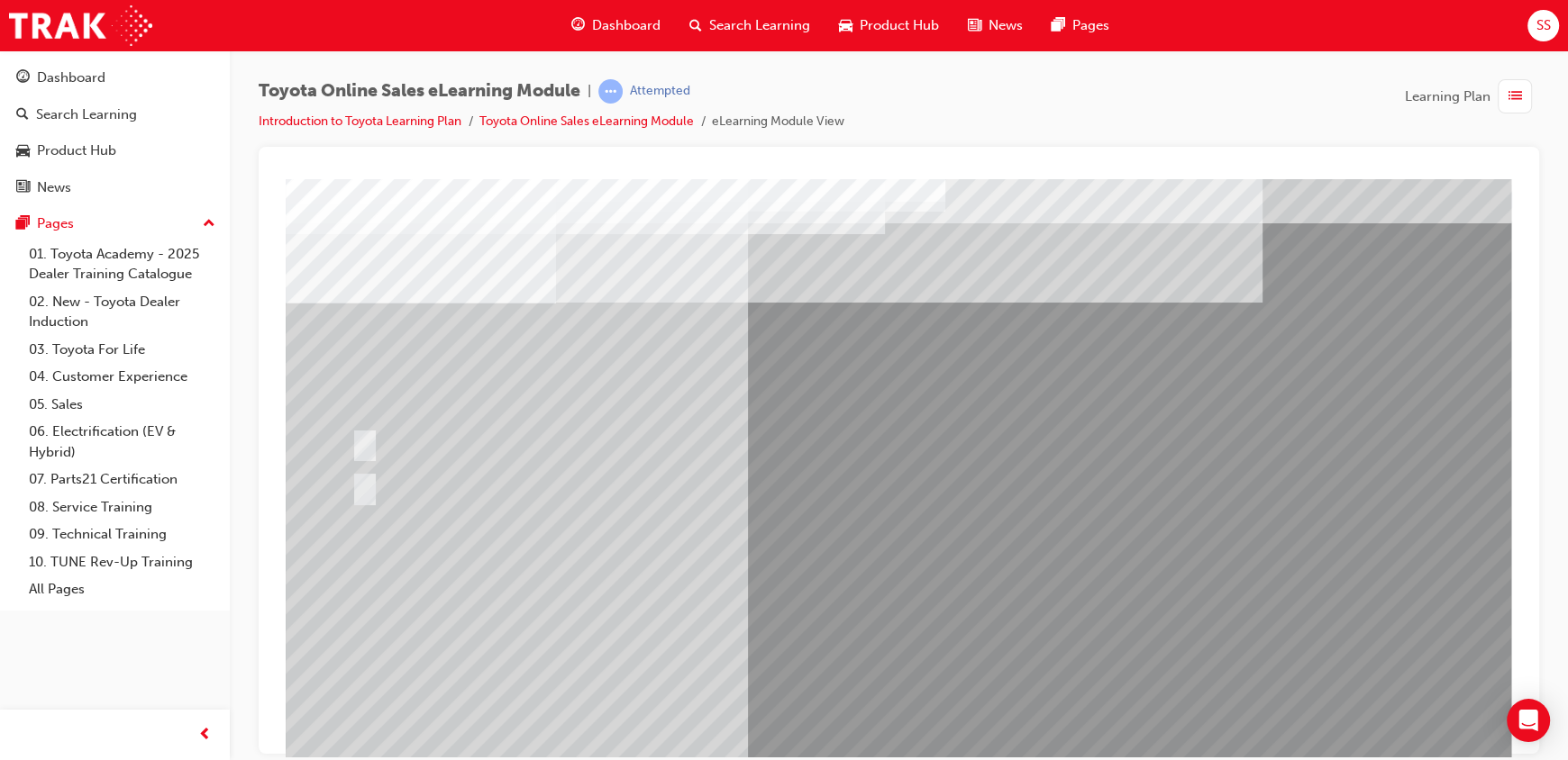
scroll to position [111, 0]
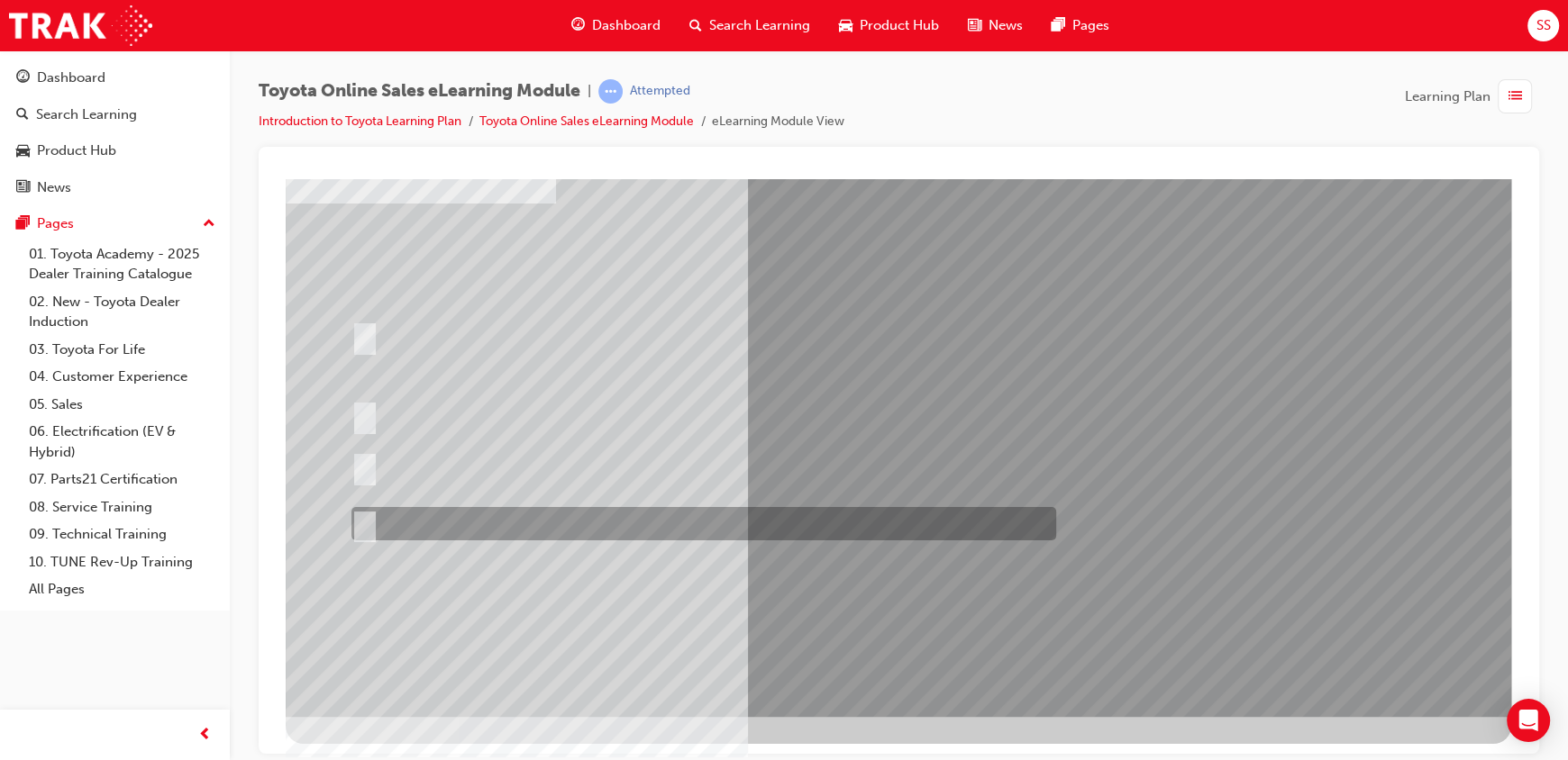
click at [584, 513] on div at bounding box center [699, 523] width 705 height 33
radio input "true"
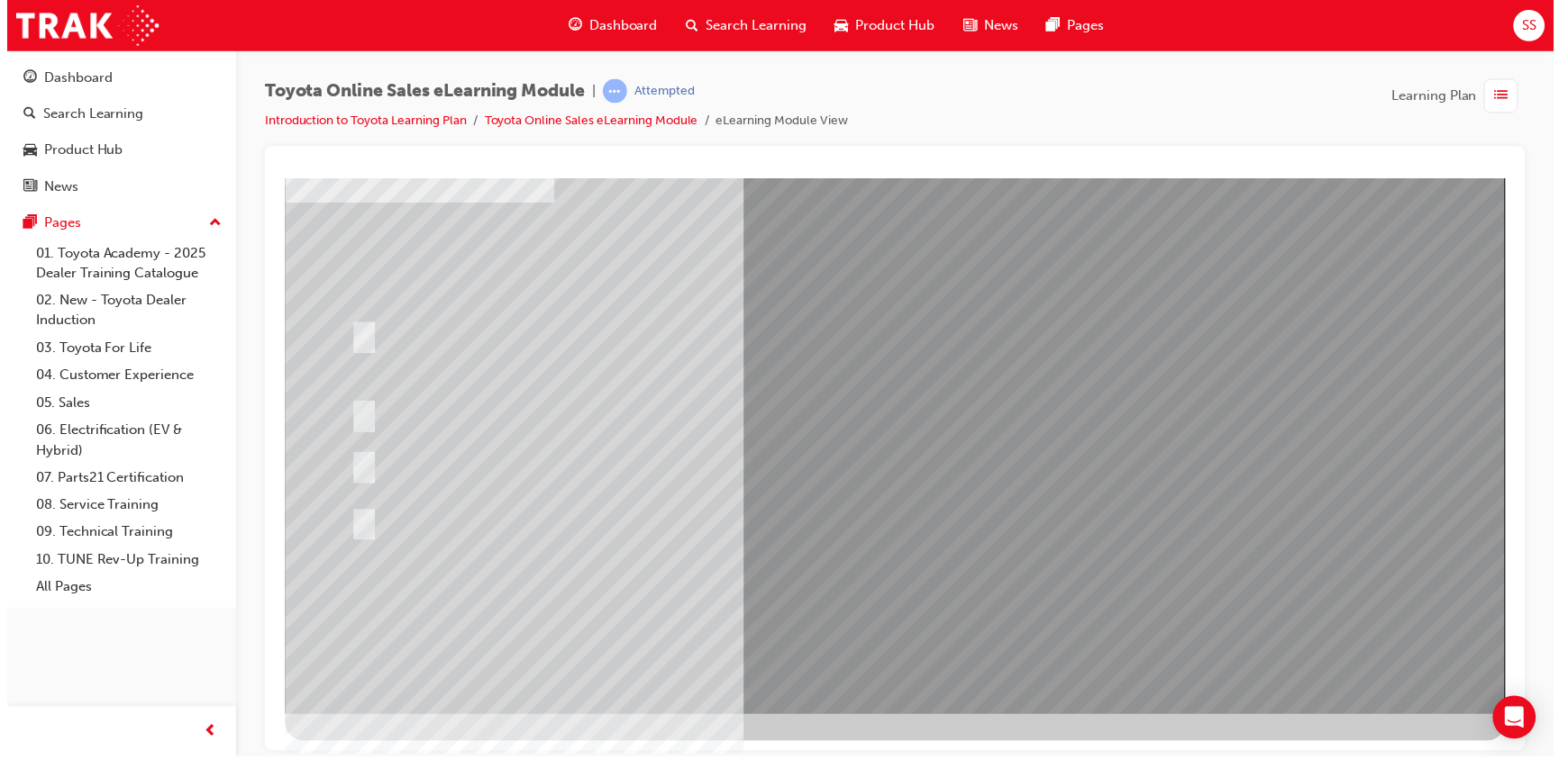
click at [840, 590] on div at bounding box center [898, 390] width 1225 height 648
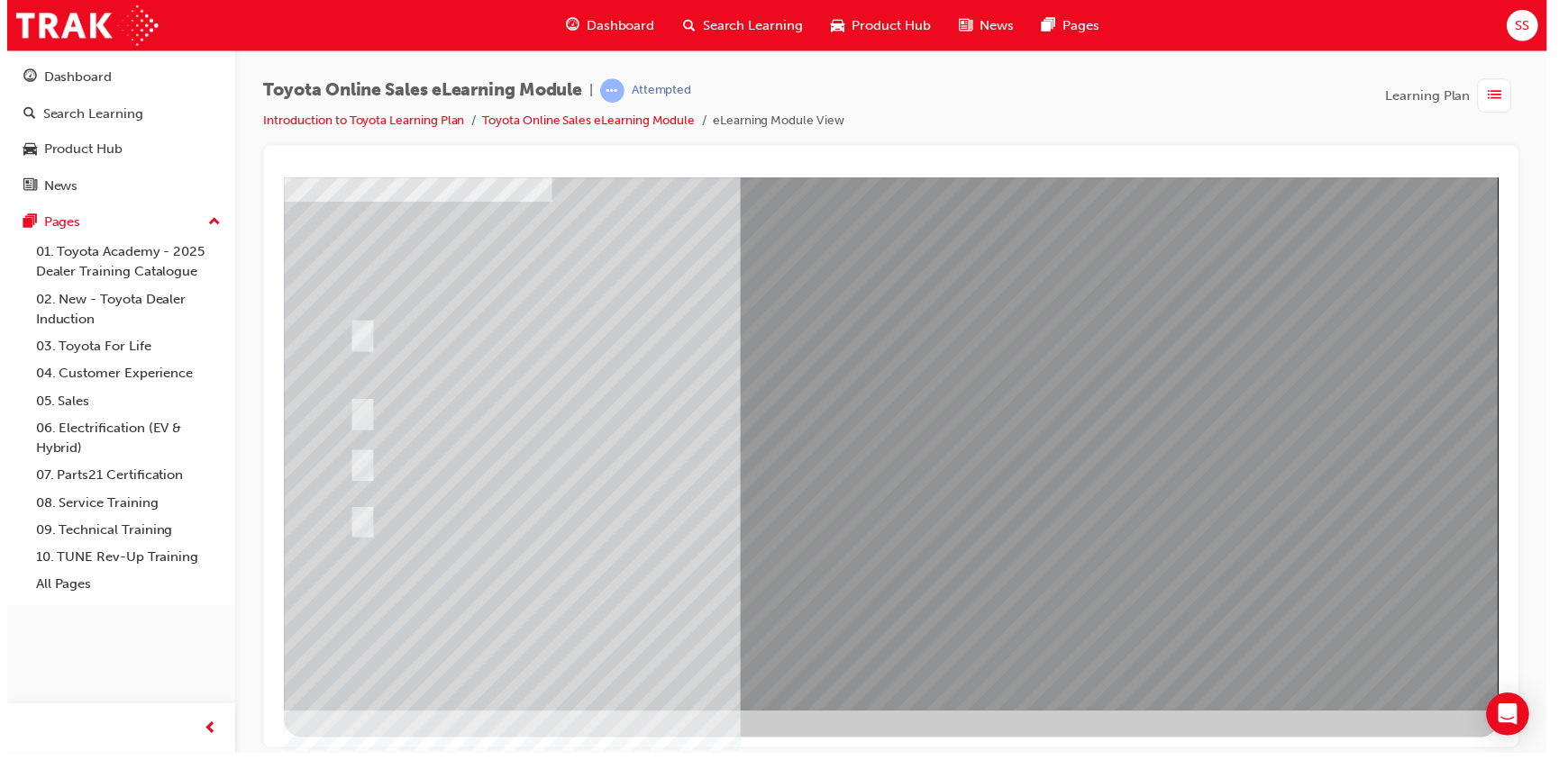
scroll to position [0, 0]
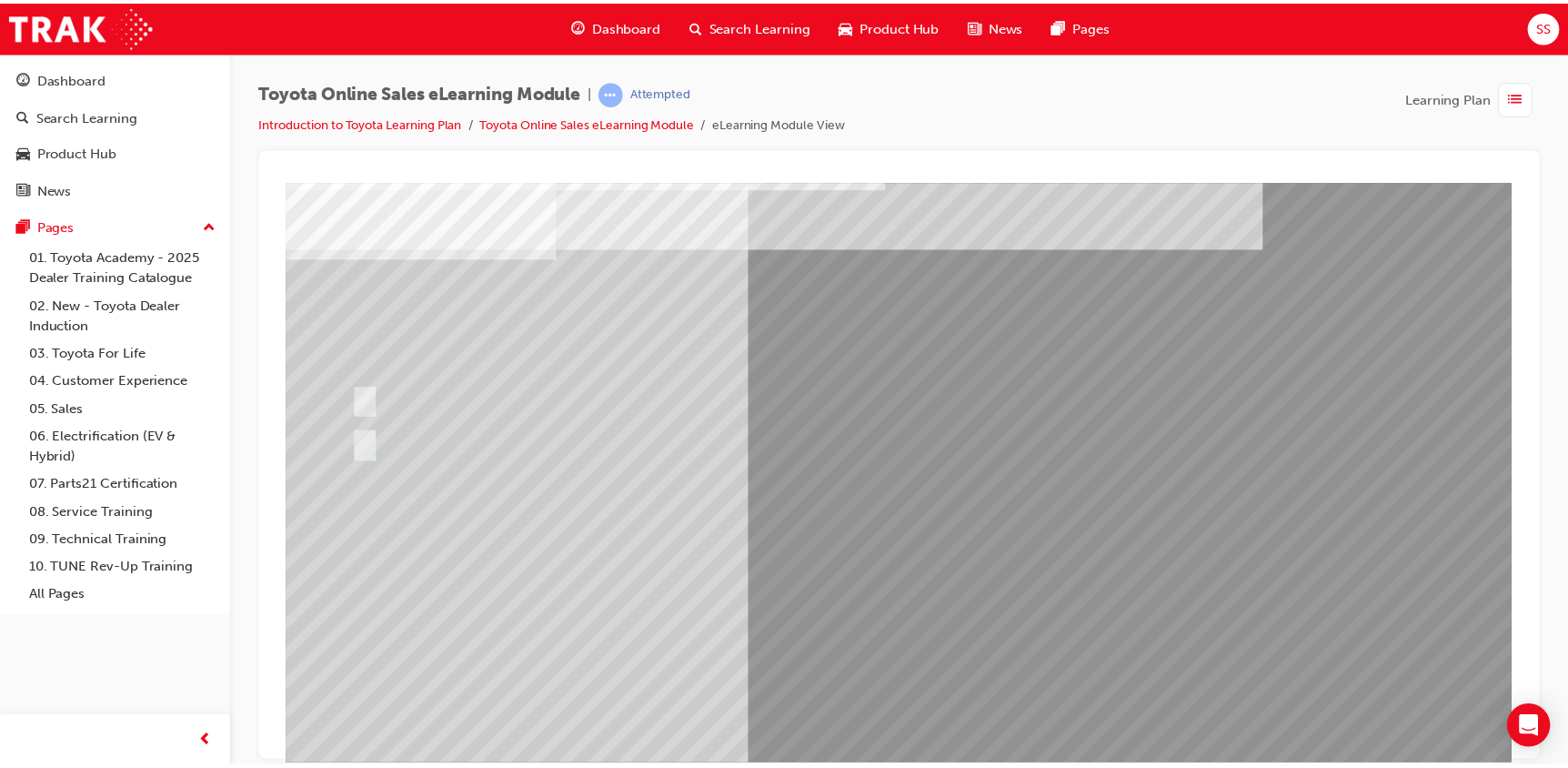
scroll to position [112, 0]
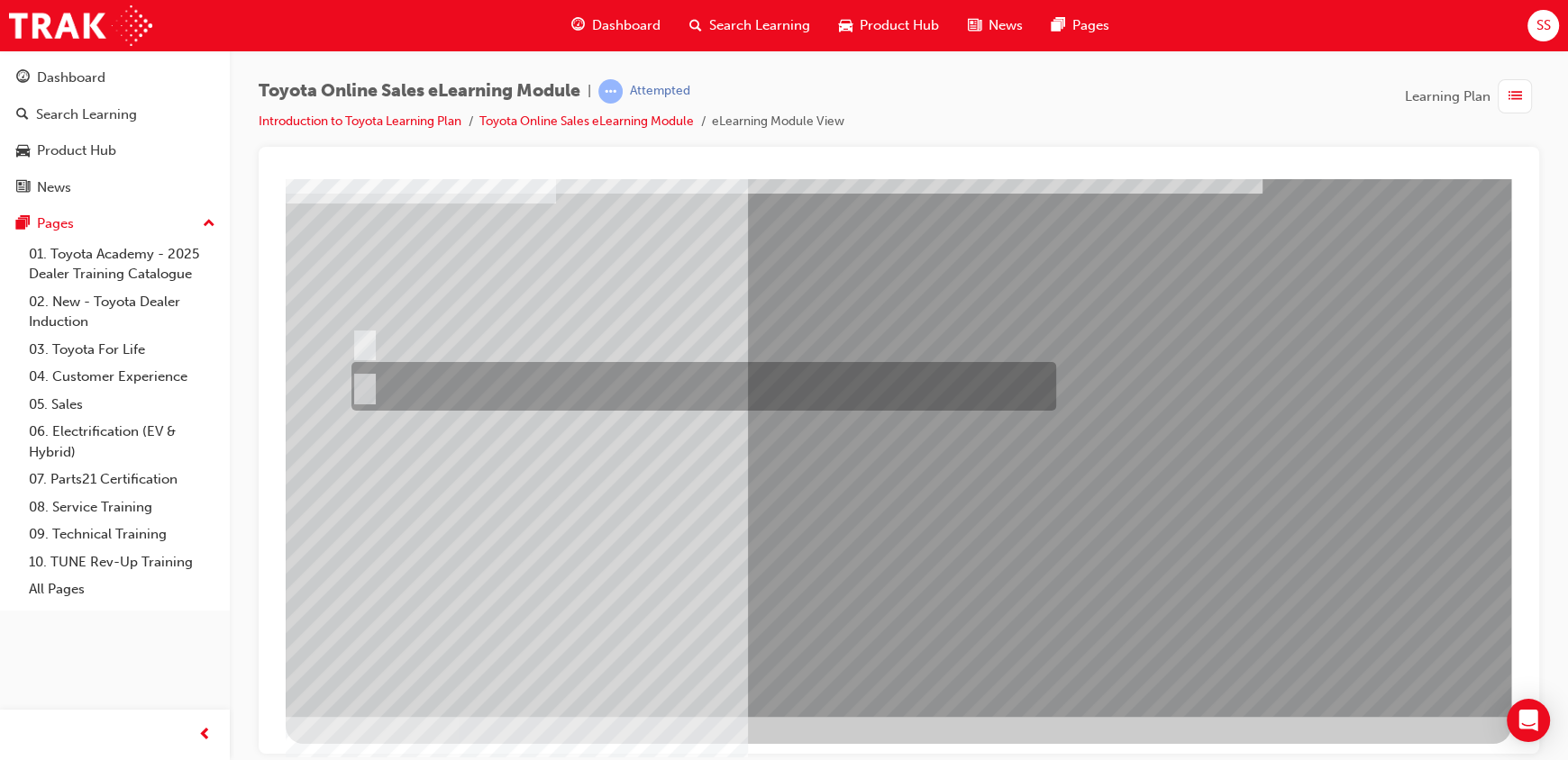
click at [367, 389] on input "No" at bounding box center [360, 386] width 20 height 20
radio input "true"
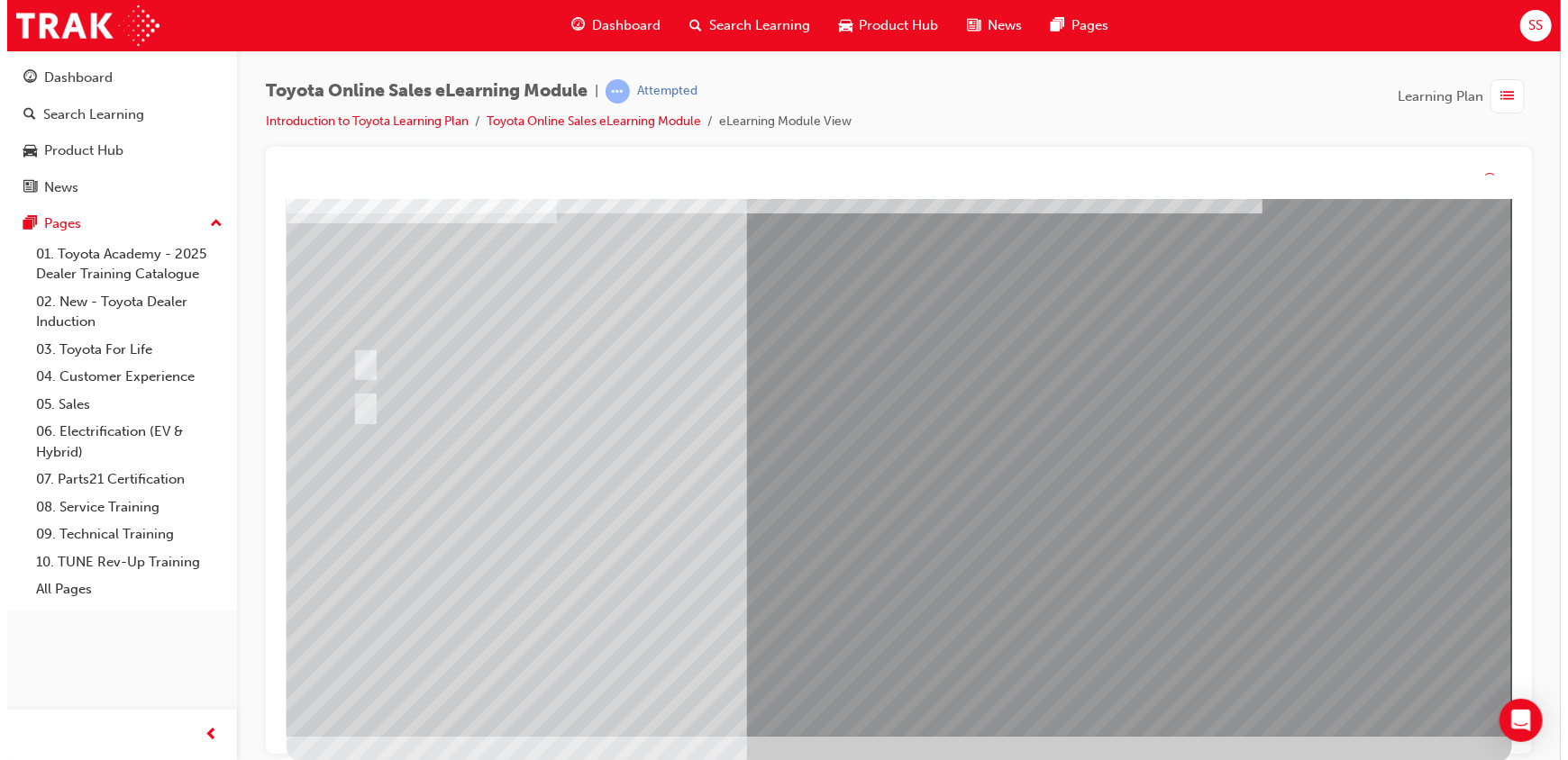
scroll to position [0, 0]
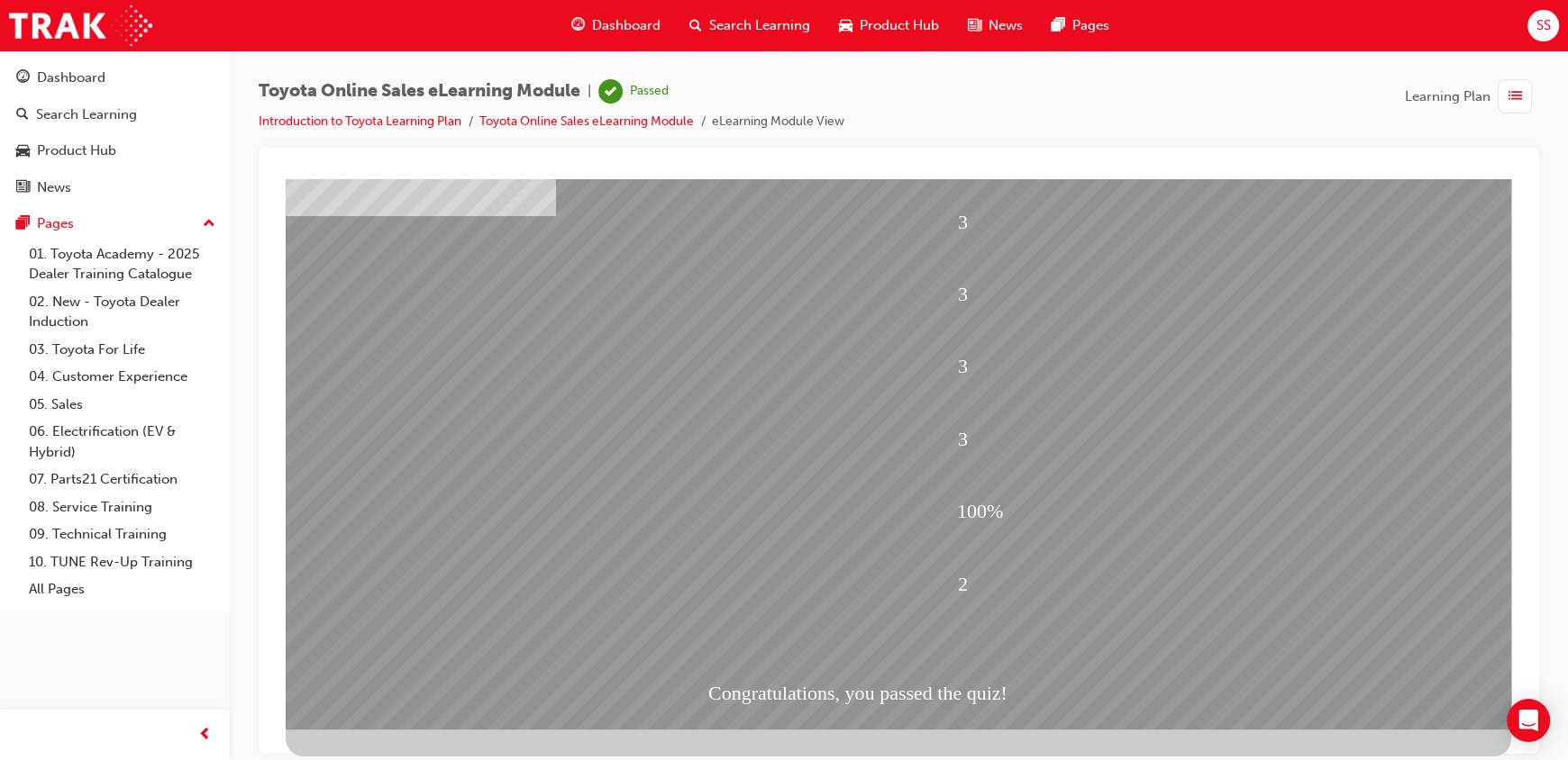
scroll to position [111, 0]
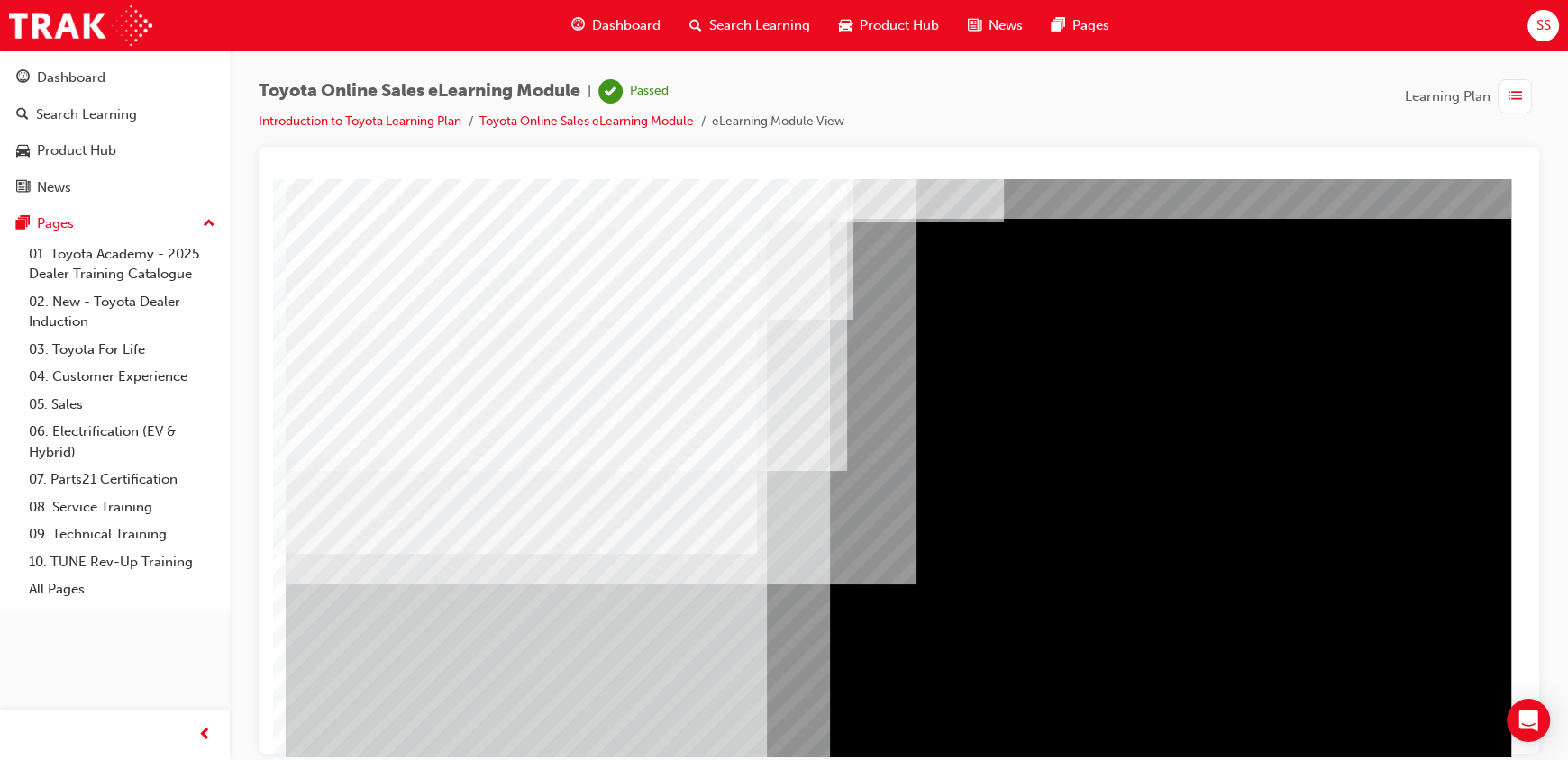
scroll to position [89, 0]
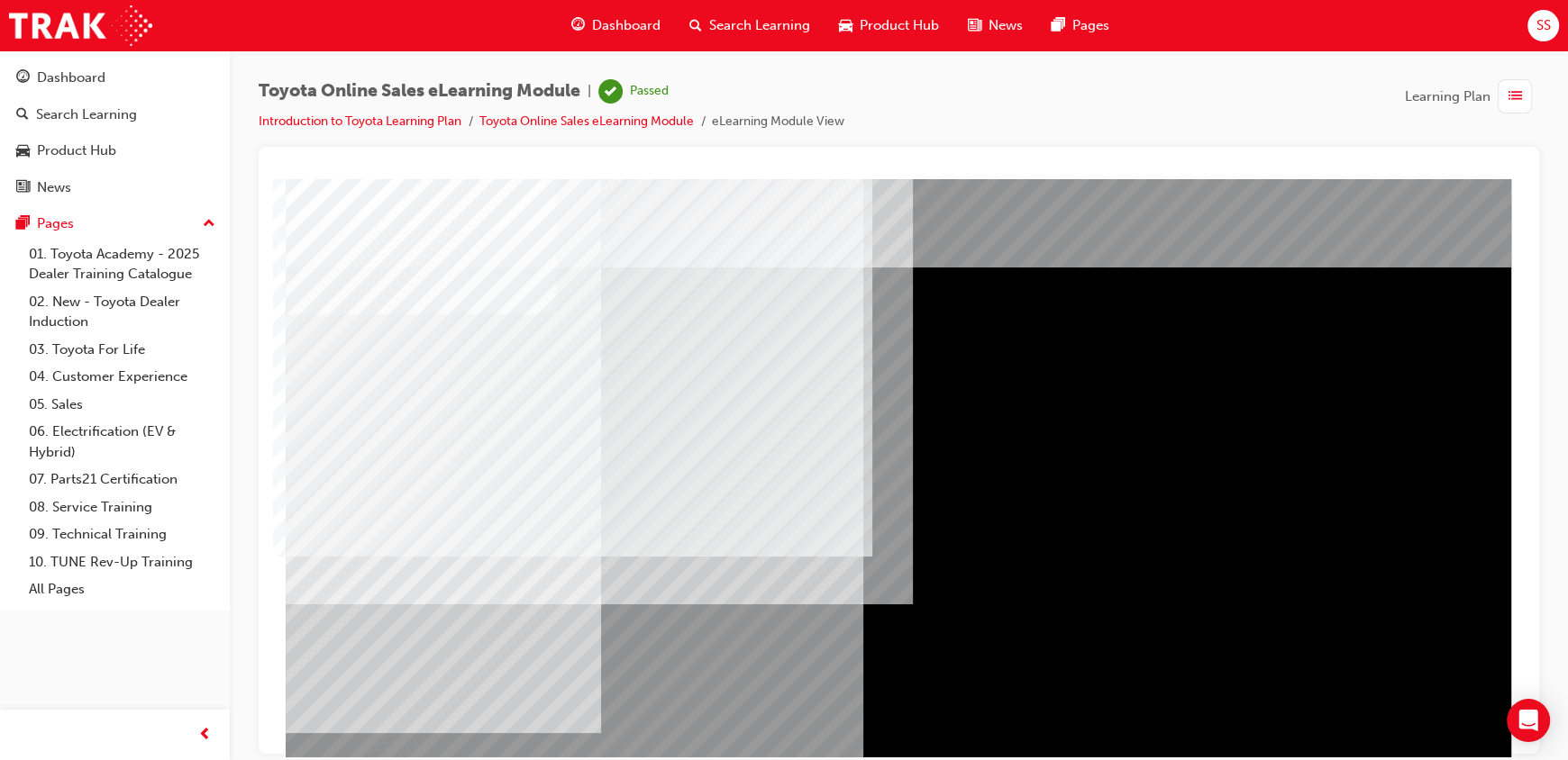
scroll to position [111, 0]
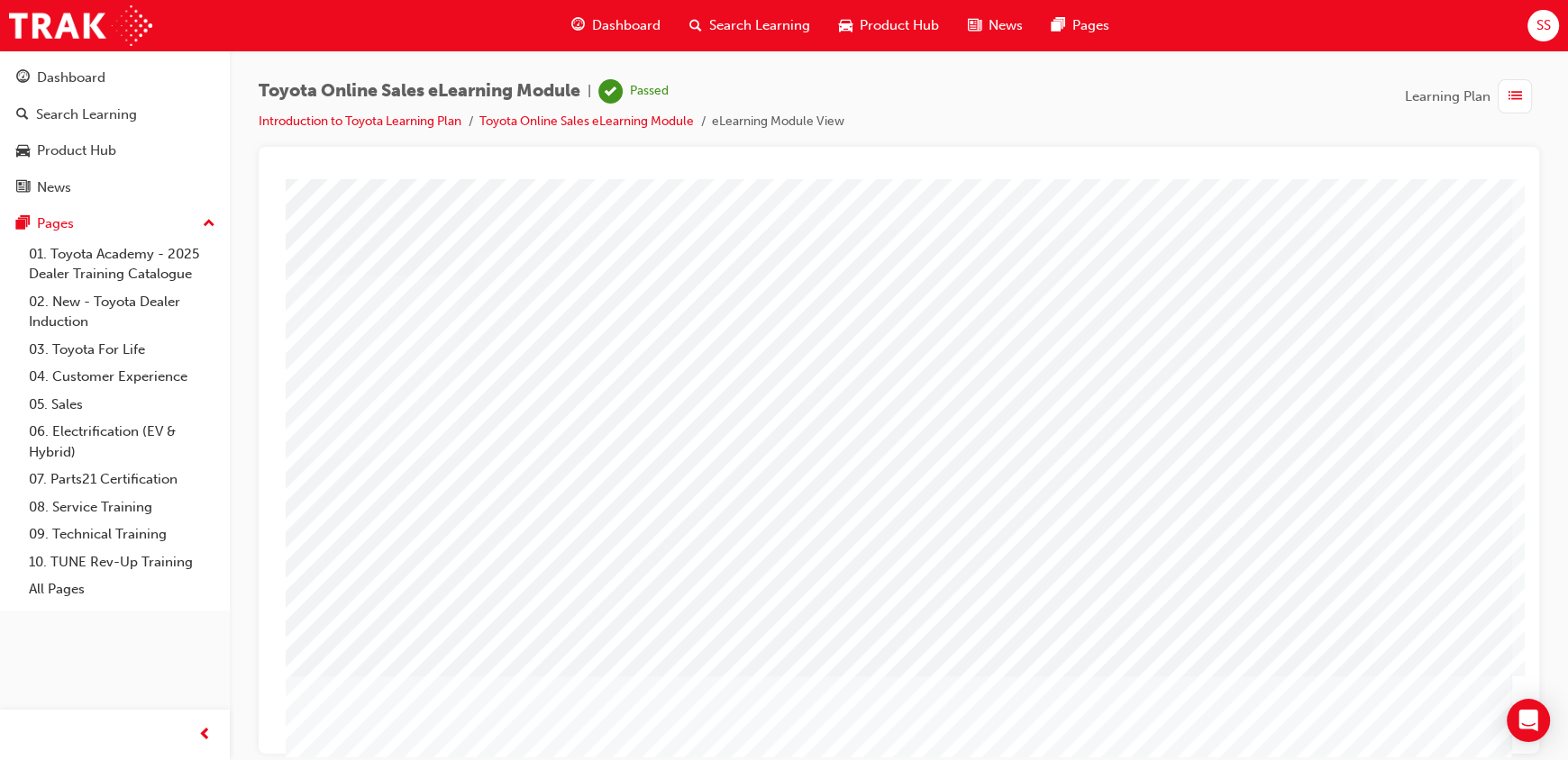
scroll to position [0, 0]
